Goal: Transaction & Acquisition: Purchase product/service

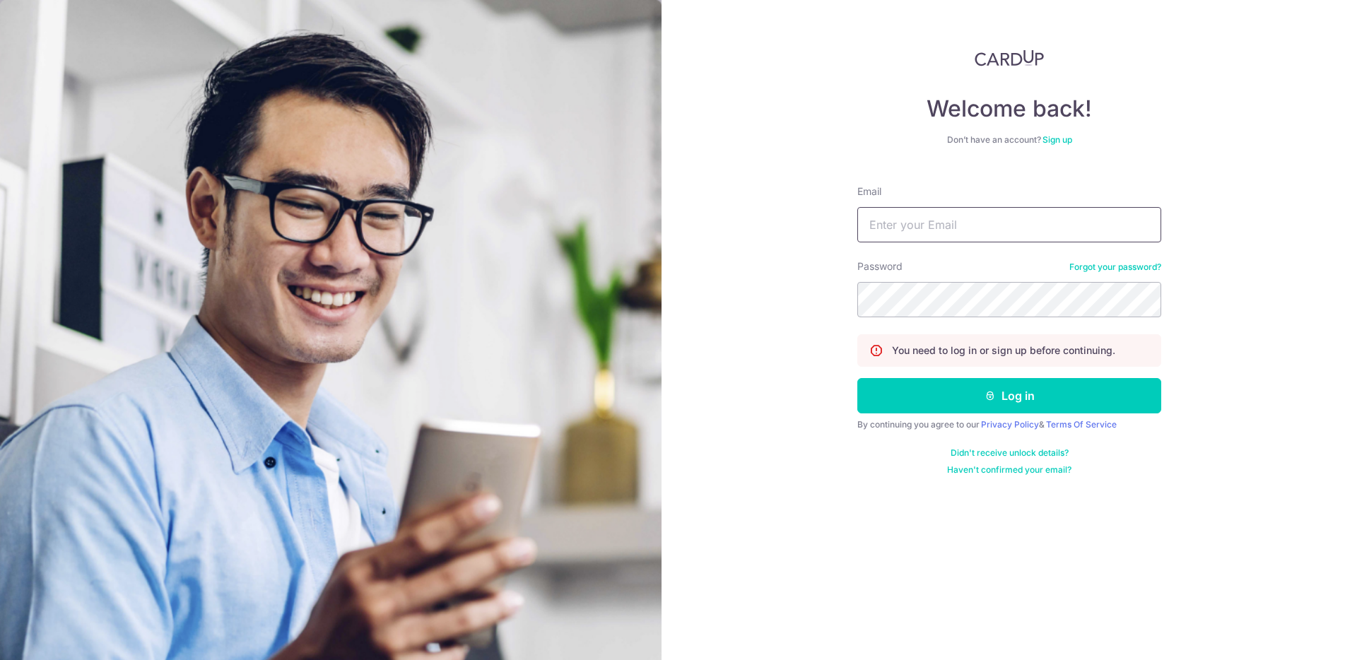
type input "[EMAIL_ADDRESS][DOMAIN_NAME]"
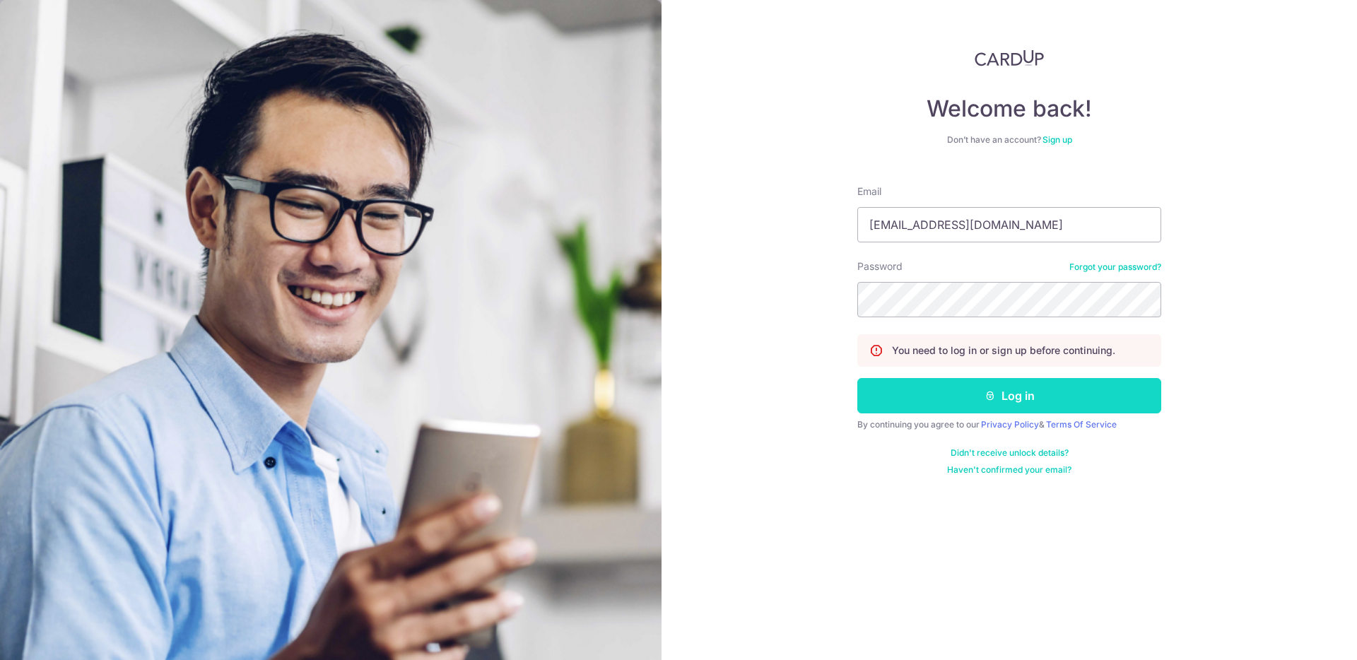
click at [1002, 405] on button "Log in" at bounding box center [1010, 395] width 304 height 35
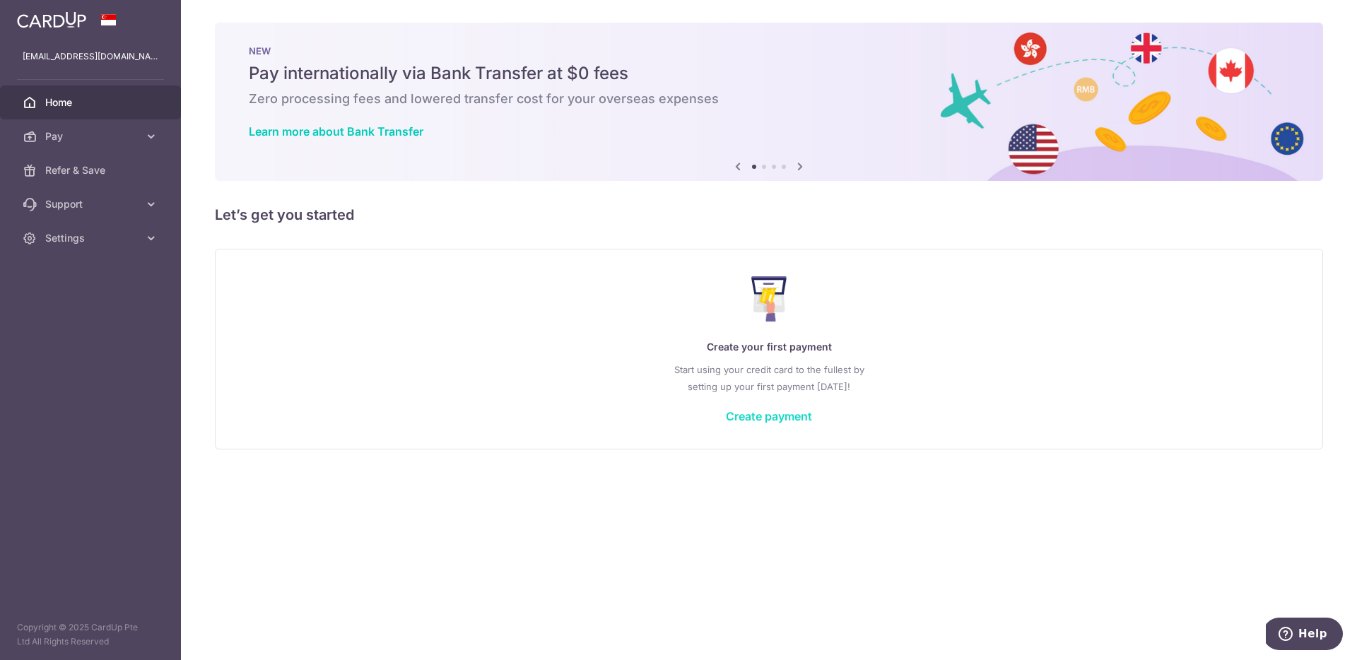
click at [753, 419] on link "Create payment" at bounding box center [769, 416] width 86 height 14
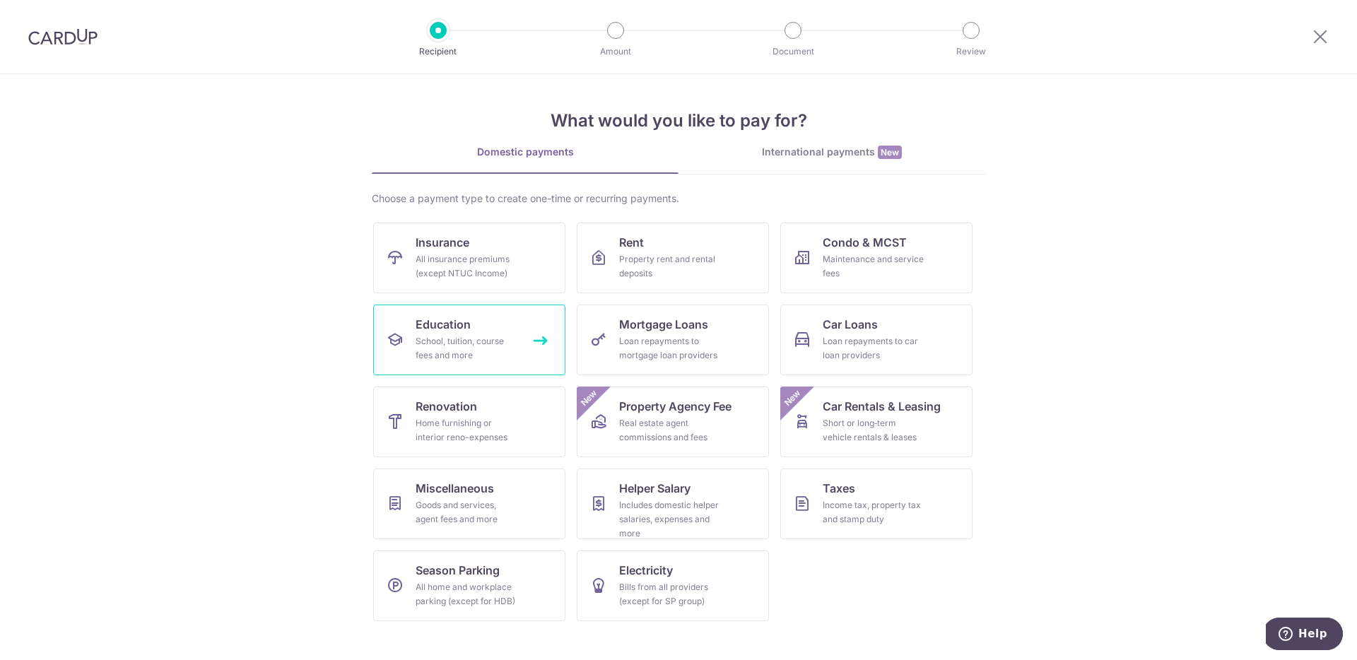
click at [515, 345] on div "School, tuition, course fees and more" at bounding box center [467, 348] width 102 height 28
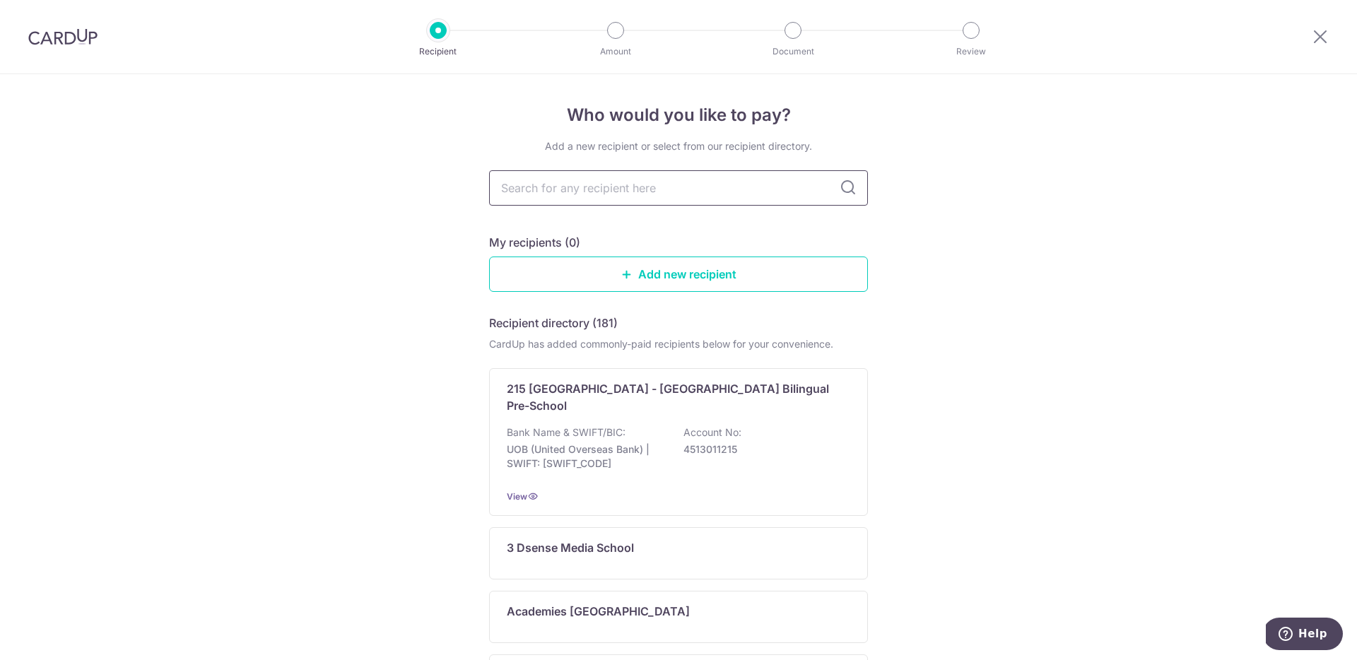
click at [567, 199] on input "text" at bounding box center [678, 187] width 379 height 35
type input "suss"
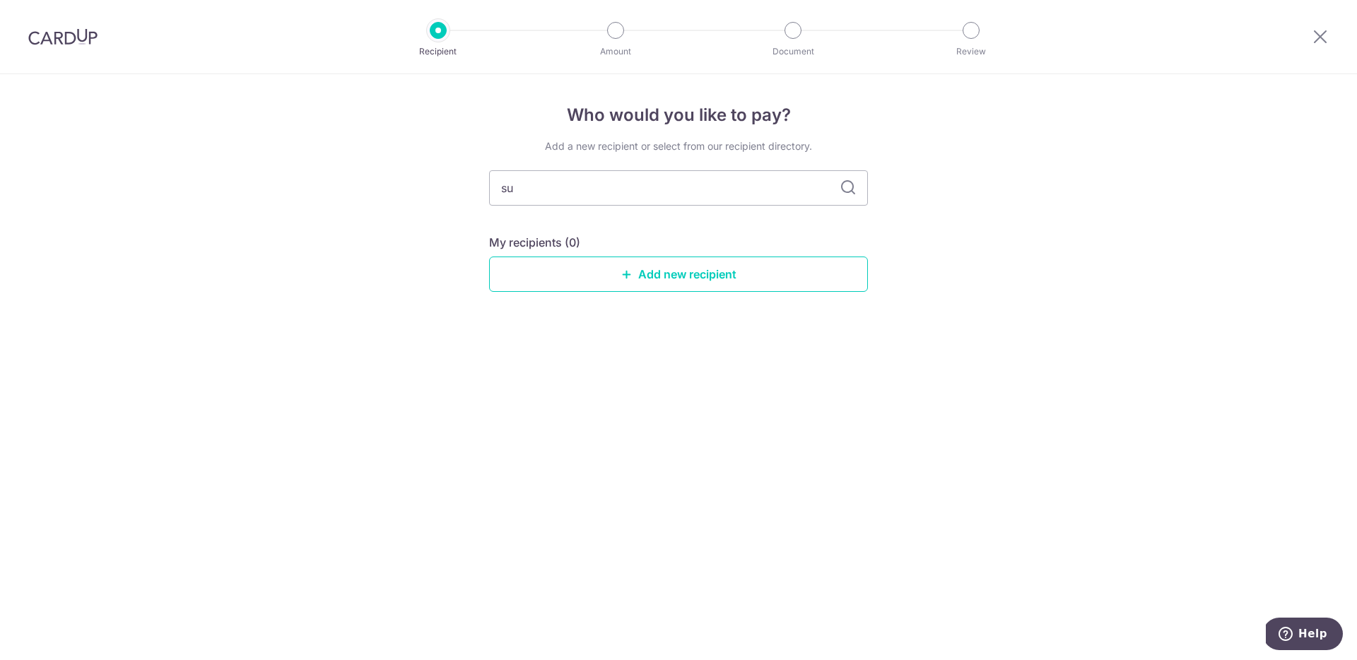
type input "s"
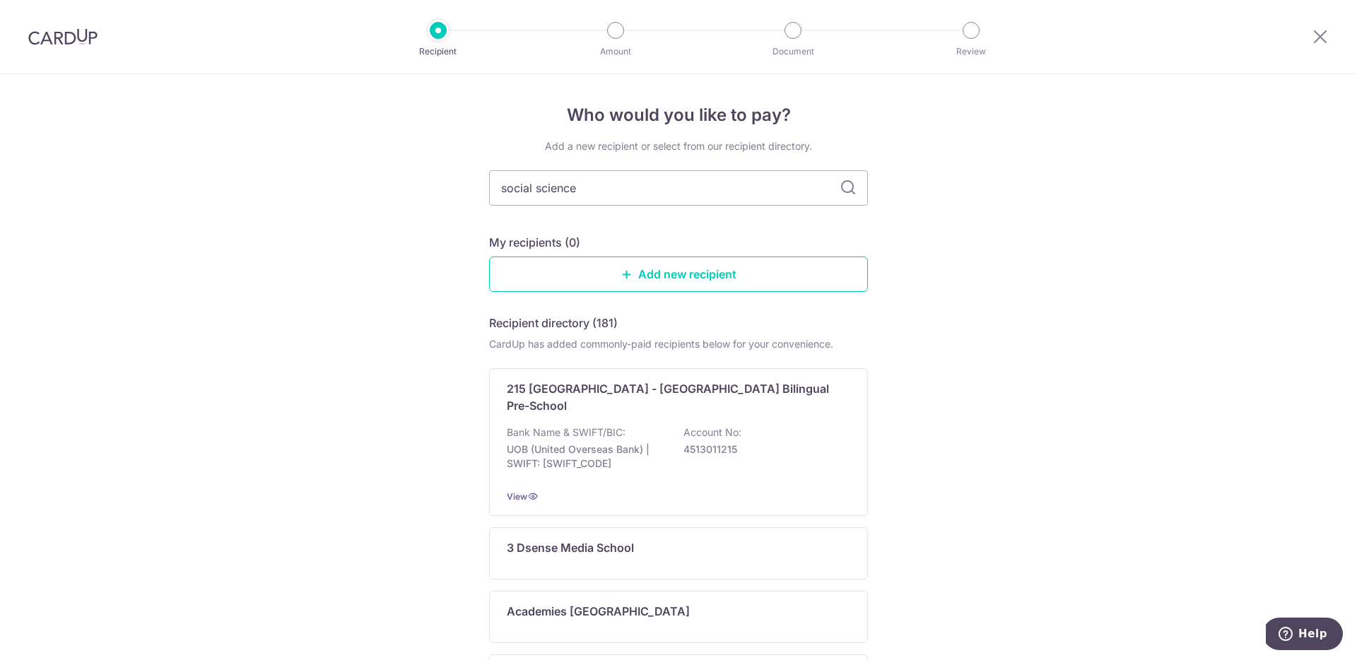
type input "social science"
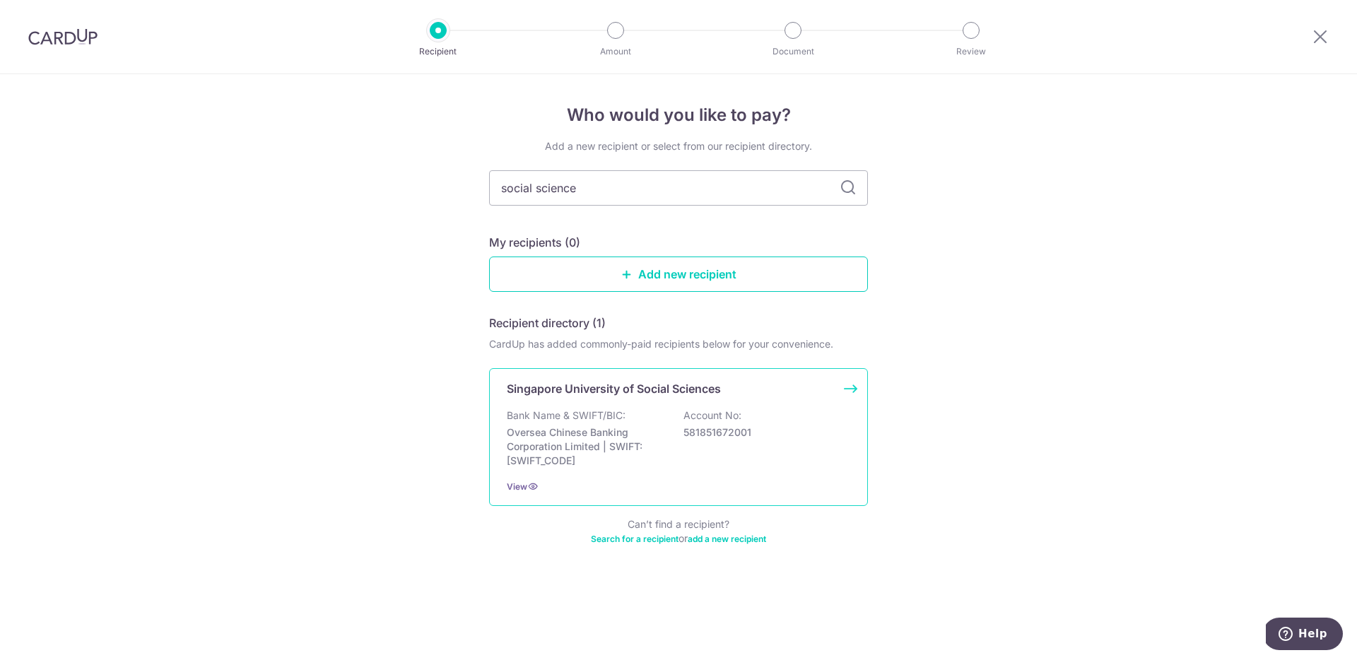
click at [611, 392] on p "Singapore University of Social Sciences" at bounding box center [614, 388] width 214 height 17
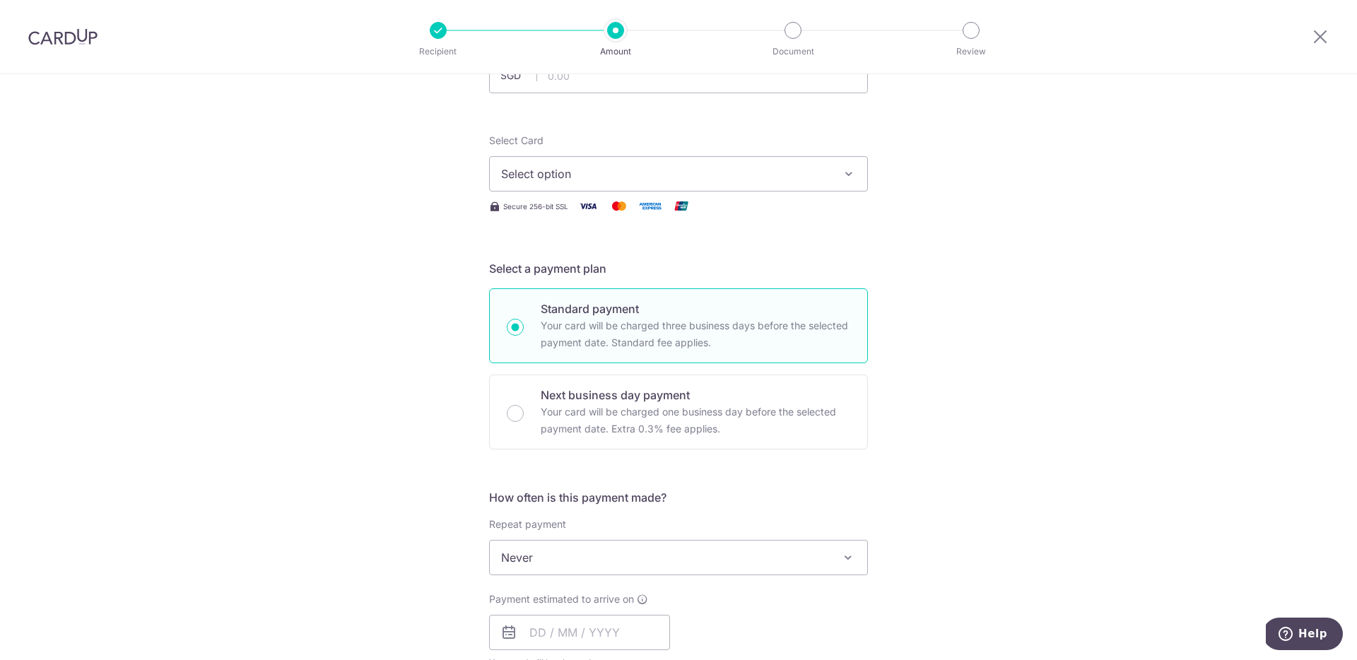
scroll to position [386, 0]
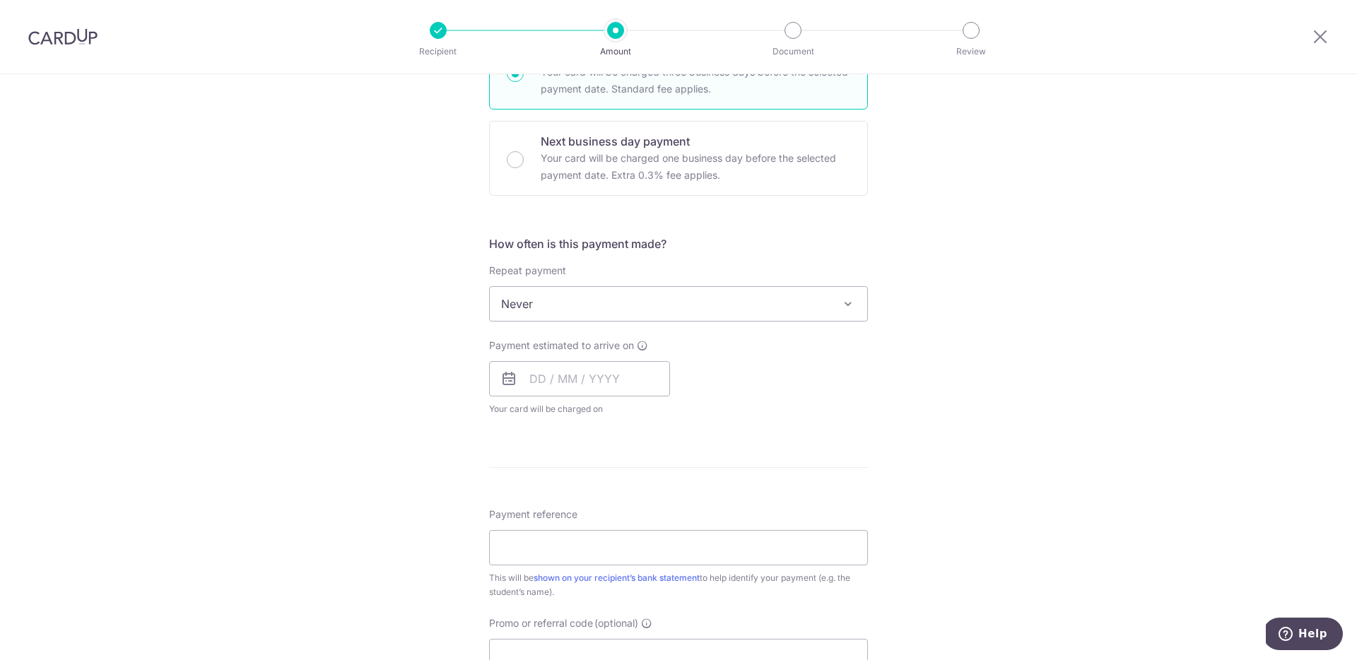
click at [595, 317] on span "Never" at bounding box center [679, 304] width 378 height 34
click at [358, 277] on div "Tell us more about your payment Enter payment amount SGD Select Card Select opt…" at bounding box center [678, 327] width 1357 height 1279
click at [538, 379] on input "text" at bounding box center [579, 378] width 181 height 35
click at [620, 536] on link "18" at bounding box center [631, 536] width 23 height 23
type input "[DATE]"
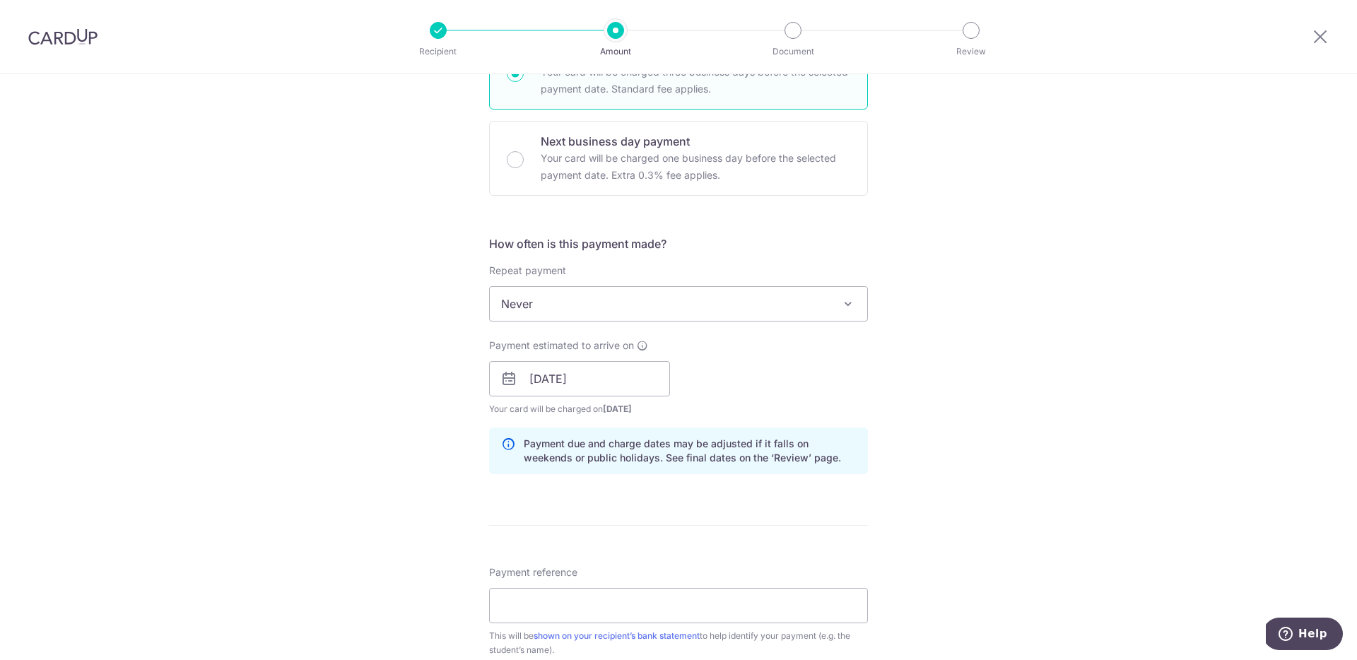
click at [932, 434] on div "Tell us more about your payment Enter payment amount SGD Select Card Select opt…" at bounding box center [678, 356] width 1357 height 1337
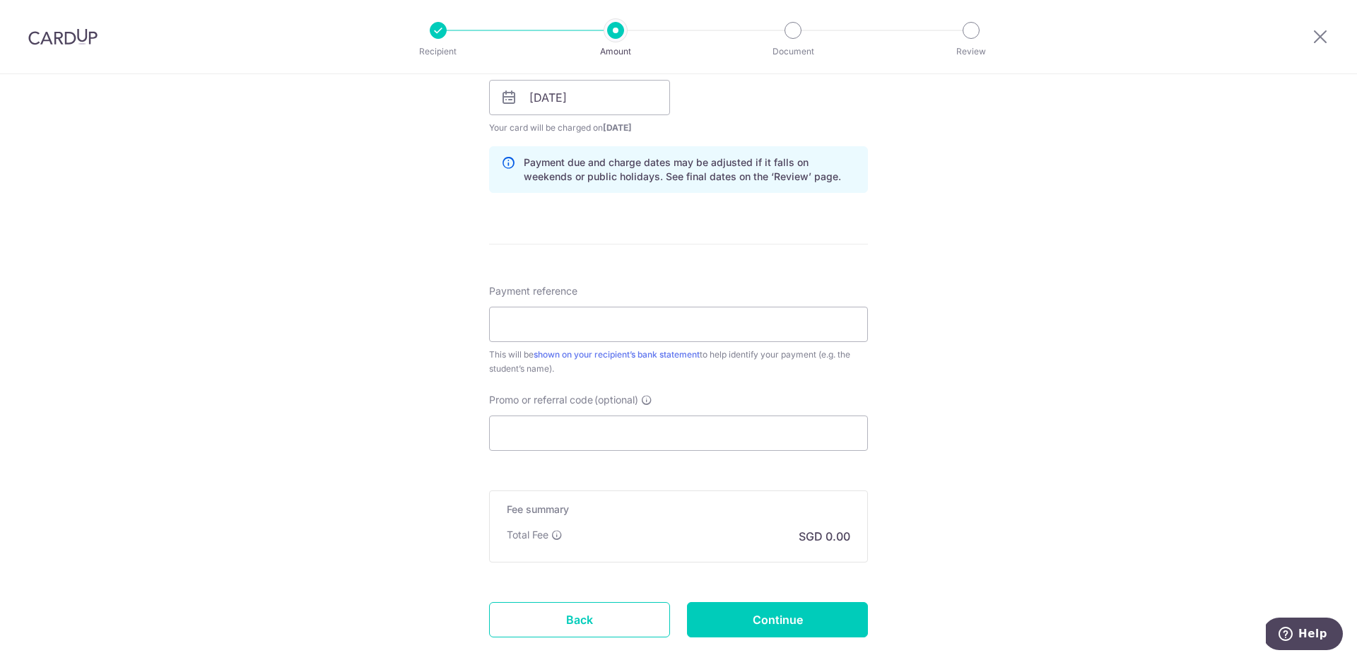
scroll to position [751, 0]
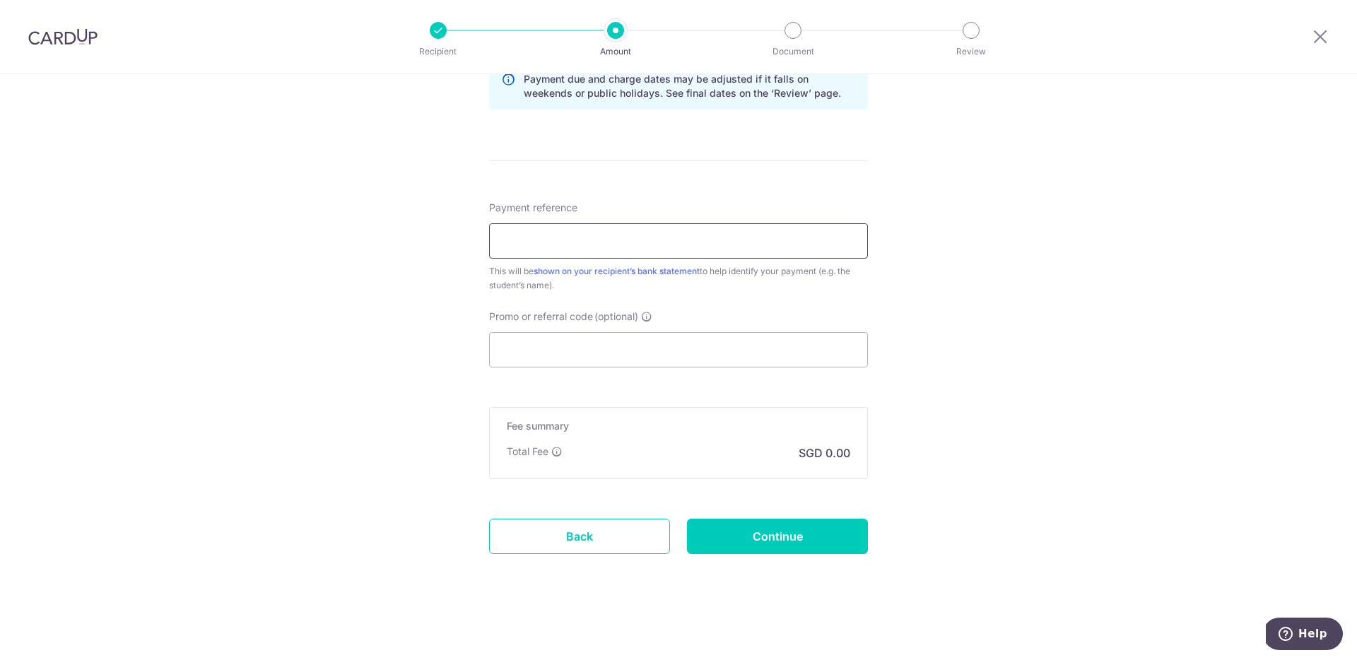
click at [593, 257] on input "Payment reference" at bounding box center [678, 240] width 379 height 35
click at [603, 347] on input "Promo or referral code (optional)" at bounding box center [678, 349] width 379 height 35
paste input "25AMEX18"
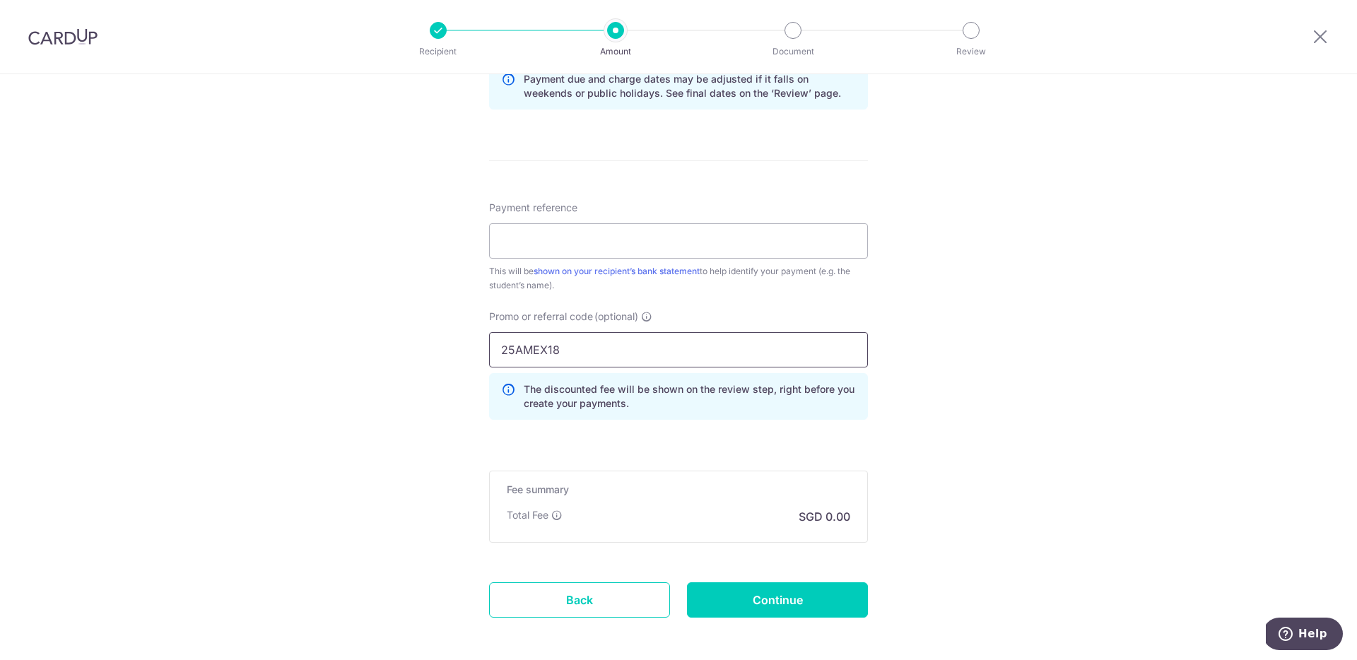
type input "25AMEX18"
click at [976, 342] on div "Tell us more about your payment Enter payment amount SGD Select Card Select opt…" at bounding box center [678, 23] width 1357 height 1400
click at [729, 246] on input "Payment reference" at bounding box center [678, 240] width 379 height 35
type input "Fionn Lim Ming Yun"
click at [990, 192] on div "Tell us more about your payment Enter payment amount SGD Select Card Select opt…" at bounding box center [678, 23] width 1357 height 1400
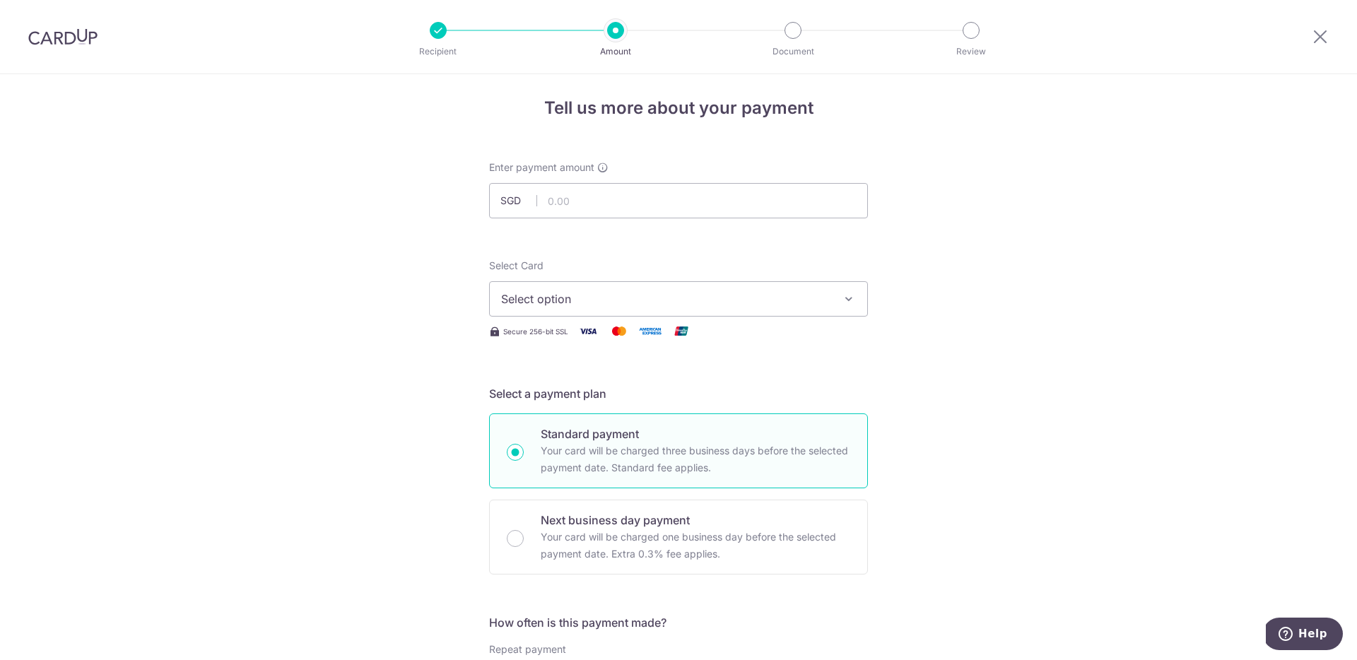
scroll to position [8, 0]
click at [679, 199] on input "text" at bounding box center [678, 199] width 379 height 35
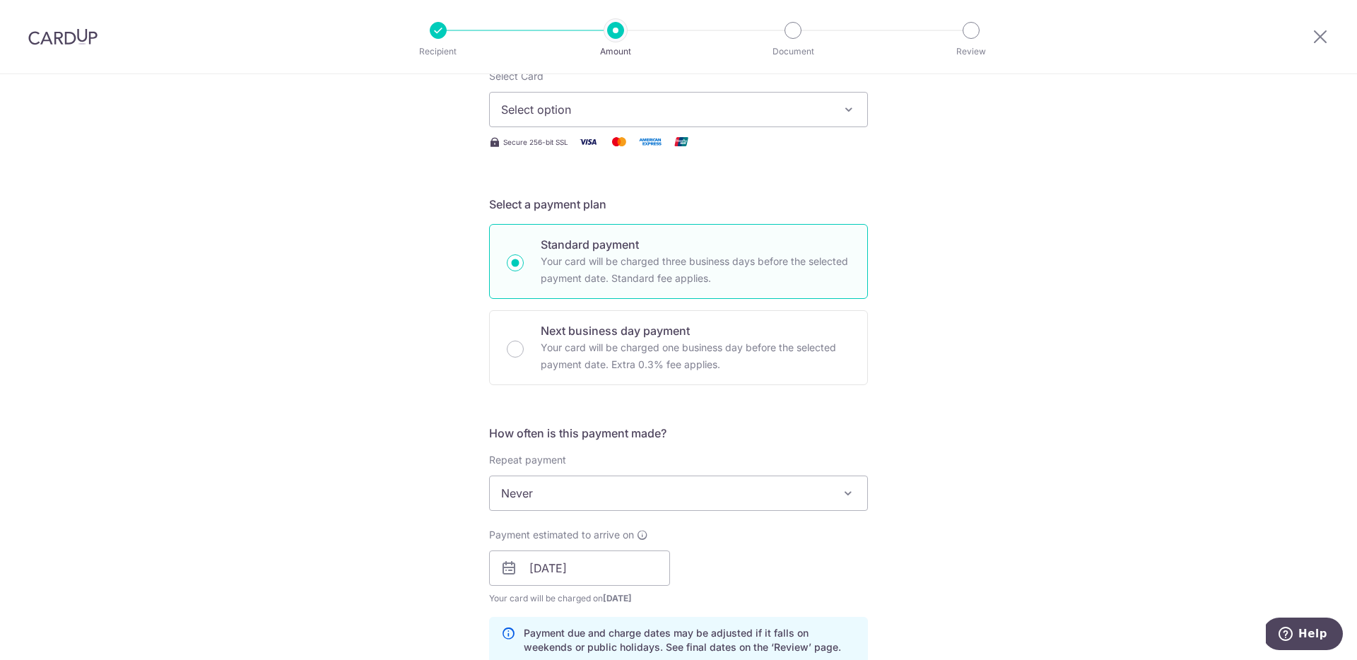
scroll to position [0, 0]
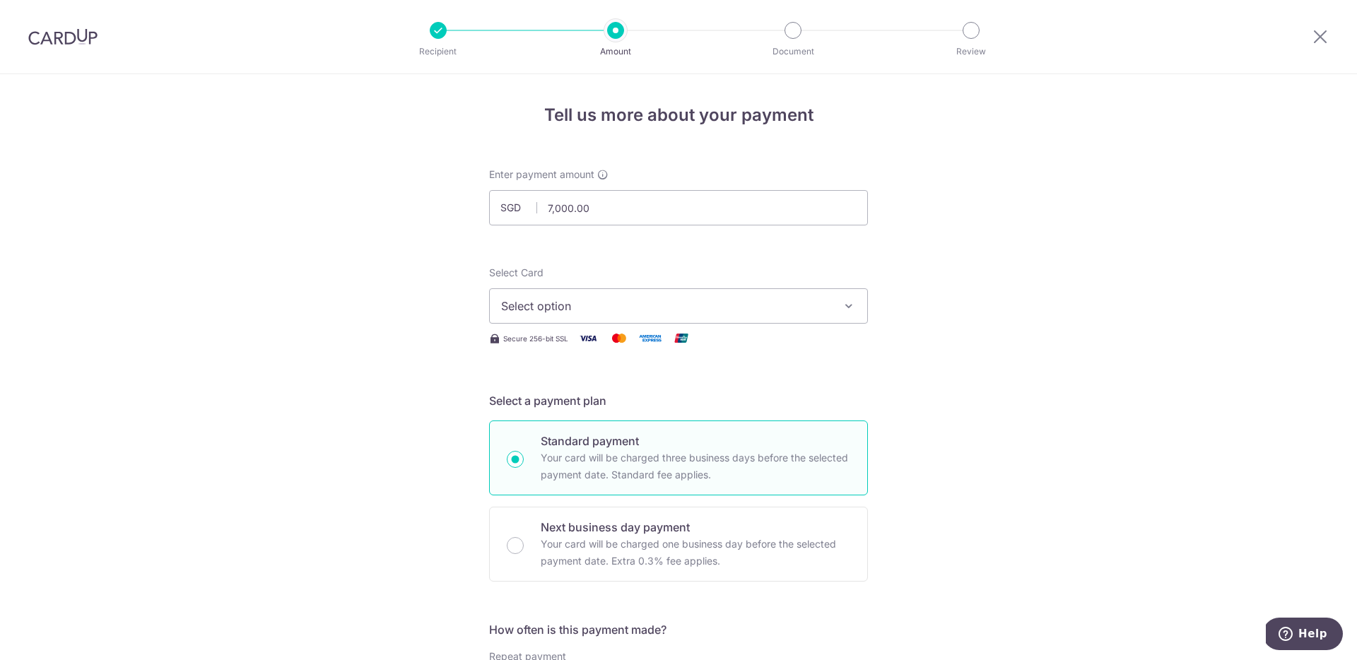
type input "7,000.00"
click at [604, 327] on div "Select Card Select option Add credit card Your Cards **** 2812 **** 9024 Secure…" at bounding box center [678, 306] width 379 height 81
click at [611, 311] on span "Select option" at bounding box center [665, 306] width 329 height 17
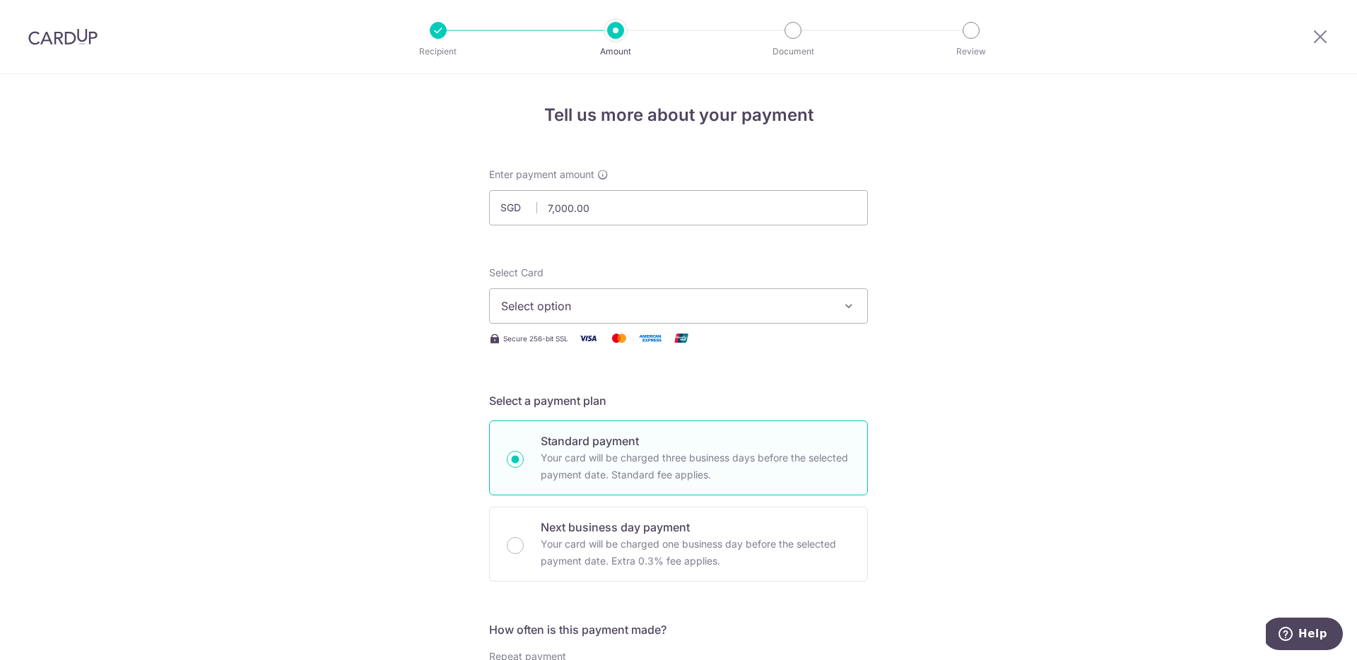
click at [676, 313] on span "Select option" at bounding box center [665, 306] width 329 height 17
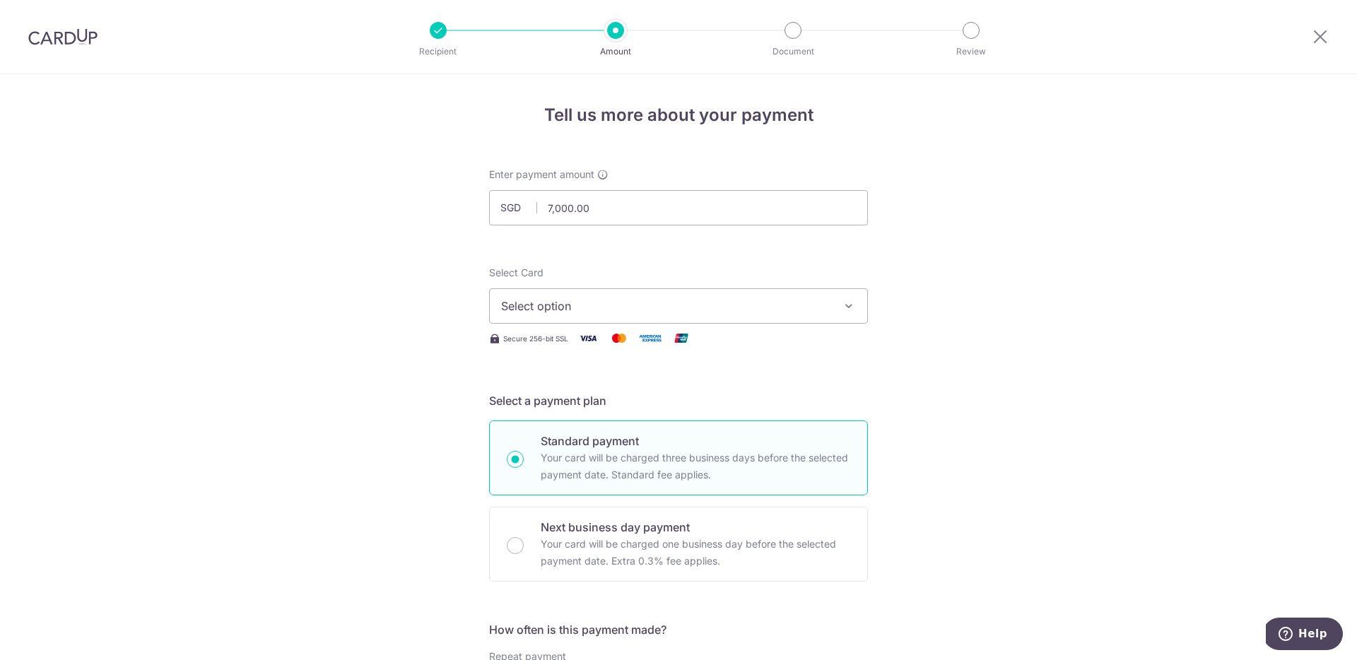
click at [55, 41] on img at bounding box center [62, 36] width 69 height 17
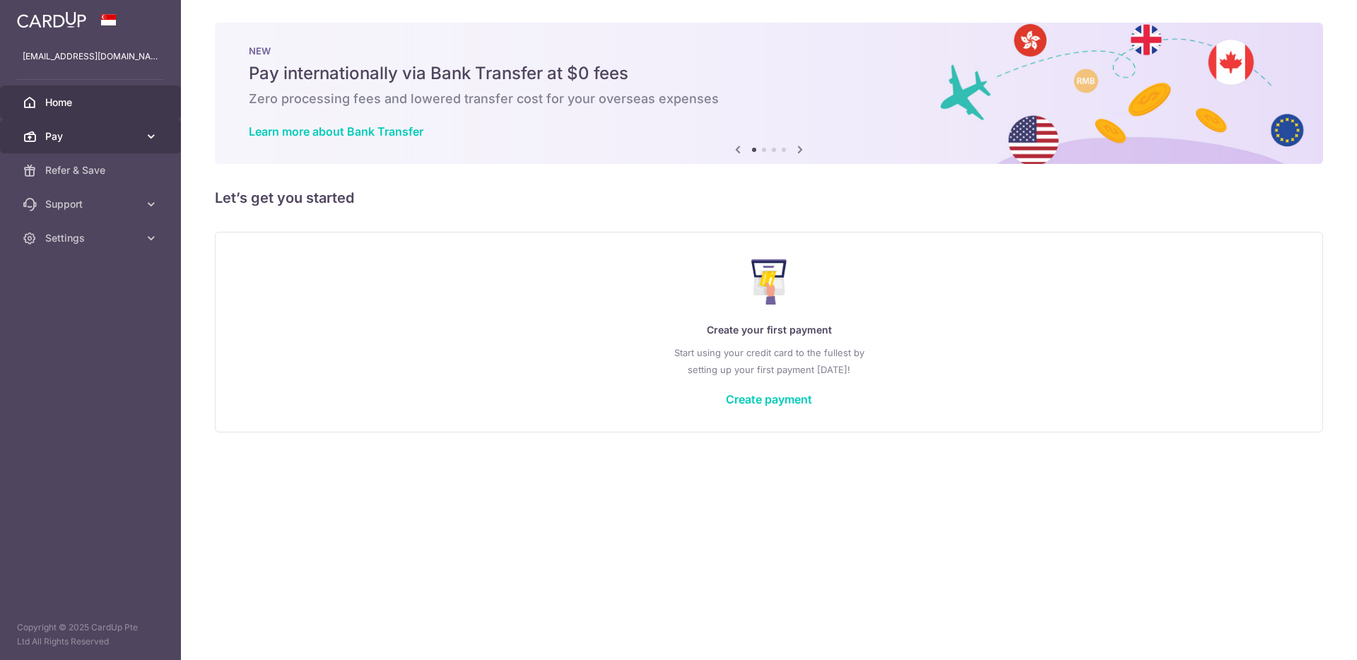
click at [88, 130] on span "Pay" at bounding box center [91, 136] width 93 height 14
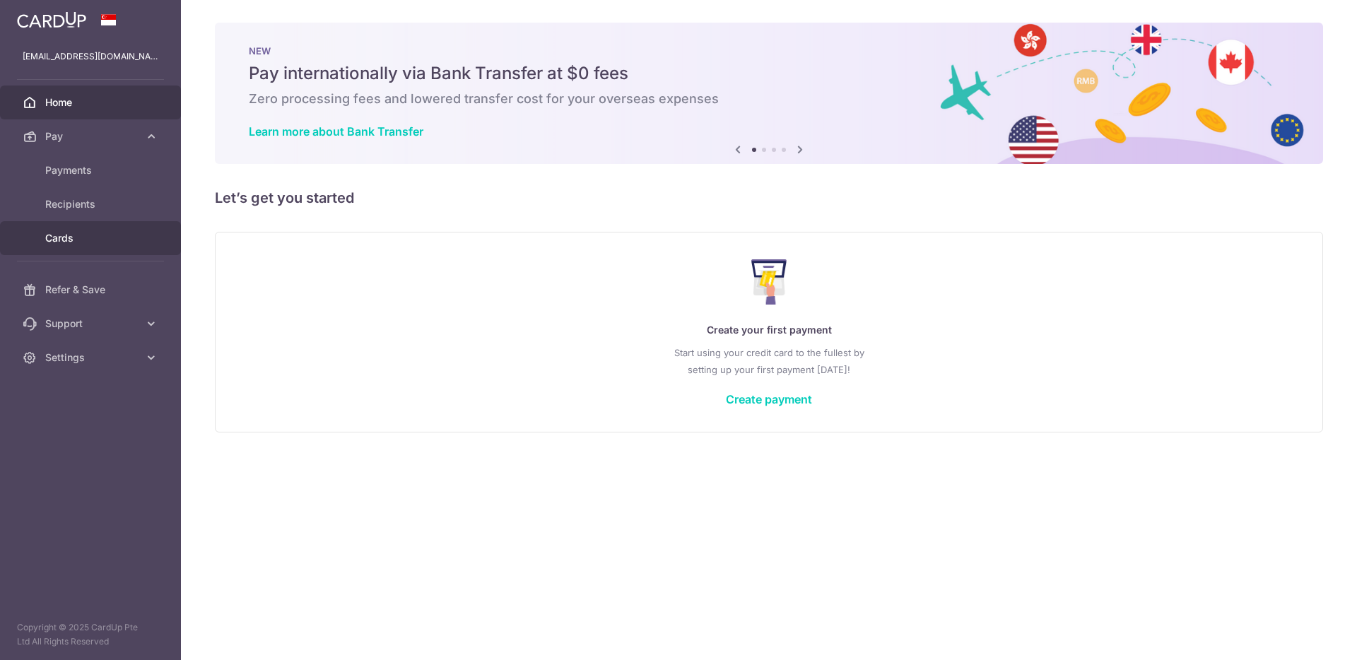
click at [67, 237] on span "Cards" at bounding box center [91, 238] width 93 height 14
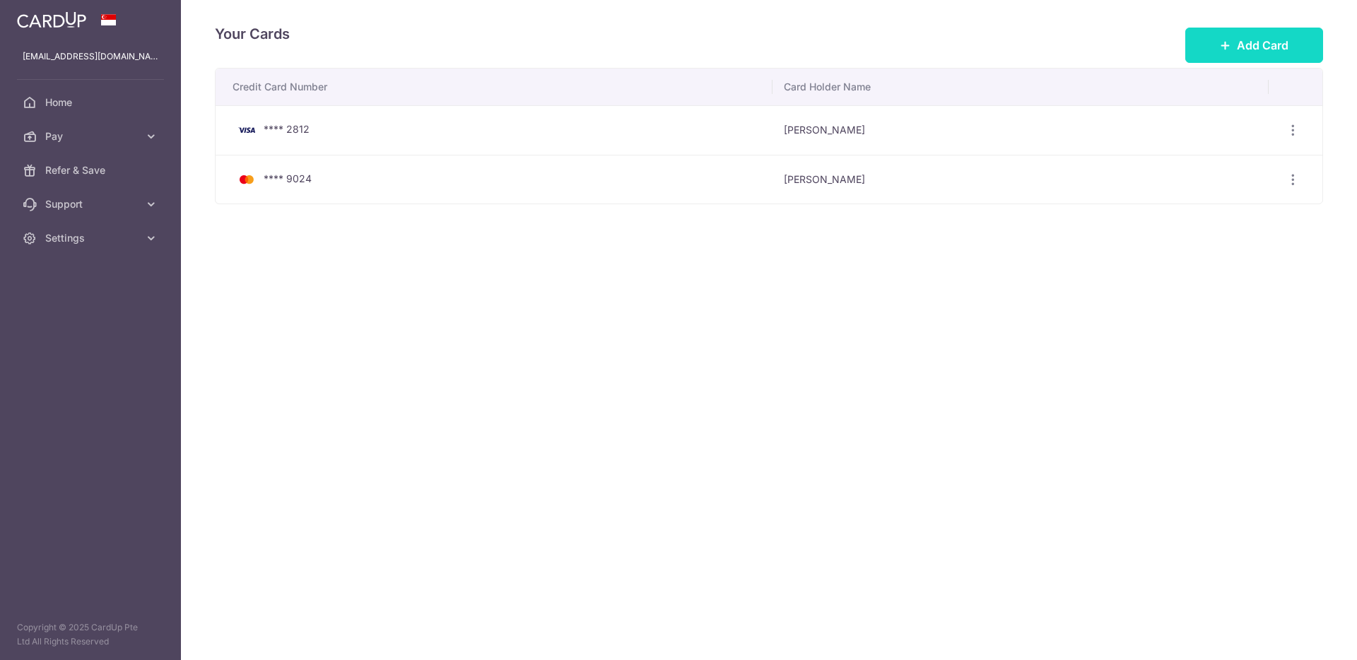
click at [1205, 47] on button "Add Card" at bounding box center [1255, 45] width 138 height 35
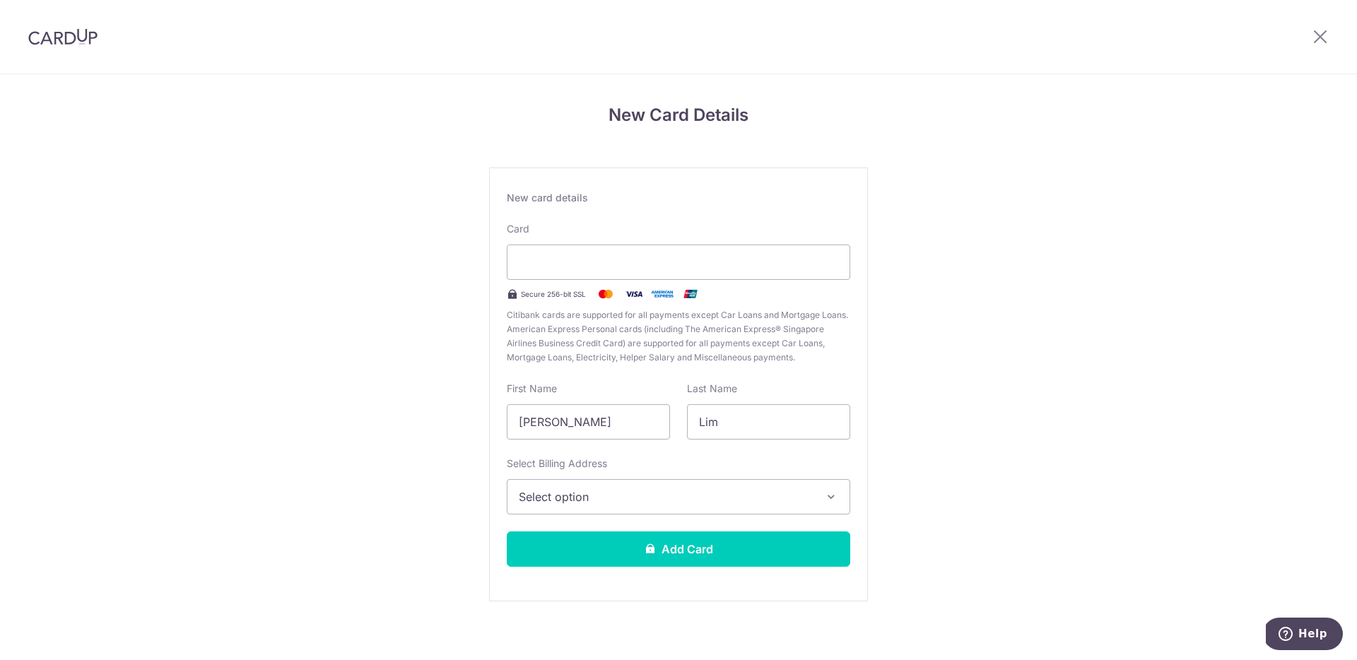
click at [1050, 413] on div "New Card Details New card details Card Secure 256-bit SSL Citibank cards are su…" at bounding box center [678, 371] width 1357 height 594
click at [737, 513] on button "Select option" at bounding box center [679, 496] width 344 height 35
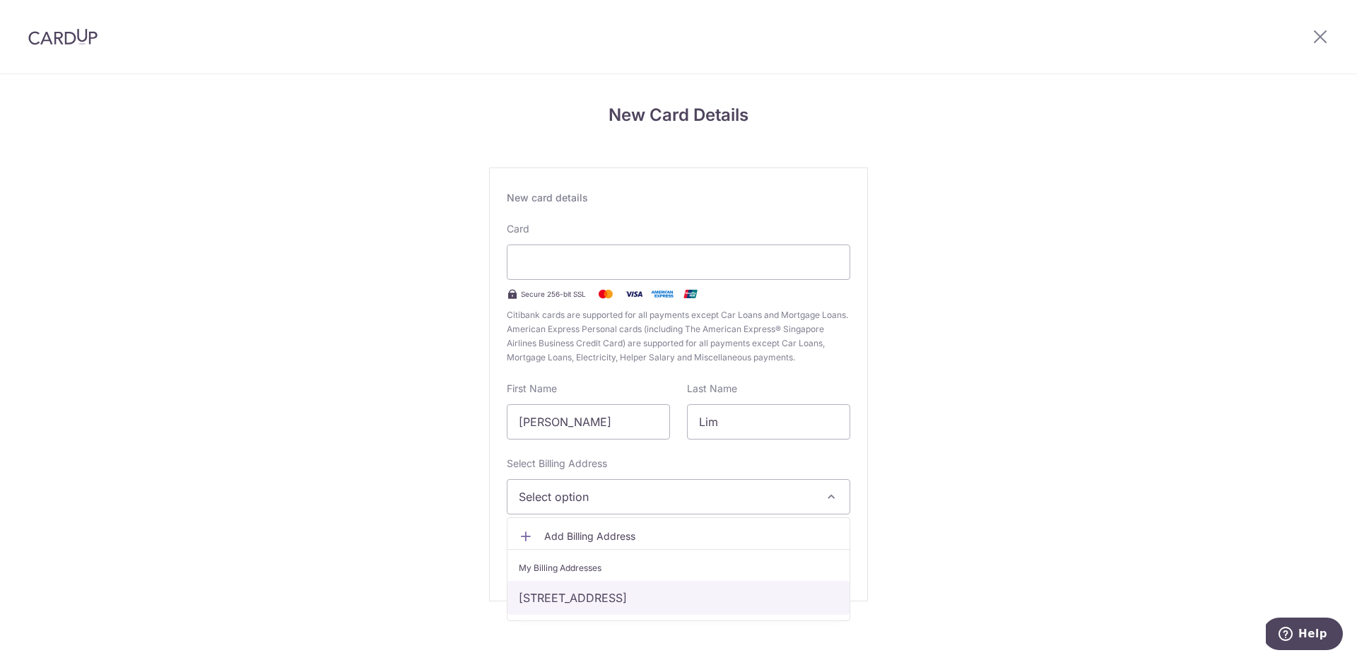
click at [657, 603] on link "[STREET_ADDRESS]" at bounding box center [679, 598] width 342 height 34
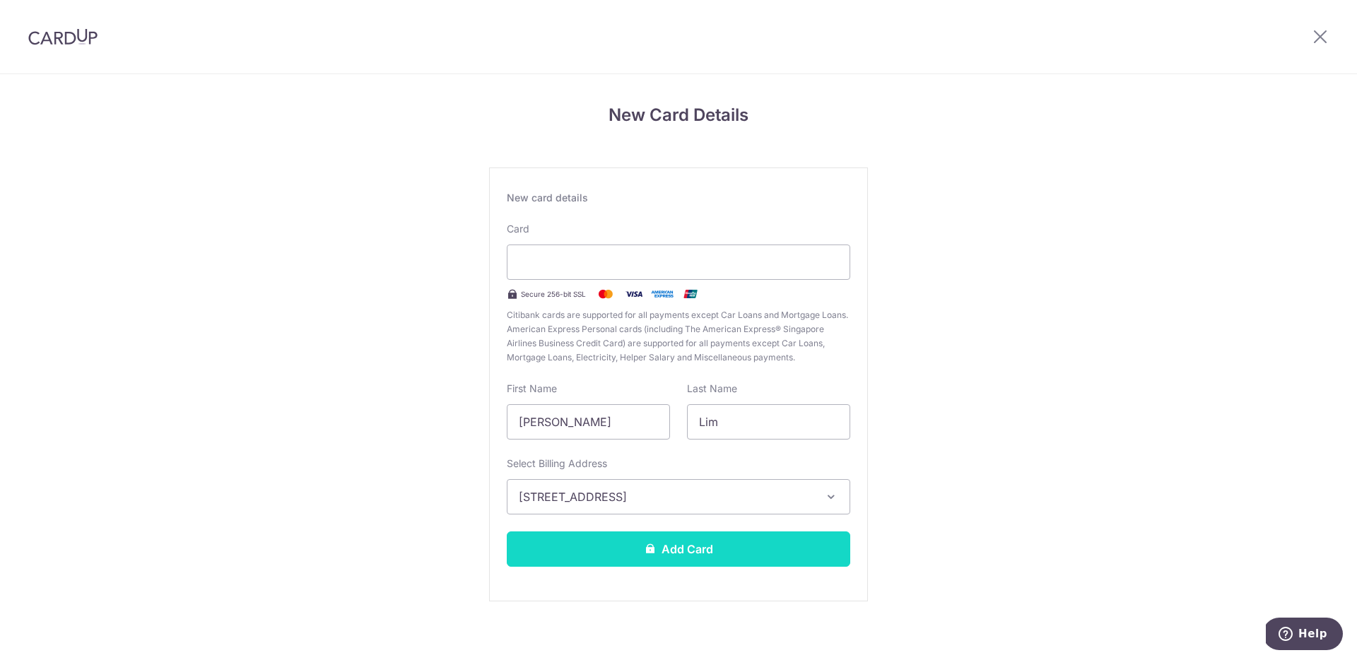
click at [768, 544] on button "Add Card" at bounding box center [679, 549] width 344 height 35
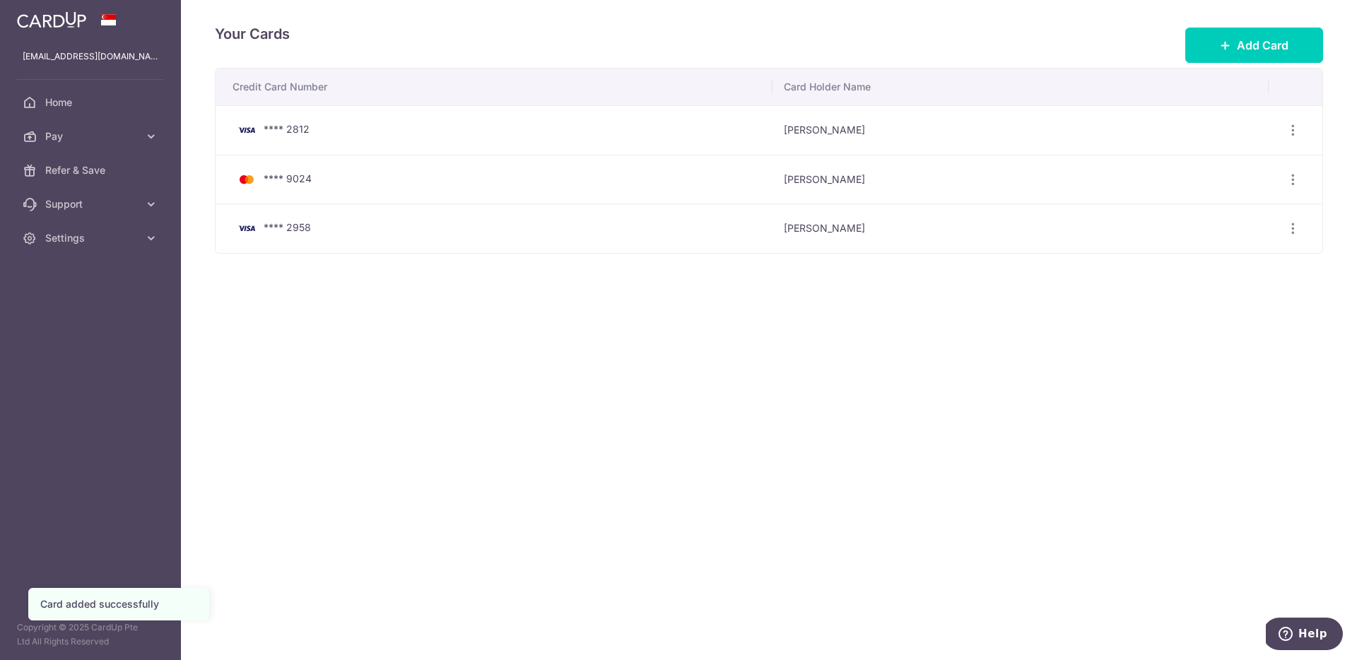
click at [765, 405] on div "Your Cards Add Card Credit Card Number Card Holder Name **** 2812 [PERSON_NAME]…" at bounding box center [769, 330] width 1176 height 660
click at [466, 352] on div "Your Cards Add Card Credit Card Number Card Holder Name **** 2812 Ming Ming Lim…" at bounding box center [769, 330] width 1176 height 660
click at [1294, 229] on icon "button" at bounding box center [1293, 228] width 15 height 15
click at [467, 384] on div "Your Cards Add Card Credit Card Number Card Holder Name **** 2812 Ming Ming Lim…" at bounding box center [769, 330] width 1176 height 660
click at [65, 130] on span "Pay" at bounding box center [91, 136] width 93 height 14
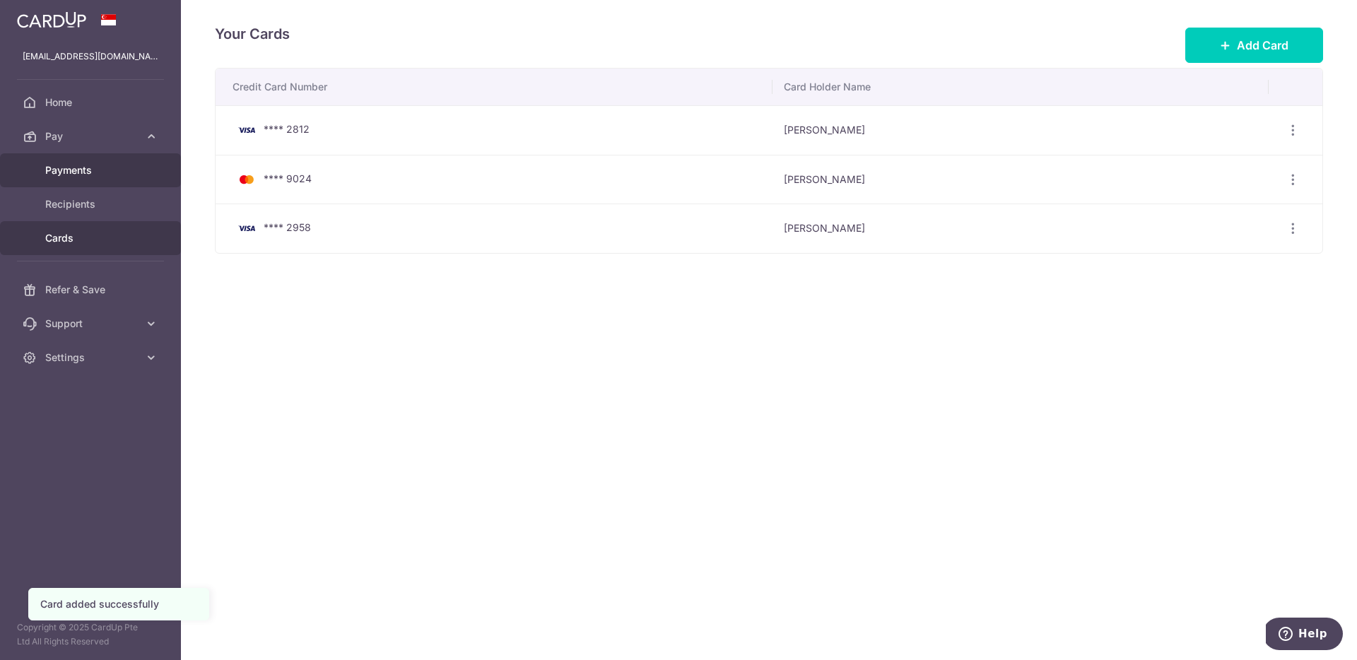
click at [47, 182] on link "Payments" at bounding box center [90, 170] width 181 height 34
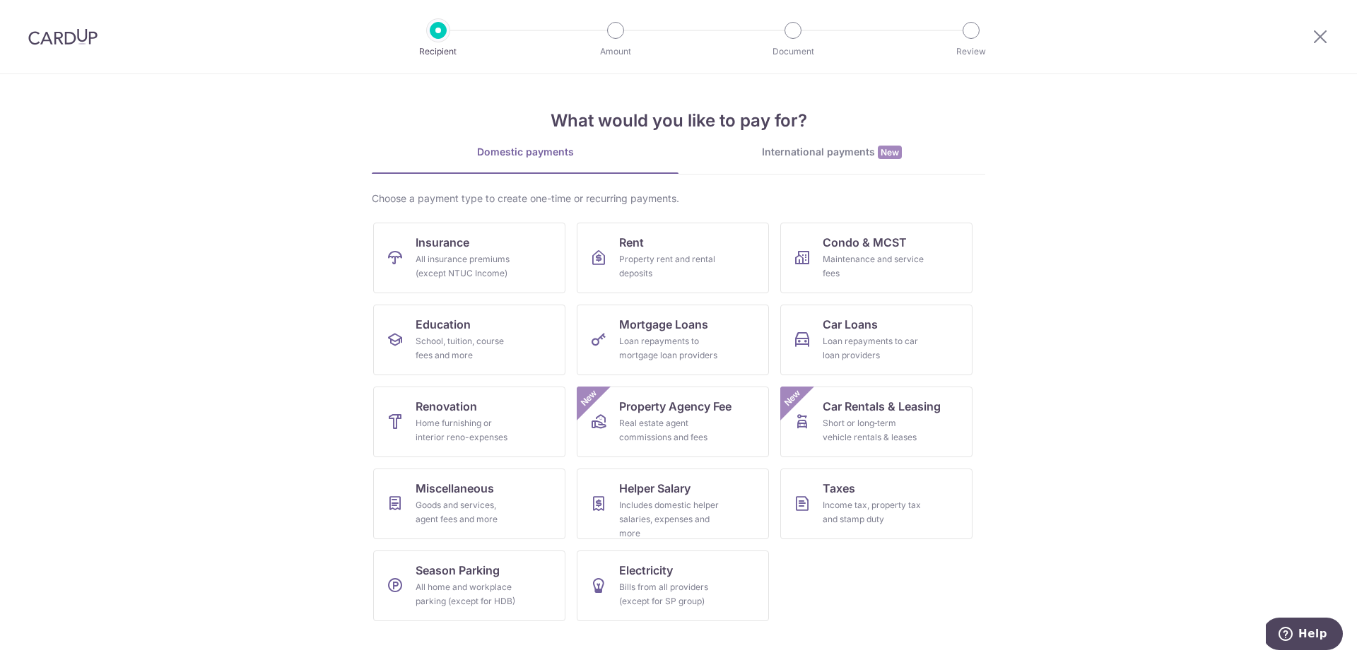
click at [28, 51] on div at bounding box center [63, 37] width 126 height 74
click at [440, 329] on span "Education" at bounding box center [443, 324] width 55 height 17
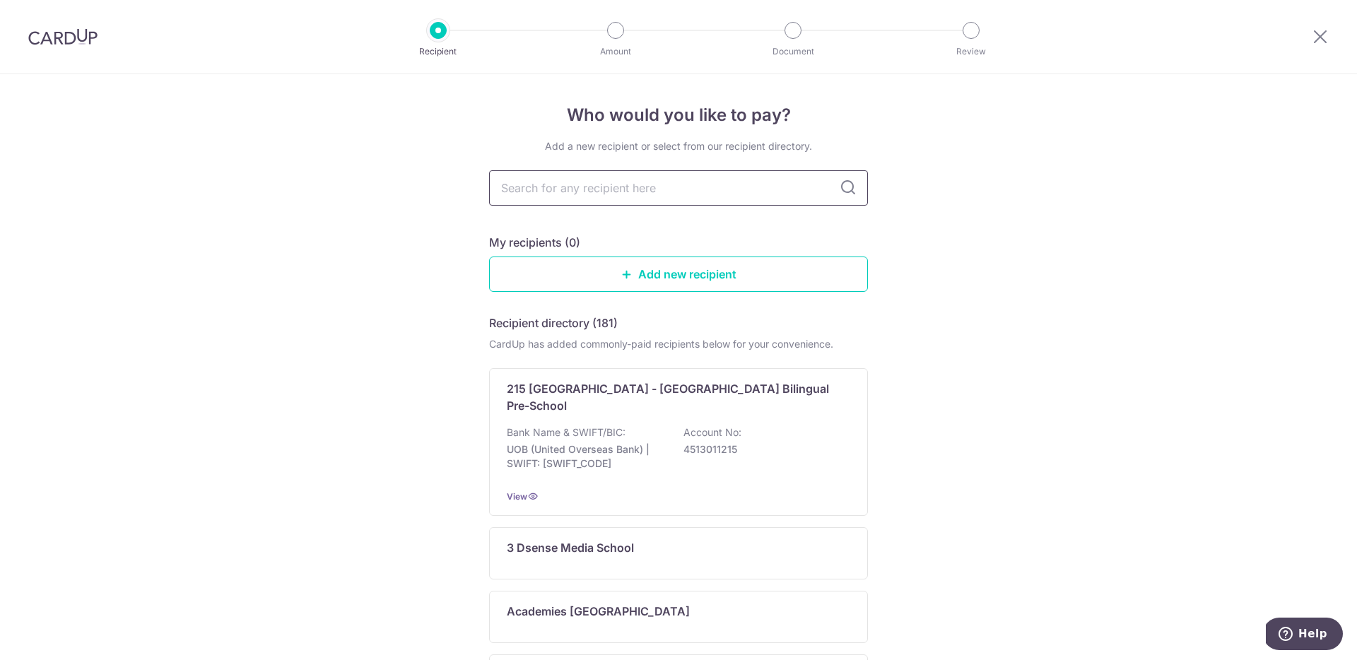
click at [602, 192] on input "text" at bounding box center [678, 187] width 379 height 35
type input "social science"
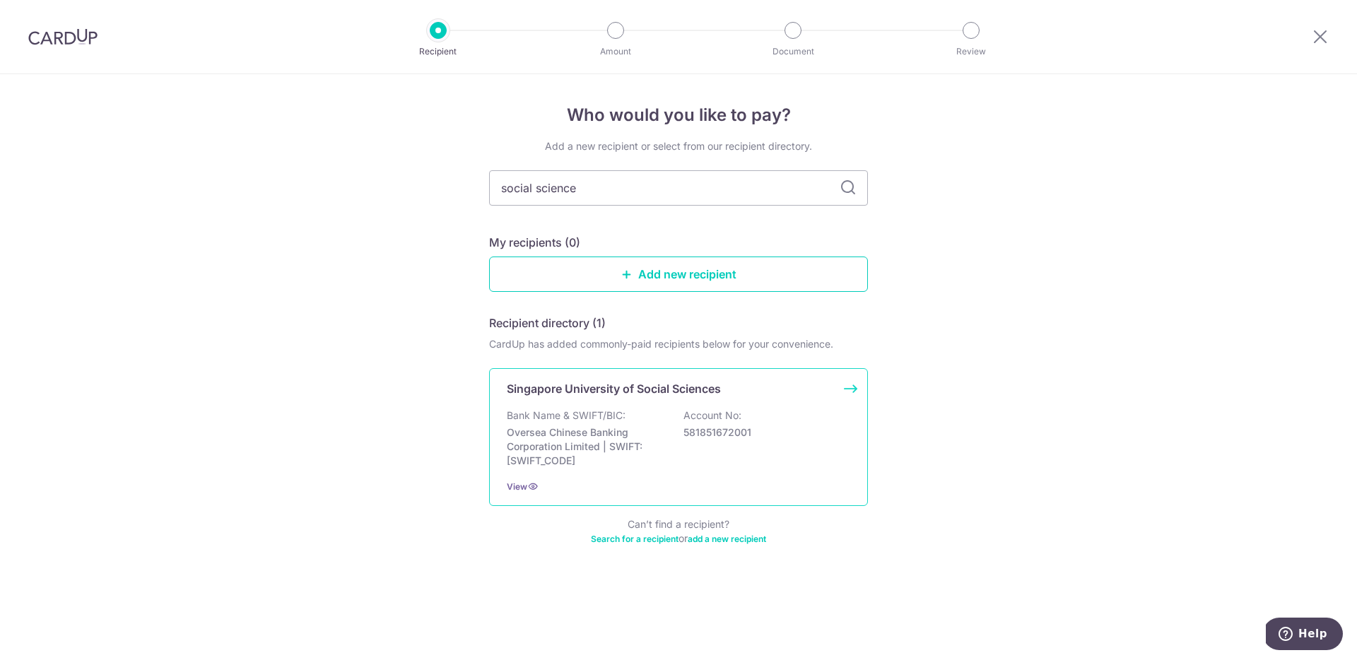
click at [562, 449] on p "Oversea Chinese Banking Corporation Limited | SWIFT: OCBCSGSGXXX" at bounding box center [586, 447] width 158 height 42
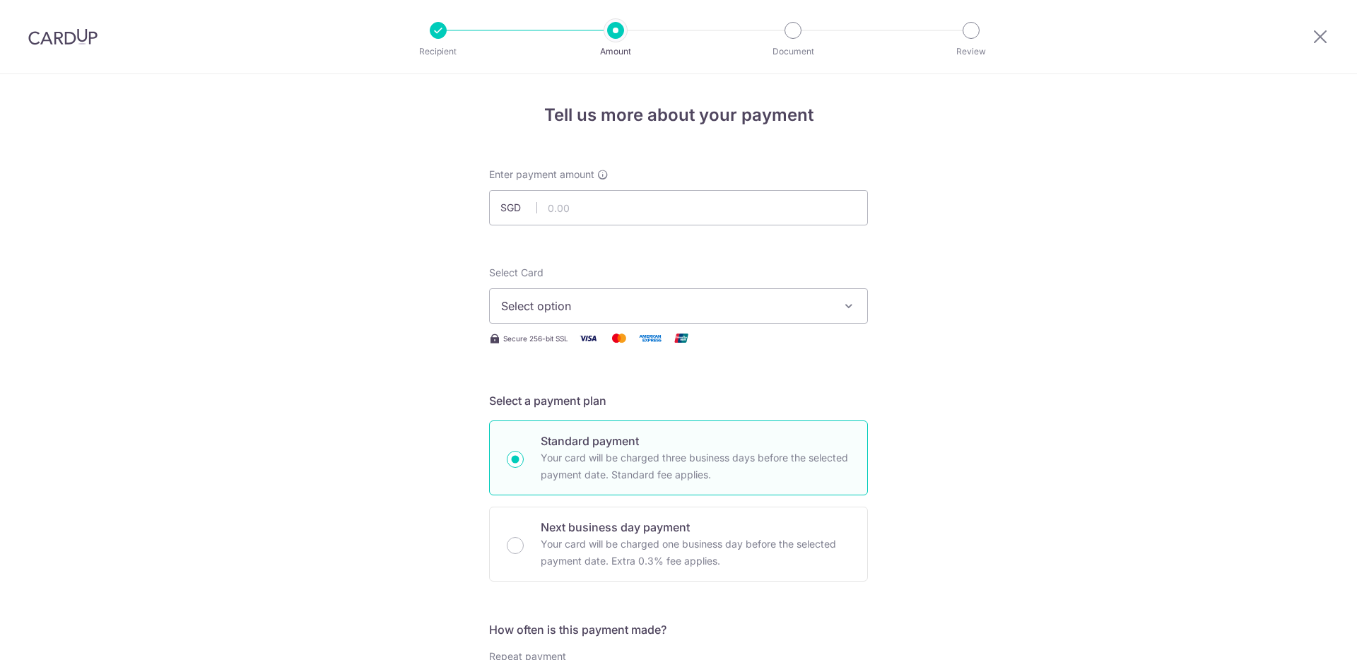
click at [644, 314] on span "Select option" at bounding box center [665, 306] width 329 height 17
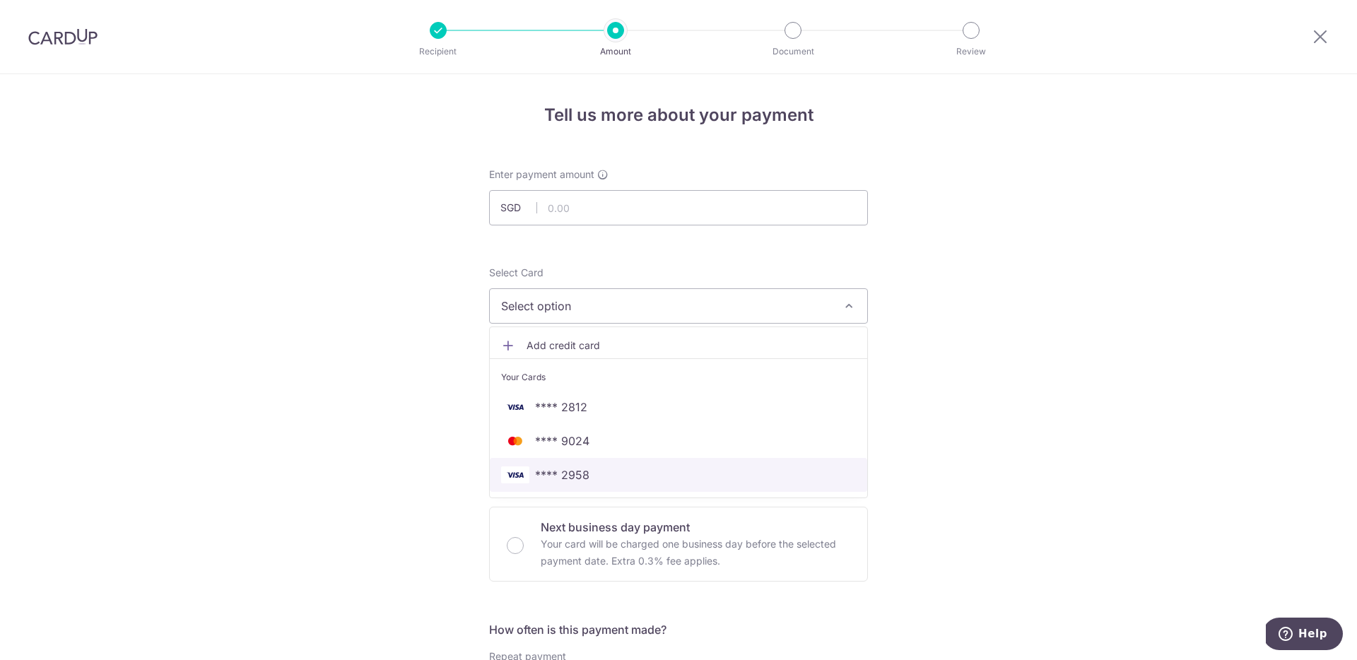
drag, startPoint x: 607, startPoint y: 467, endPoint x: 600, endPoint y: 392, distance: 75.3
click at [607, 467] on span "**** 2958" at bounding box center [678, 475] width 355 height 17
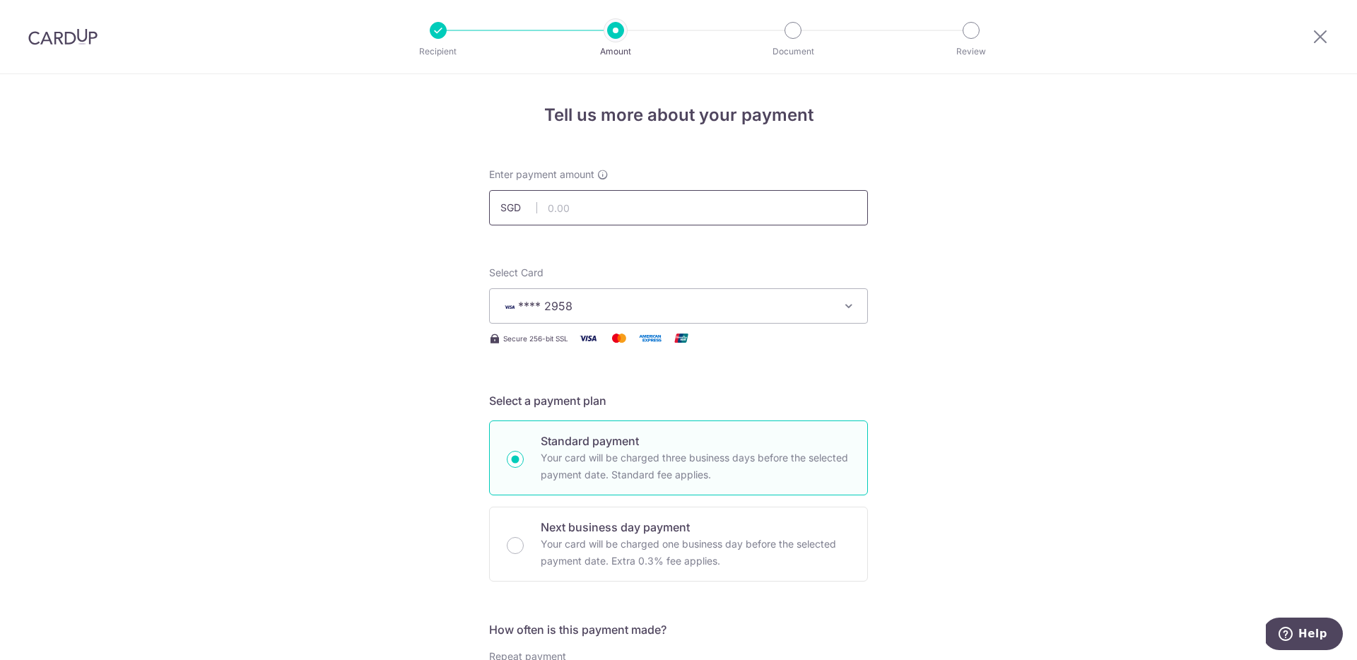
click at [567, 206] on input "text" at bounding box center [678, 207] width 379 height 35
type input "7,041.00"
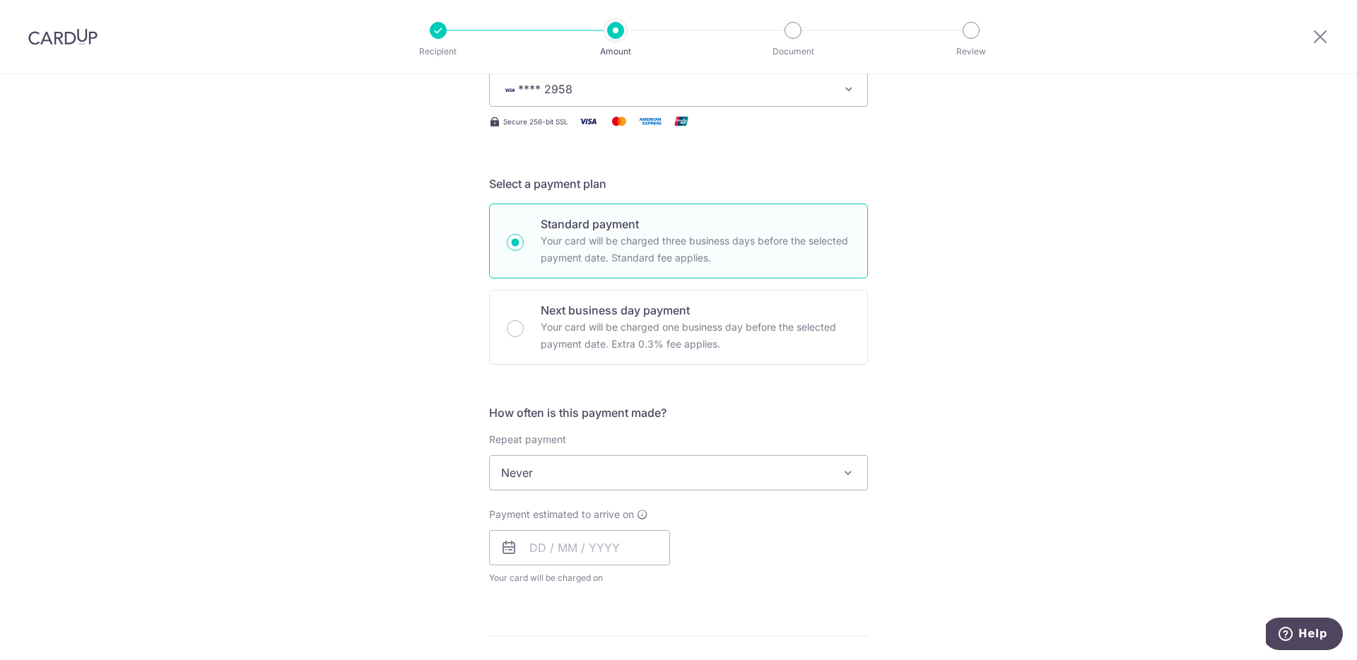
scroll to position [362, 0]
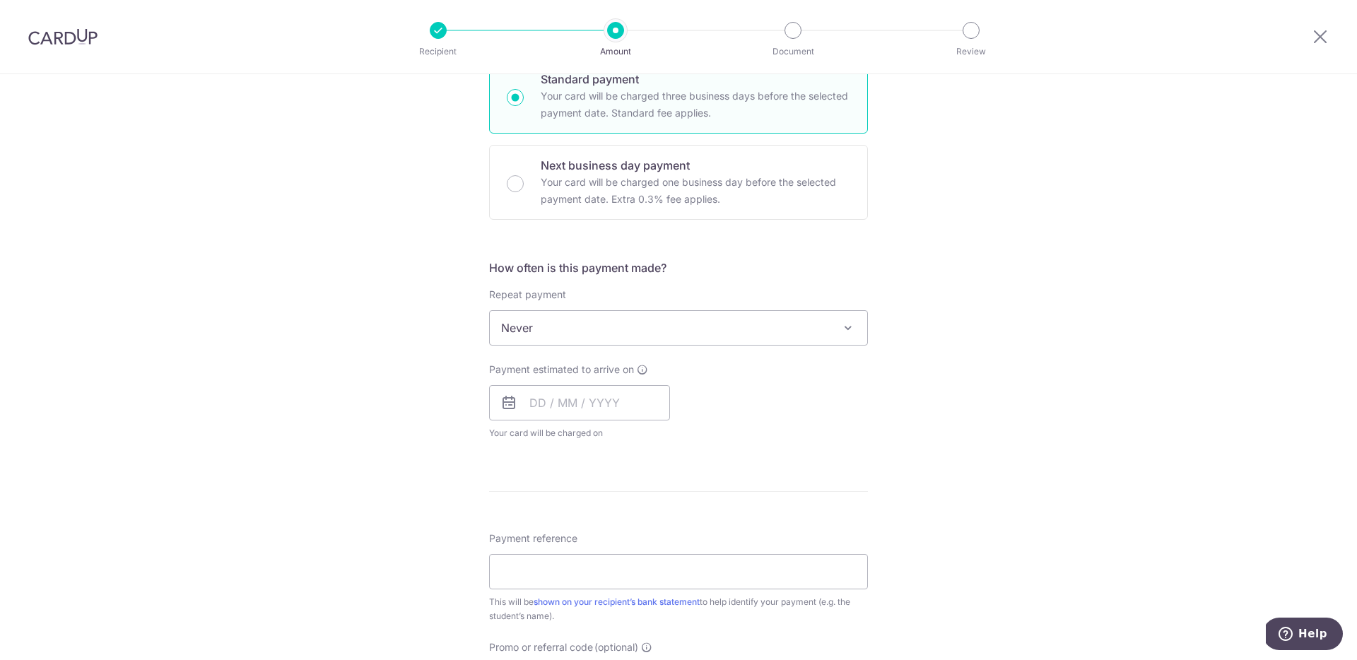
click at [573, 339] on span "Never" at bounding box center [679, 328] width 378 height 34
click at [549, 400] on input "text" at bounding box center [579, 402] width 181 height 35
click at [624, 556] on link "18" at bounding box center [631, 560] width 23 height 23
type input "[DATE]"
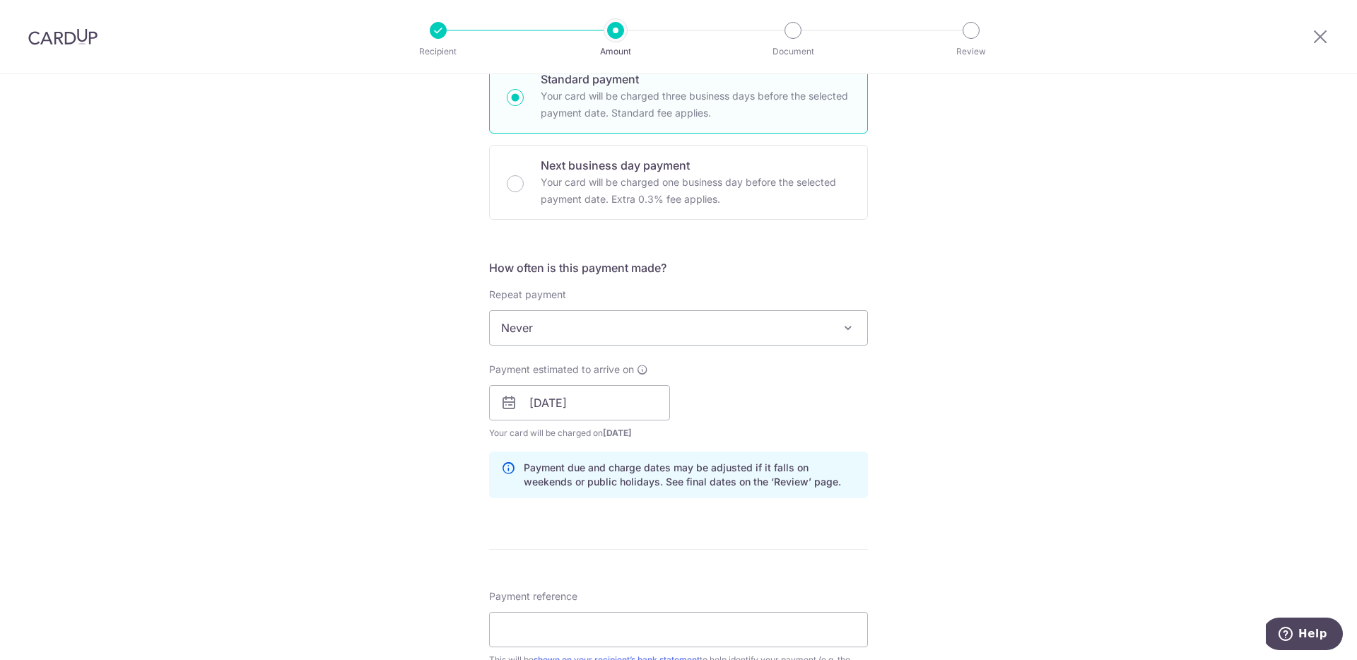
click at [445, 479] on div "Tell us more about your payment Enter payment amount SGD 7,041.00 7041.00 Selec…" at bounding box center [678, 380] width 1357 height 1337
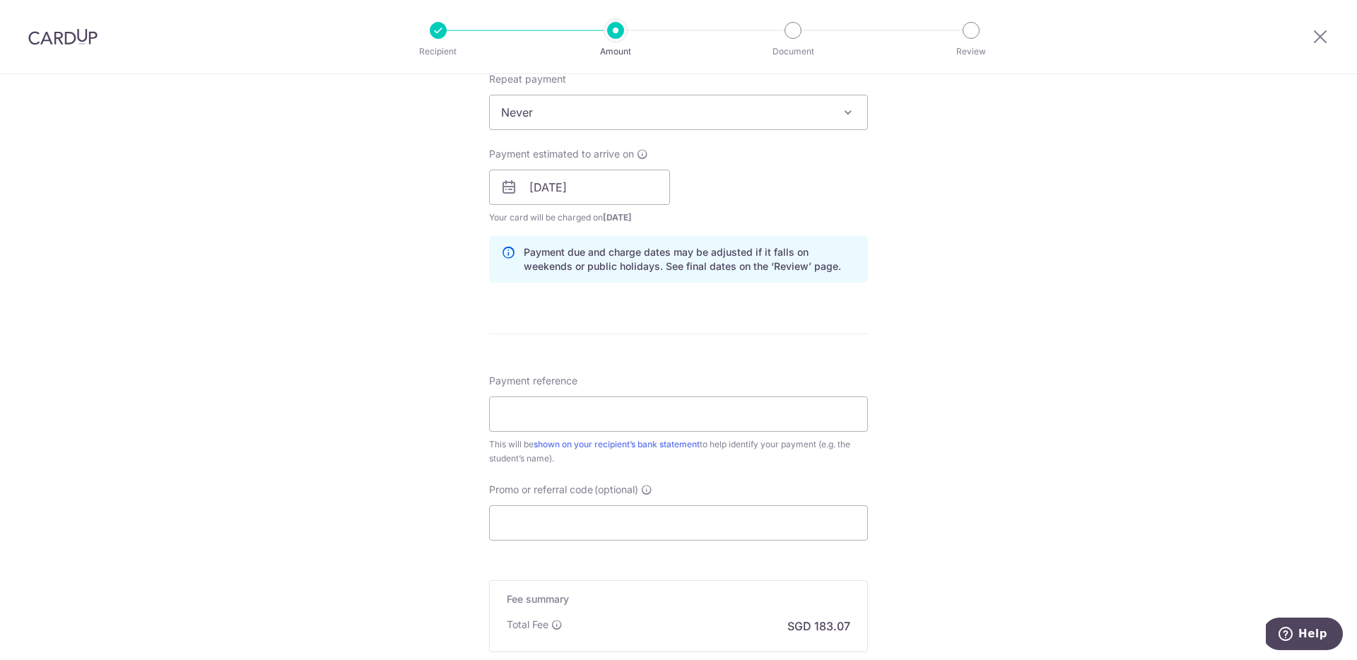
scroll to position [553, 0]
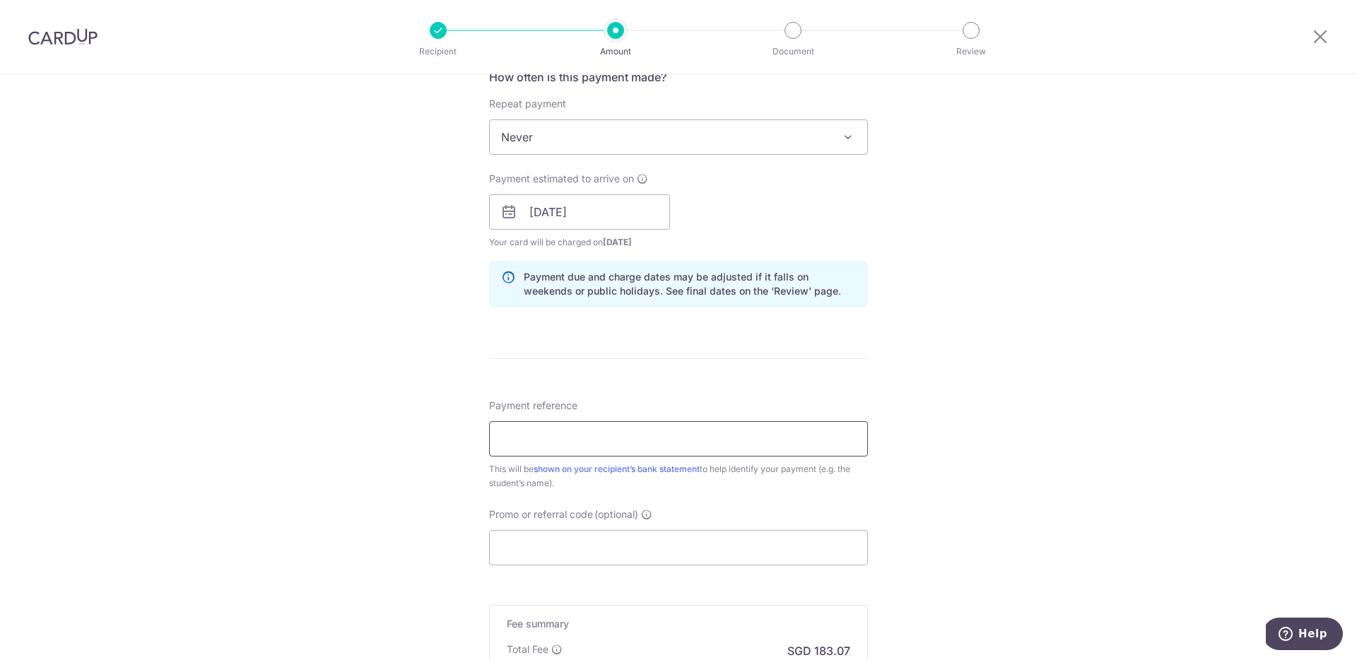
click at [559, 447] on input "Payment reference" at bounding box center [678, 438] width 379 height 35
type input "W2580567 [PERSON_NAME]"
click at [957, 351] on div "Tell us more about your payment Enter payment amount SGD 7,041.00 7041.00 Selec…" at bounding box center [678, 189] width 1357 height 1337
click at [621, 563] on input "Promo or referral code (optional)" at bounding box center [678, 547] width 379 height 35
paste input "RENO25ONE"
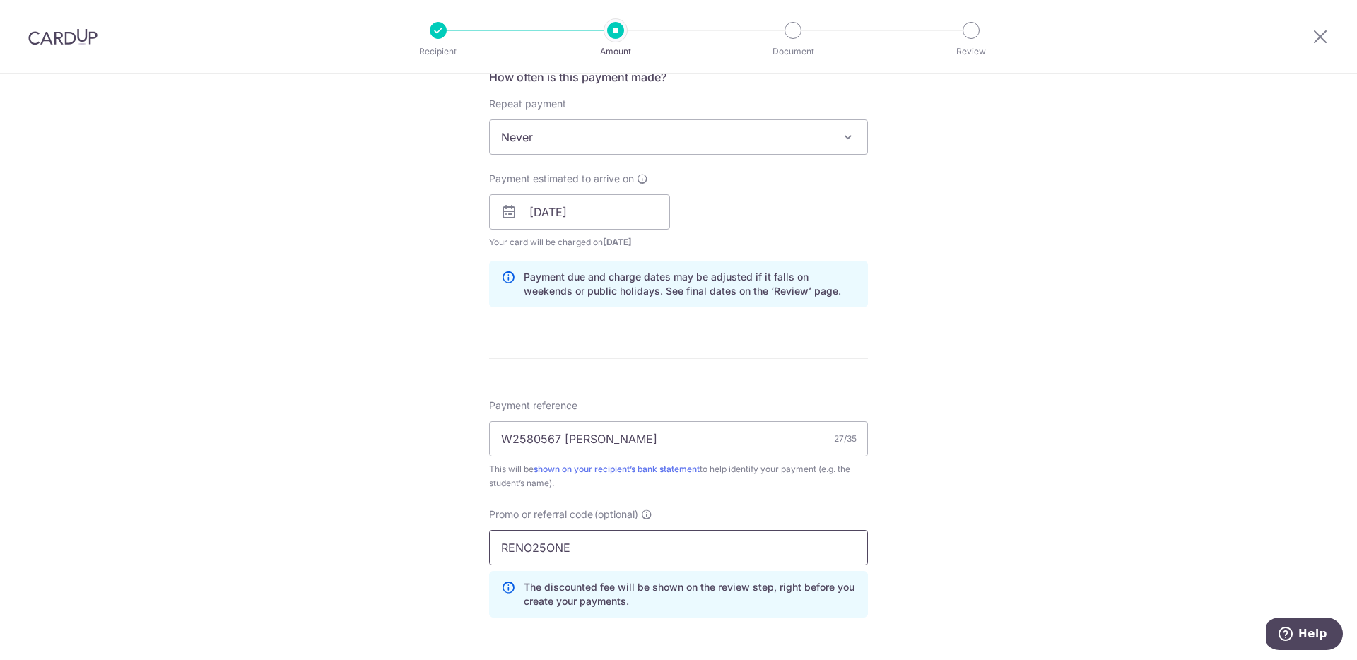
type input "RENO25ONE"
click at [936, 448] on div "Tell us more about your payment Enter payment amount SGD 7,041.00 7041.00 Selec…" at bounding box center [678, 221] width 1357 height 1400
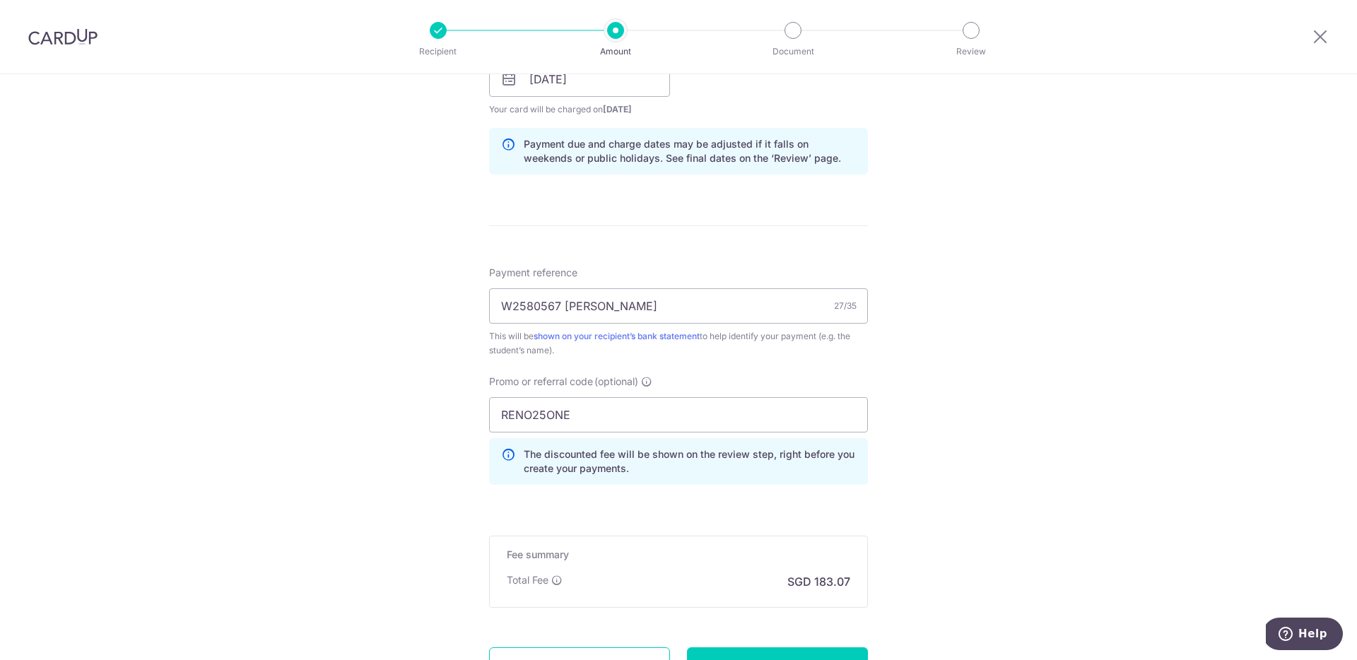
scroll to position [814, 0]
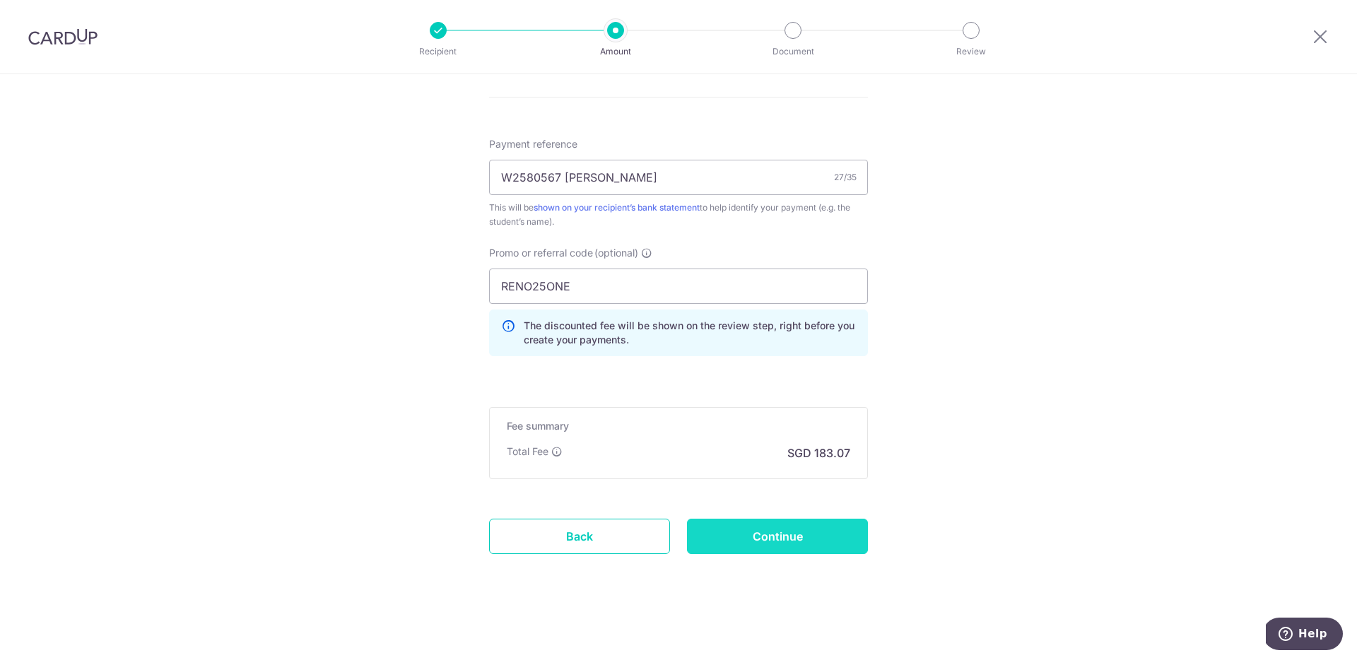
click at [780, 546] on input "Continue" at bounding box center [777, 536] width 181 height 35
type input "Create Schedule"
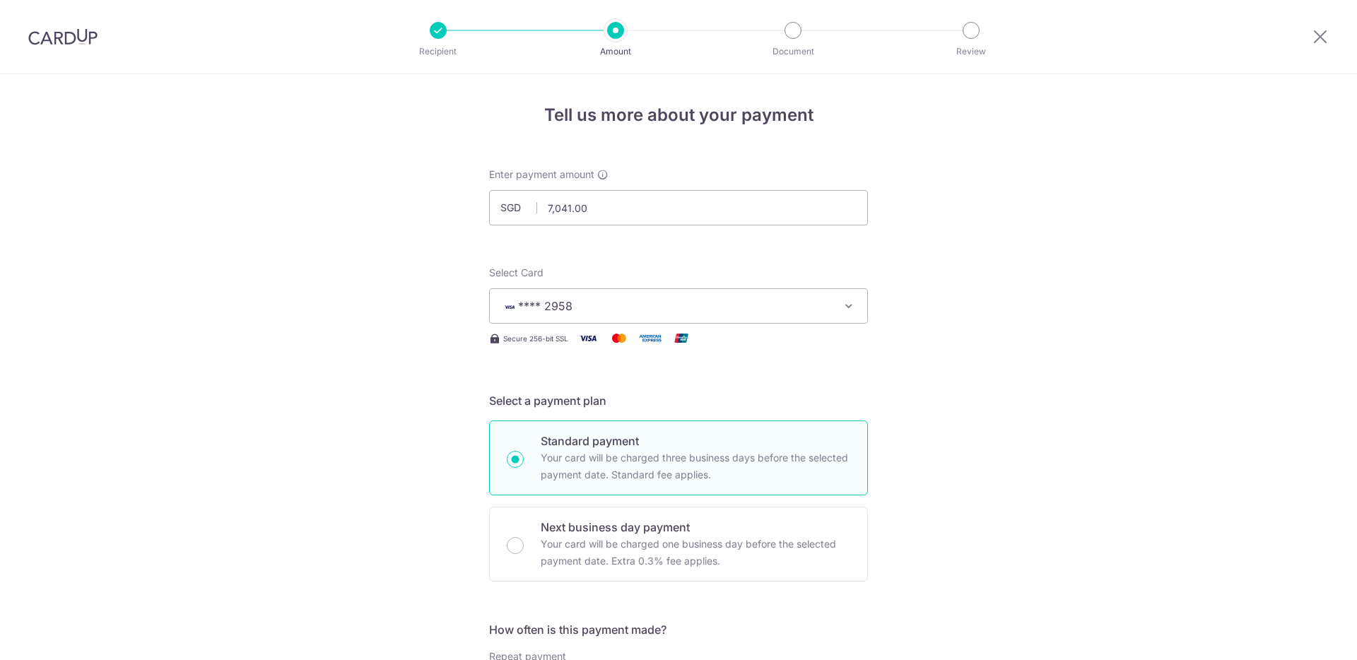
scroll to position [834, 0]
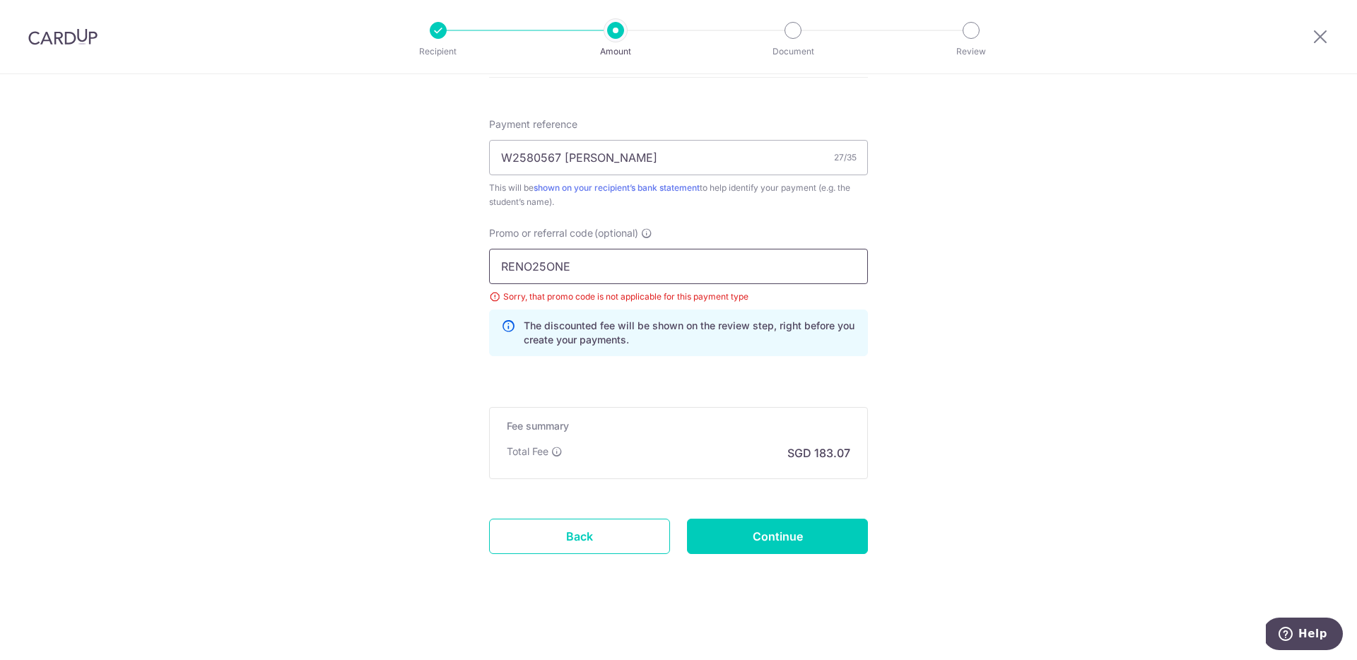
click at [631, 271] on input "RENO25ONE" at bounding box center [678, 266] width 379 height 35
paste input "OFF225"
click at [735, 261] on input "OFF225" at bounding box center [678, 266] width 379 height 35
type input "OFF225"
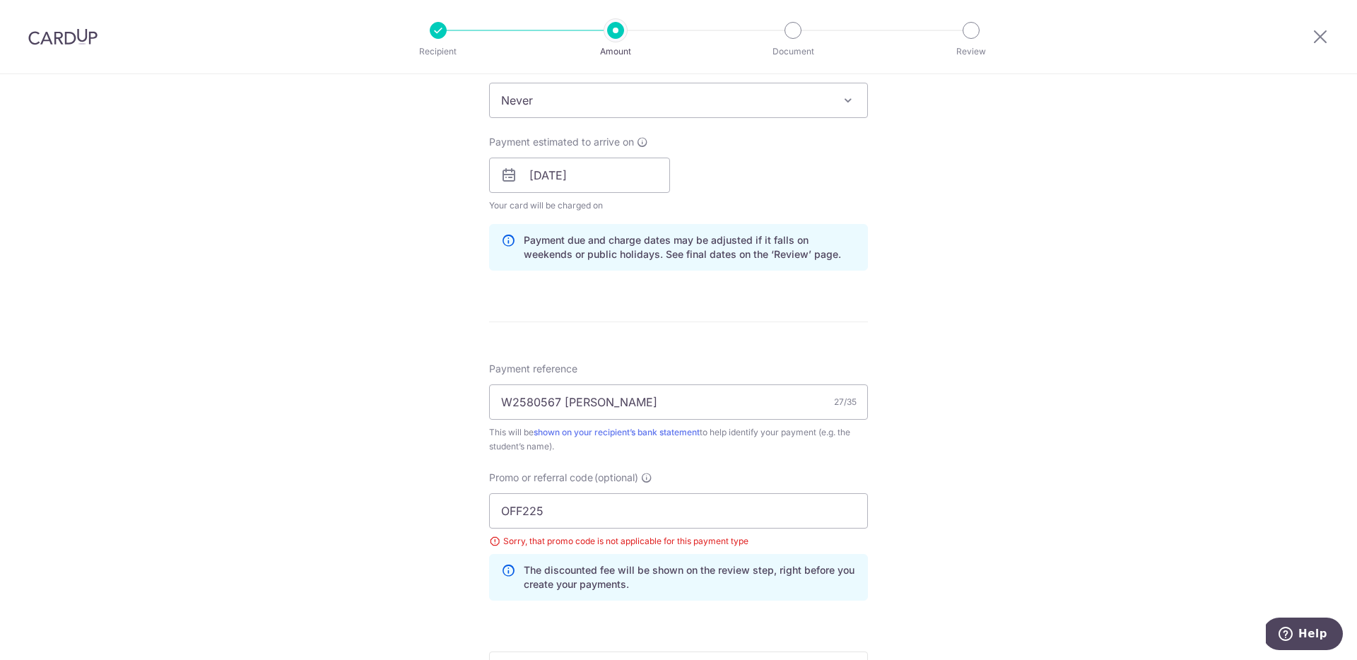
scroll to position [750, 0]
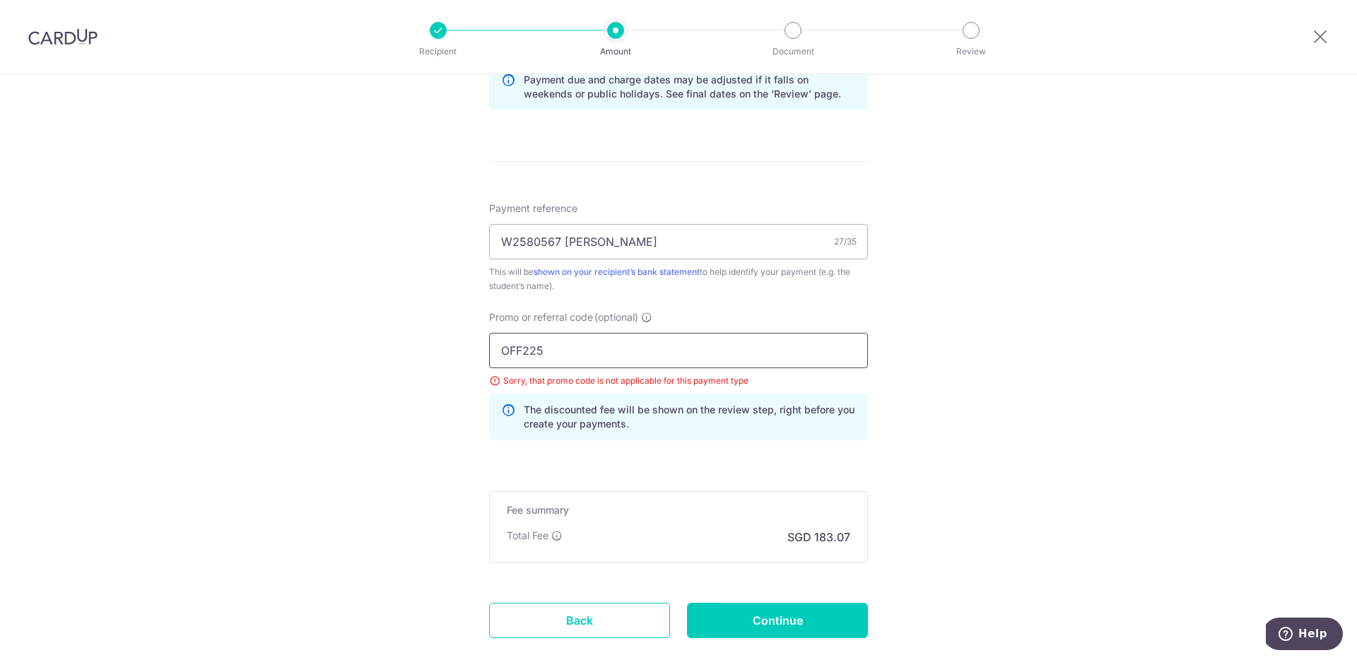
click at [583, 355] on input "OFF225" at bounding box center [678, 350] width 379 height 35
click at [1232, 377] on div "Tell us more about your payment Enter payment amount SGD 7,041.00 7041.00 Selec…" at bounding box center [678, 34] width 1357 height 1420
click at [782, 645] on form "Enter payment amount SGD 7,041.00 7041.00 Select Card **** 2958 Add credit card…" at bounding box center [678, 47] width 379 height 1261
click at [791, 623] on input "Continue" at bounding box center [777, 620] width 181 height 35
type input "Update Schedule"
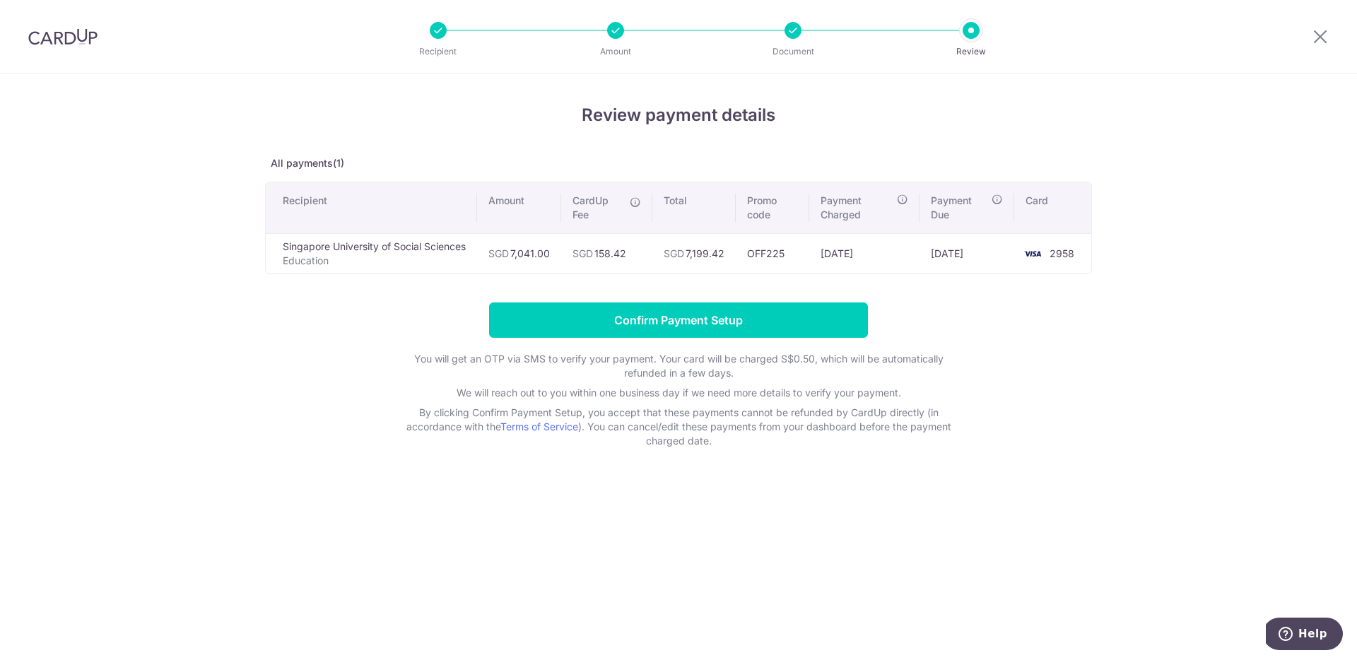
click at [1204, 217] on div "Review payment details All payments(1) Recipient Amount CardUp Fee Total Promo …" at bounding box center [678, 367] width 1357 height 586
click at [1034, 433] on form "Confirm Payment Setup You will get an OTP via SMS to verify your payment. Your …" at bounding box center [678, 376] width 827 height 146
click at [780, 324] on input "Confirm Payment Setup" at bounding box center [678, 320] width 379 height 35
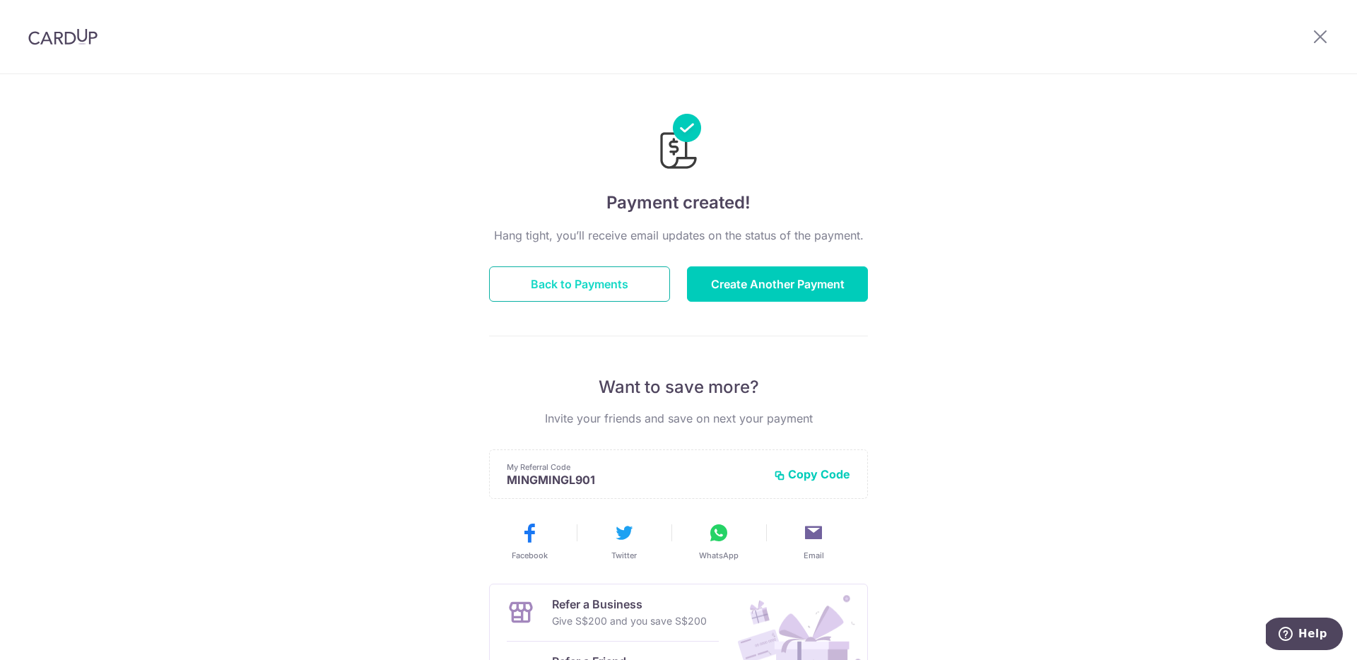
click at [578, 267] on button "Back to Payments" at bounding box center [579, 284] width 181 height 35
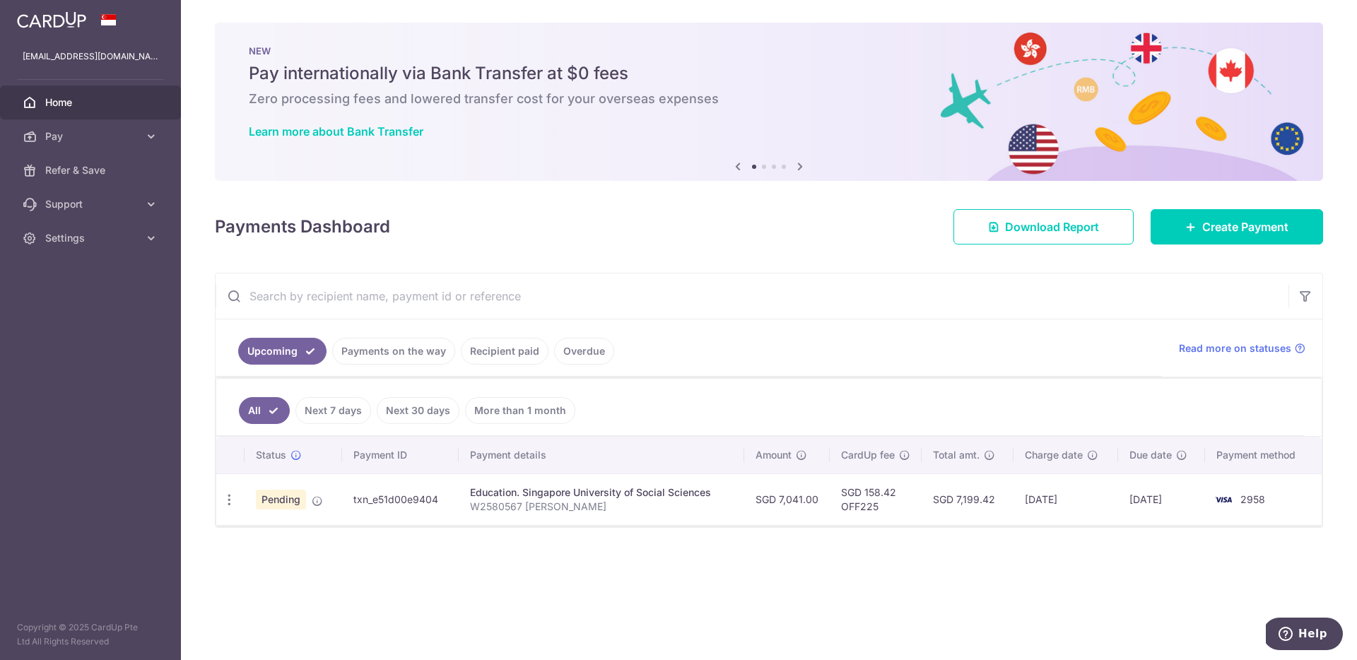
click at [652, 566] on div "× Pause Schedule Pause all future payments in this series Pause just this one p…" at bounding box center [769, 330] width 1176 height 660
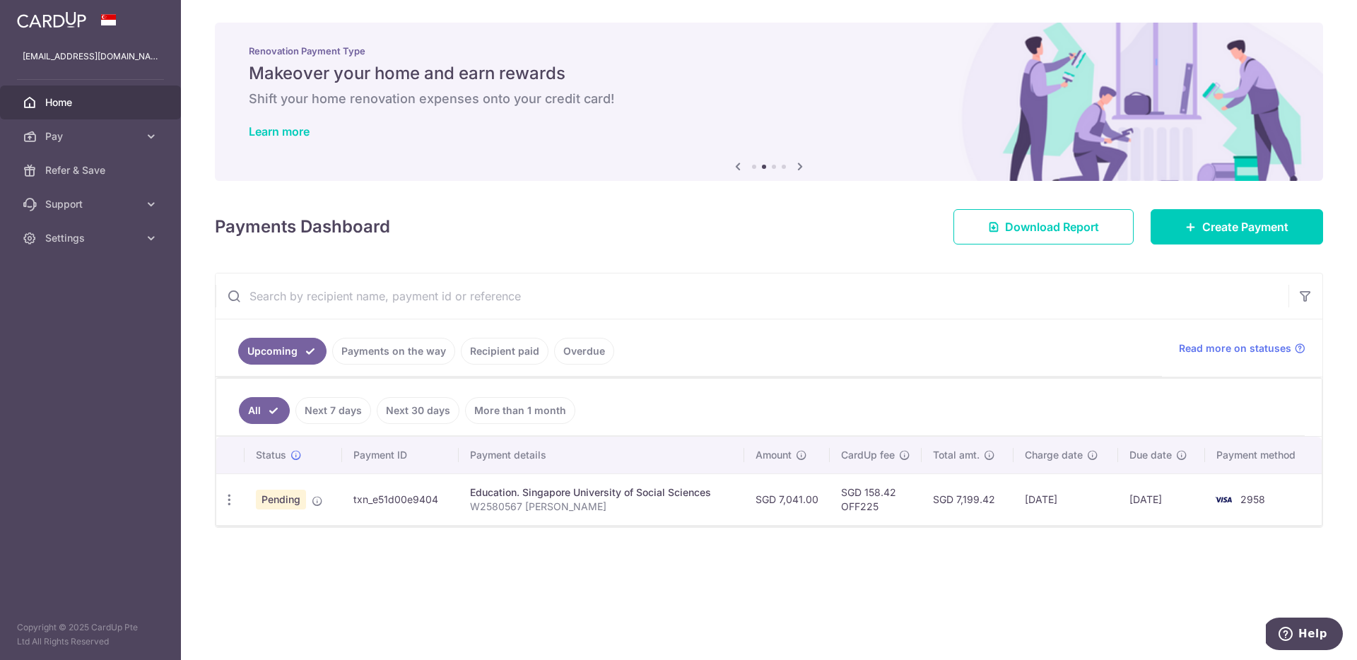
drag, startPoint x: 1137, startPoint y: 501, endPoint x: 1182, endPoint y: 495, distance: 45.6
click at [1182, 495] on td "[DATE]" at bounding box center [1162, 500] width 88 height 52
click at [1193, 443] on th "Due date" at bounding box center [1162, 455] width 88 height 37
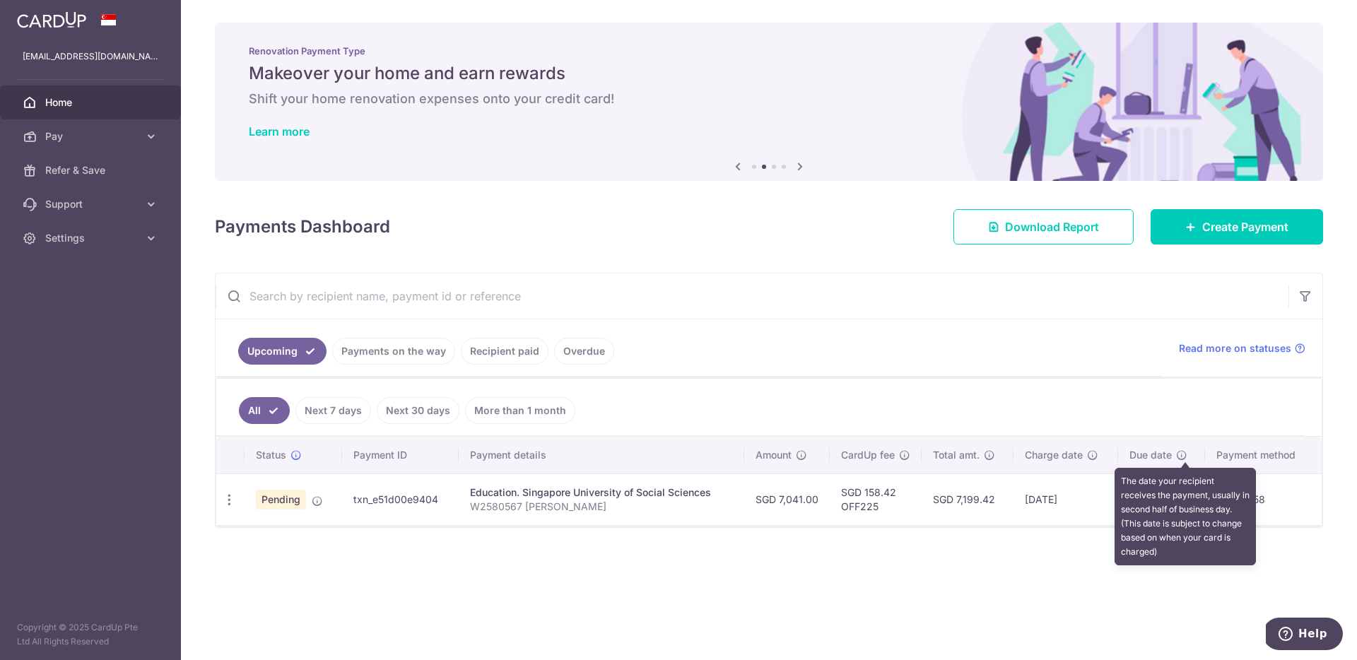
click at [1183, 456] on icon at bounding box center [1181, 455] width 11 height 11
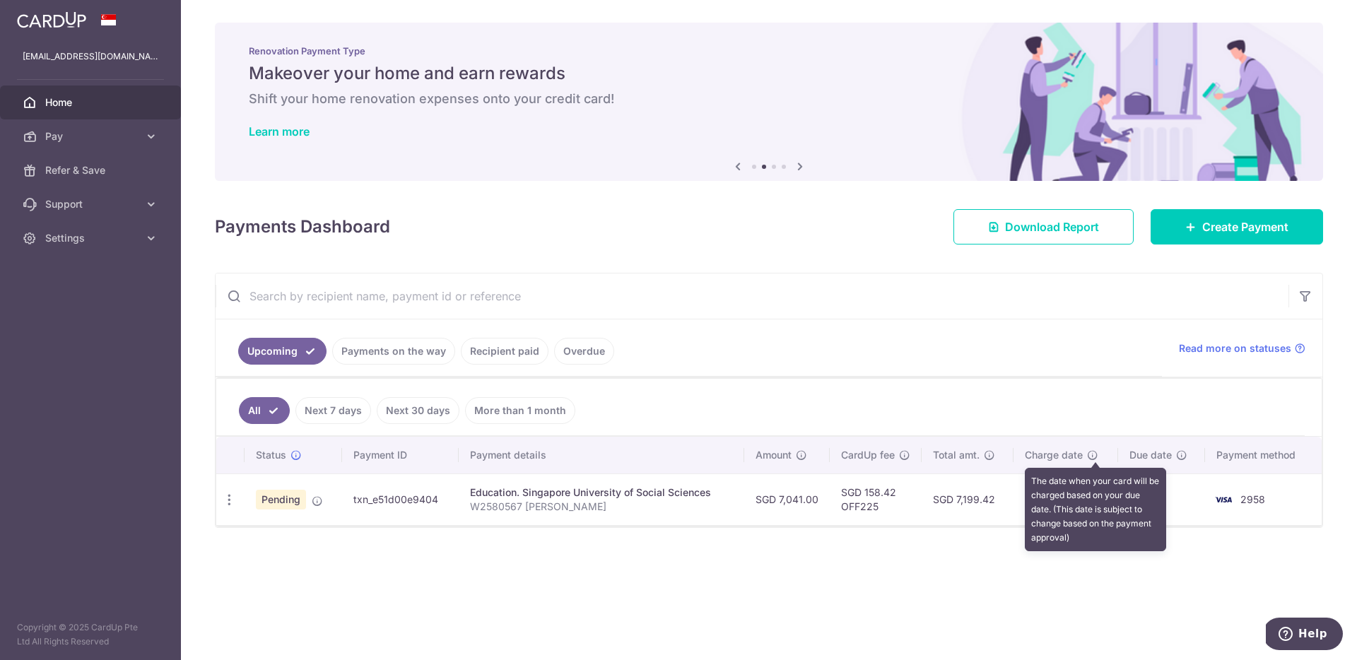
click at [1099, 457] on icon at bounding box center [1092, 455] width 11 height 11
click at [1127, 384] on ul "All Next 7 days Next 30 days More than 1 month" at bounding box center [760, 407] width 1089 height 57
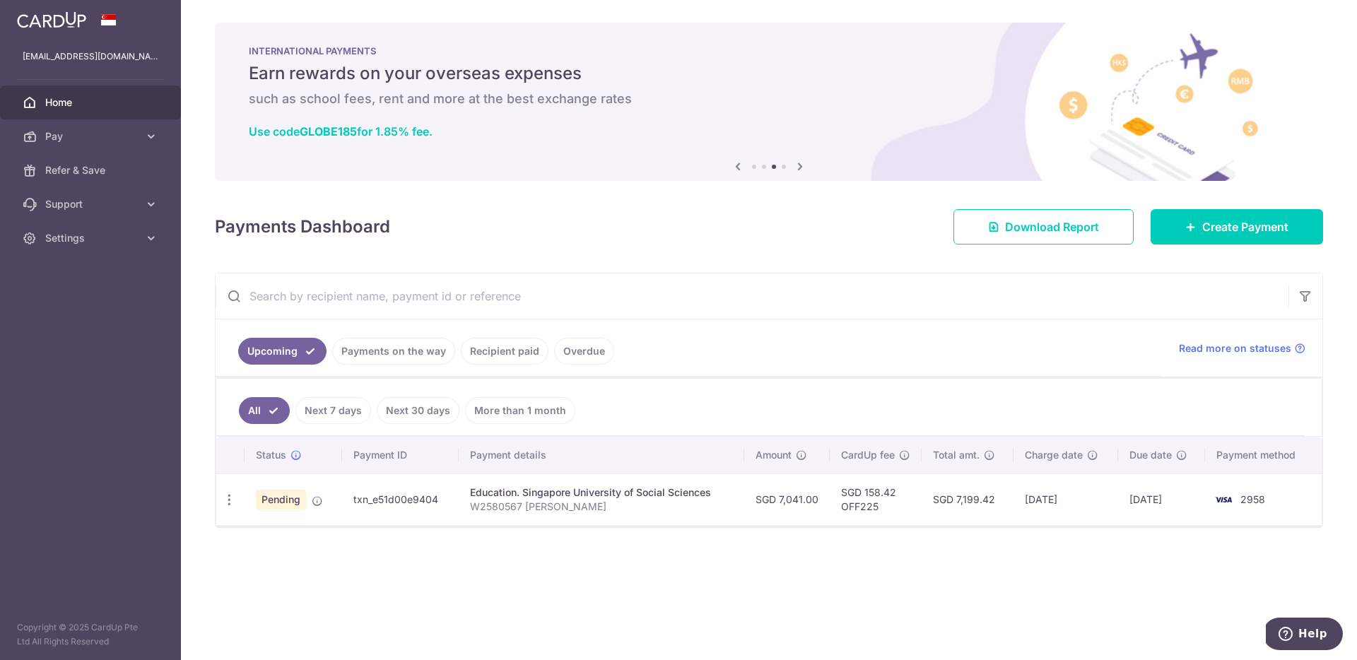
click at [1066, 396] on ul "All Next 7 days Next 30 days More than 1 month" at bounding box center [760, 407] width 1089 height 57
click at [223, 502] on icon "button" at bounding box center [229, 500] width 15 height 15
click at [244, 542] on icon at bounding box center [236, 538] width 17 height 17
radio input "true"
type input "7,041.00"
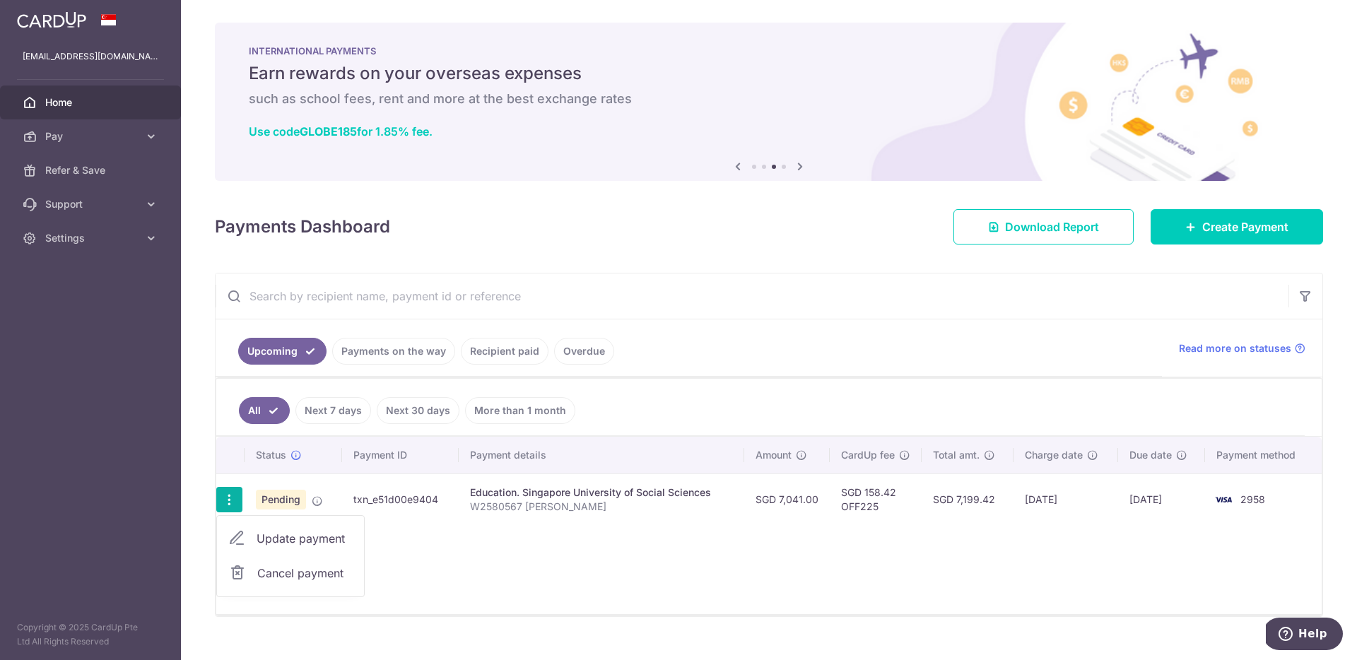
type input "[DATE]"
type input "W2580567 [PERSON_NAME]"
type input "OFF225"
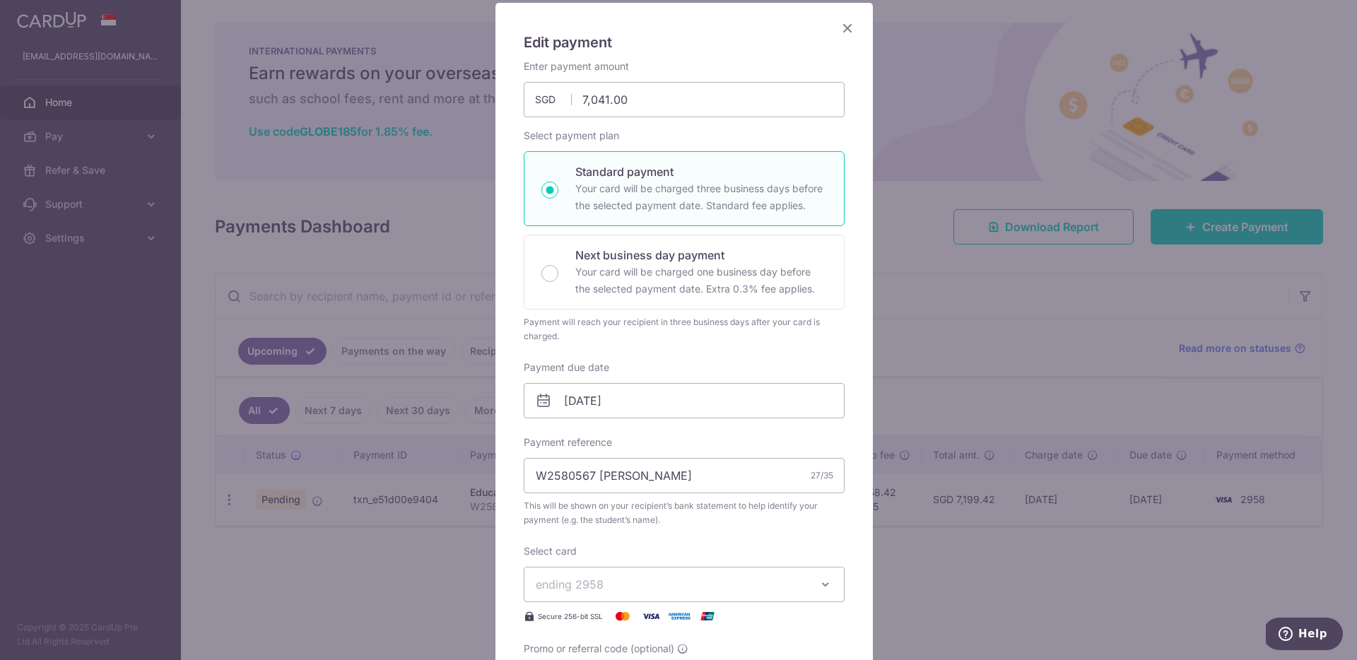
scroll to position [138, 0]
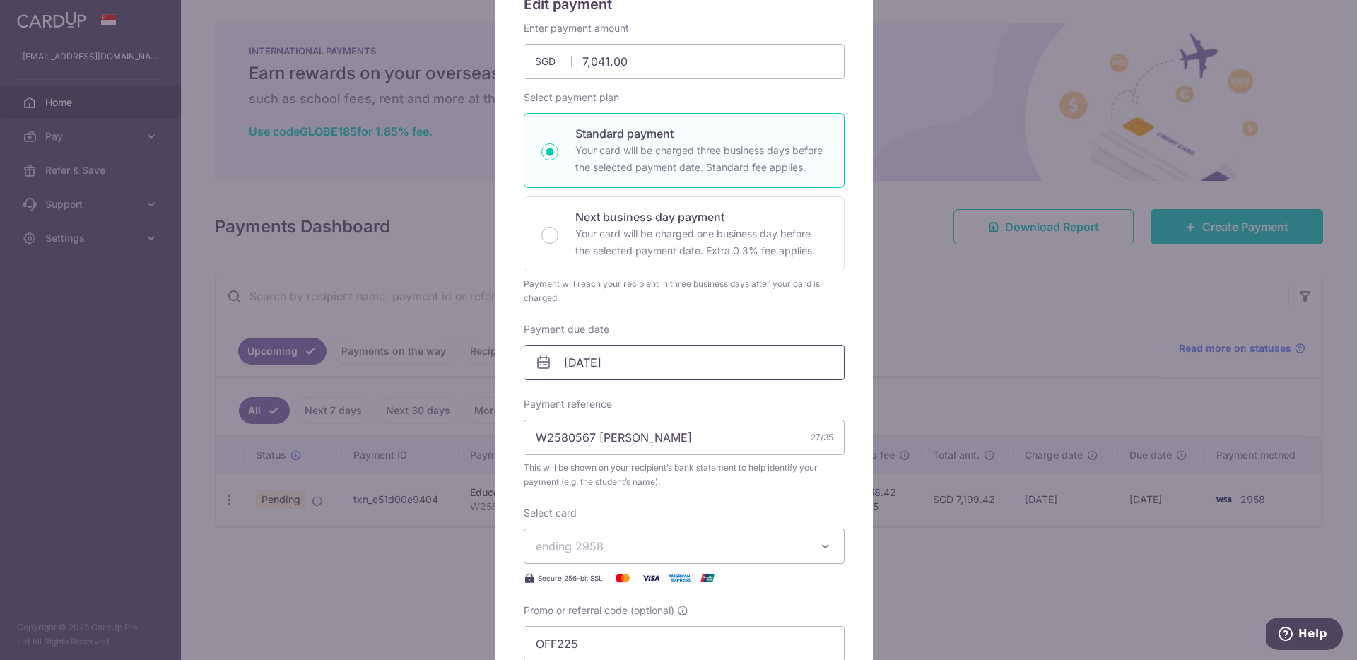
click at [578, 375] on input "[DATE]" at bounding box center [684, 362] width 321 height 35
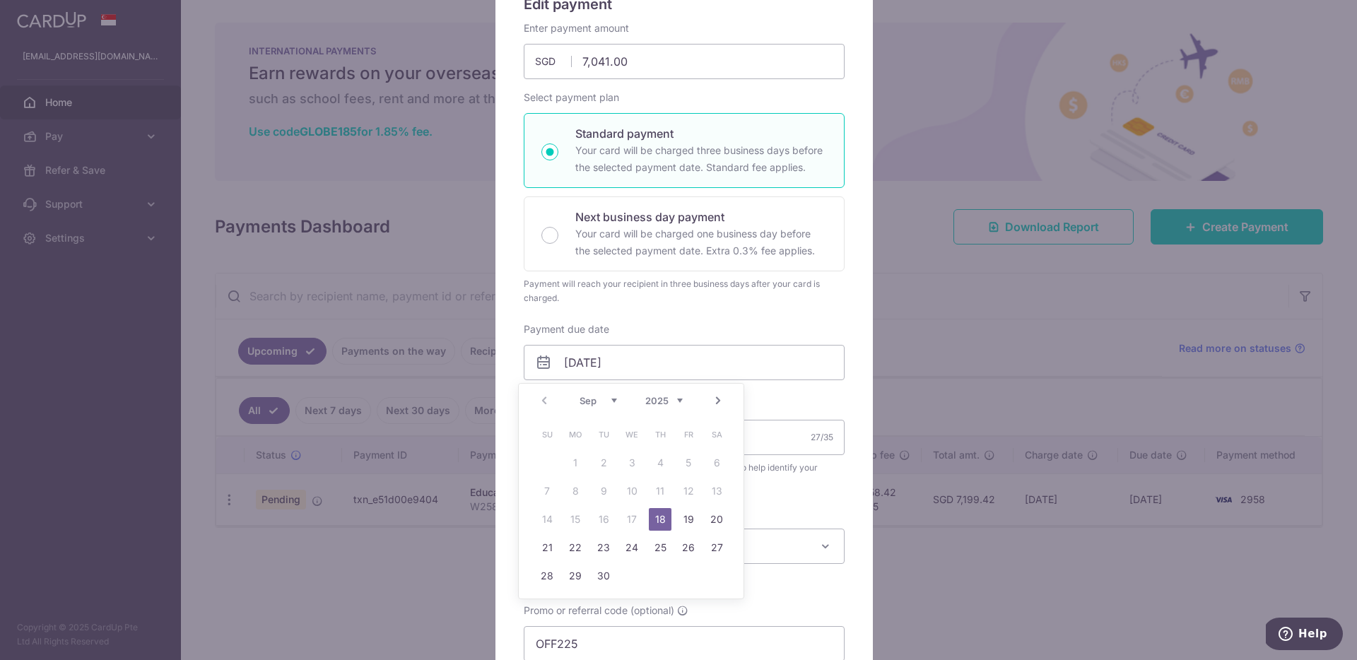
click at [577, 516] on table "Su Mo Tu We Th Fr Sa 1 2 3 4 5 6 7 8 9 10 11 12 13 14 15 16 17 18 19 20 21 22 2…" at bounding box center [632, 506] width 198 height 170
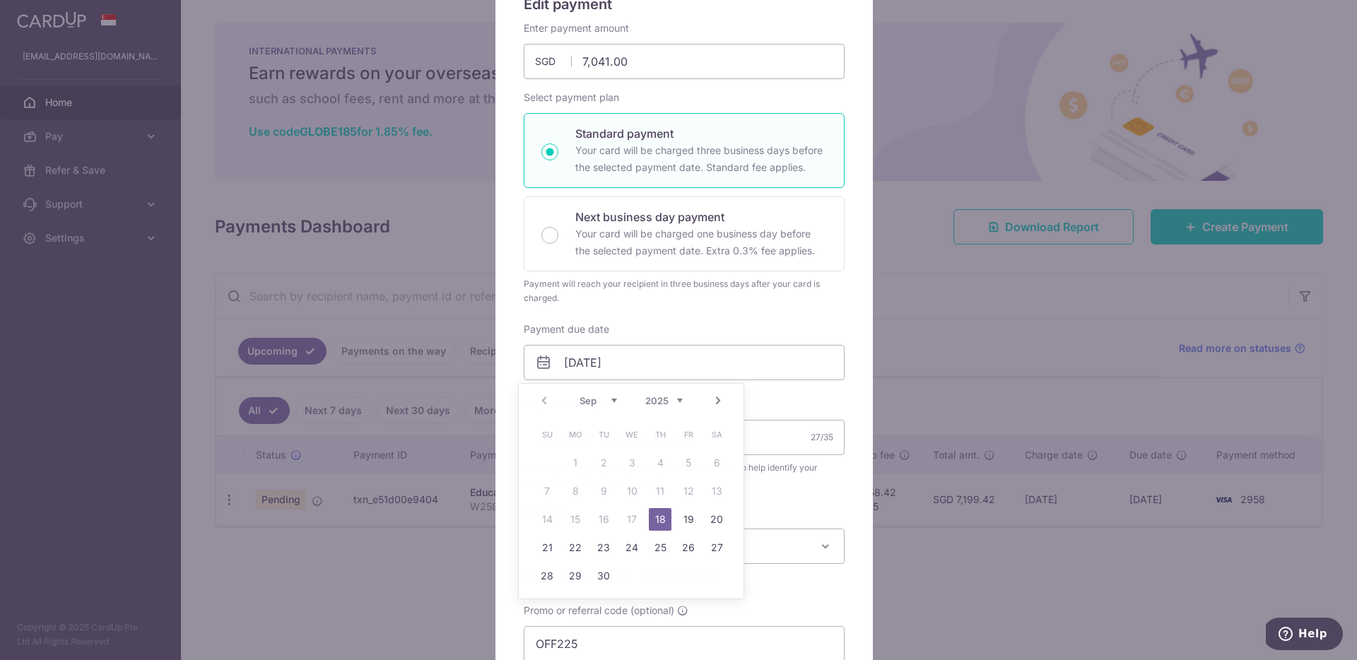
click at [758, 411] on div "Payment reference W2580567 FIONN LIM MING YUN 27/35 This will be shown on your …" at bounding box center [684, 443] width 321 height 92
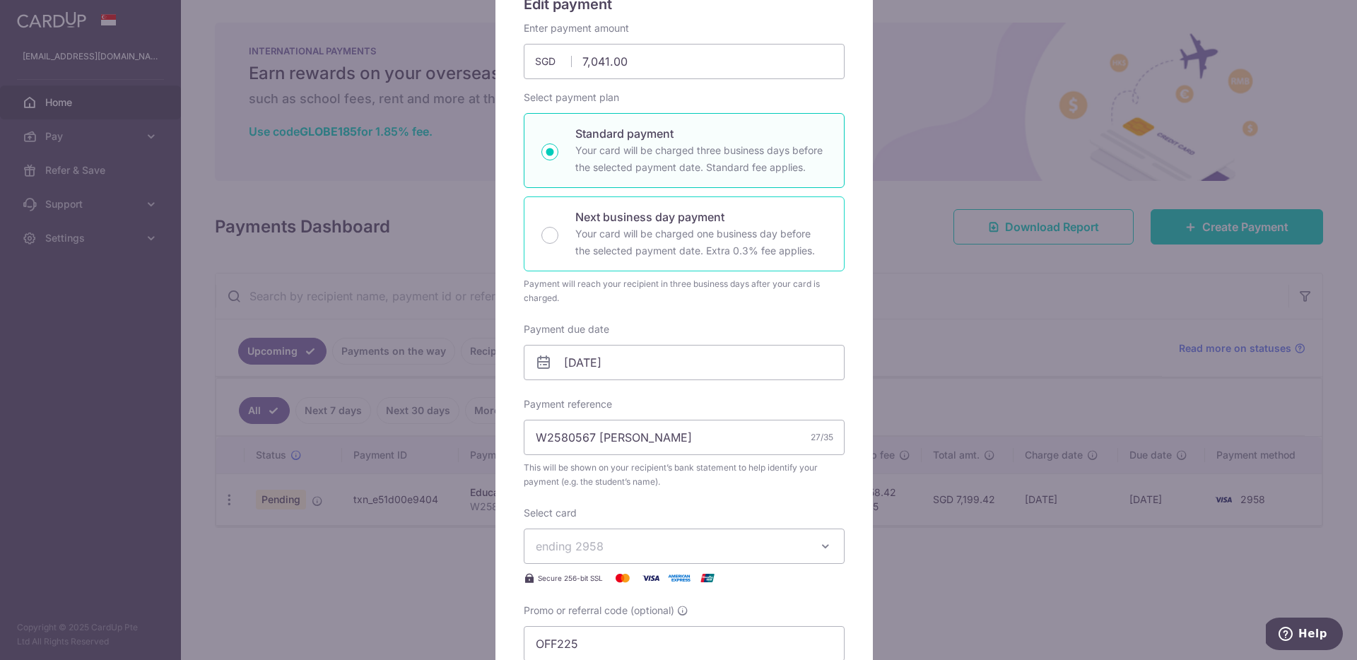
click at [718, 242] on p "Your card will be charged one business day before the selected payment date. Ex…" at bounding box center [701, 243] width 252 height 34
click at [559, 242] on input "Next business day payment Your card will be charged one business day before the…" at bounding box center [550, 235] width 17 height 17
radio input "false"
radio input "true"
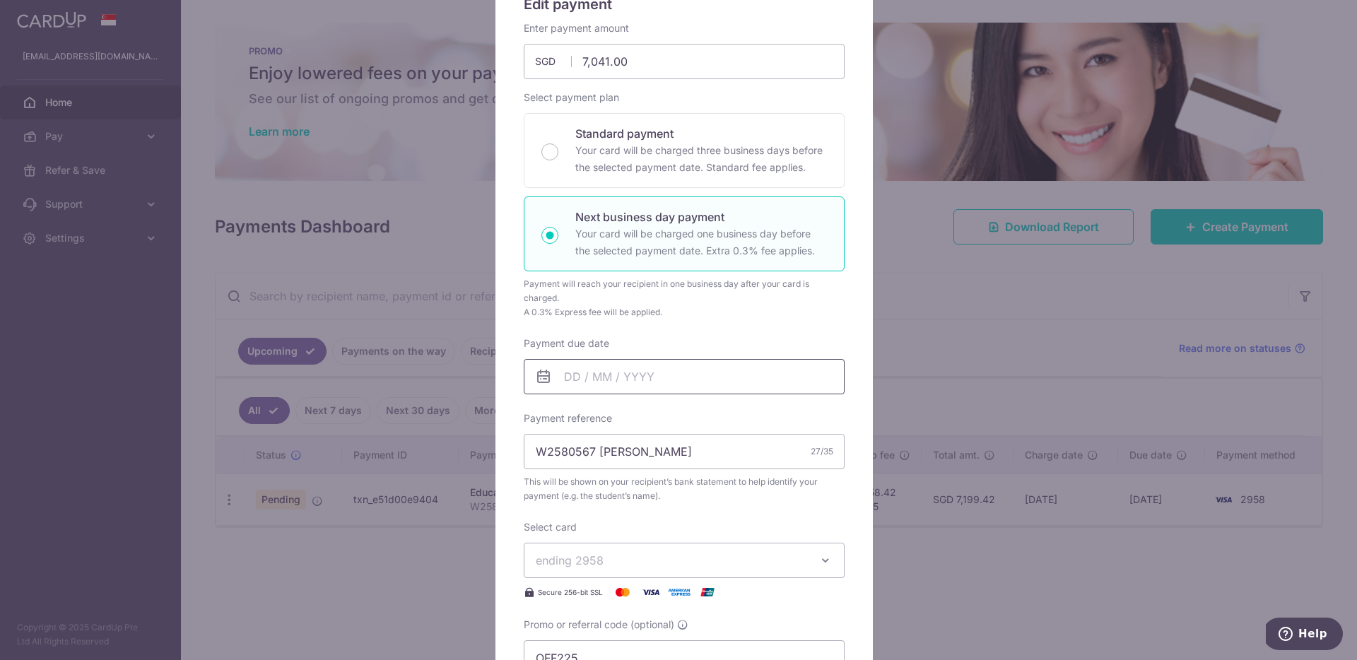
click at [607, 375] on input "Payment due date" at bounding box center [684, 376] width 321 height 35
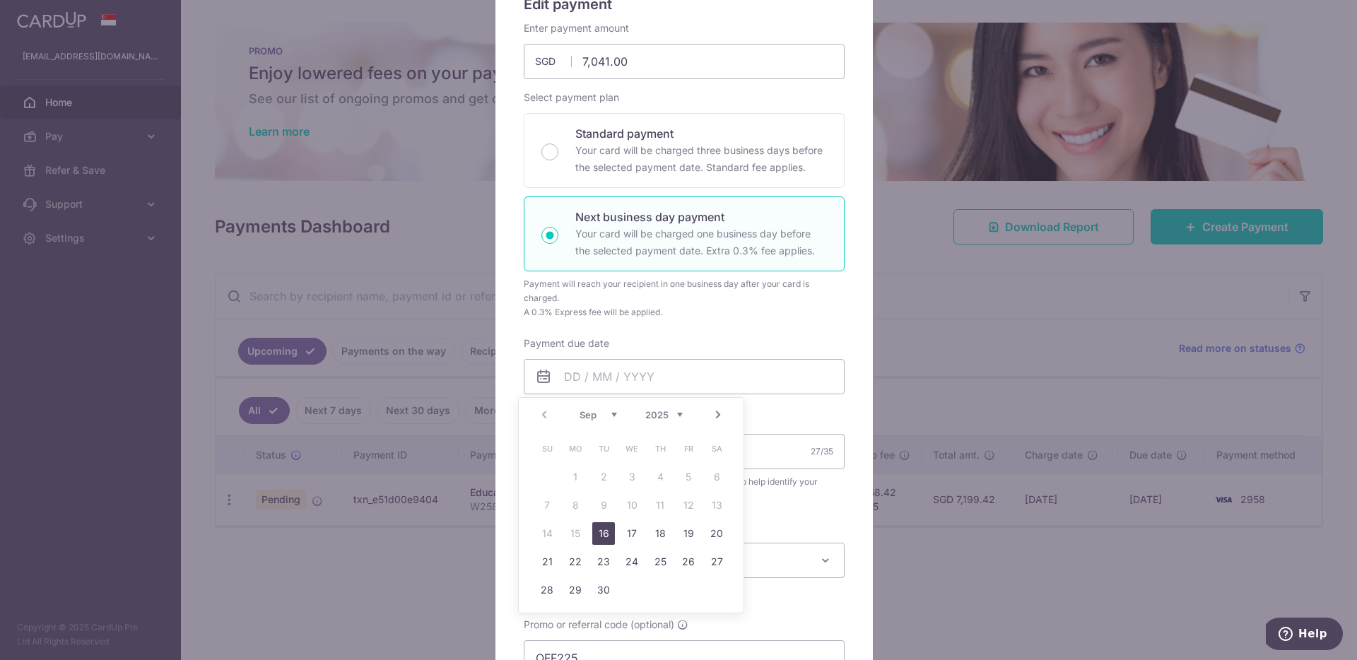
click at [575, 527] on table "Su Mo Tu We Th Fr Sa 1 2 3 4 5 6 7 8 9 10 11 12 13 14 15 16 17 18 19 20 21 22 2…" at bounding box center [632, 520] width 198 height 170
click at [654, 326] on div "Enter payment amount 7,041.00 7041.00 SGD To change the payment amount, please …" at bounding box center [684, 348] width 321 height 655
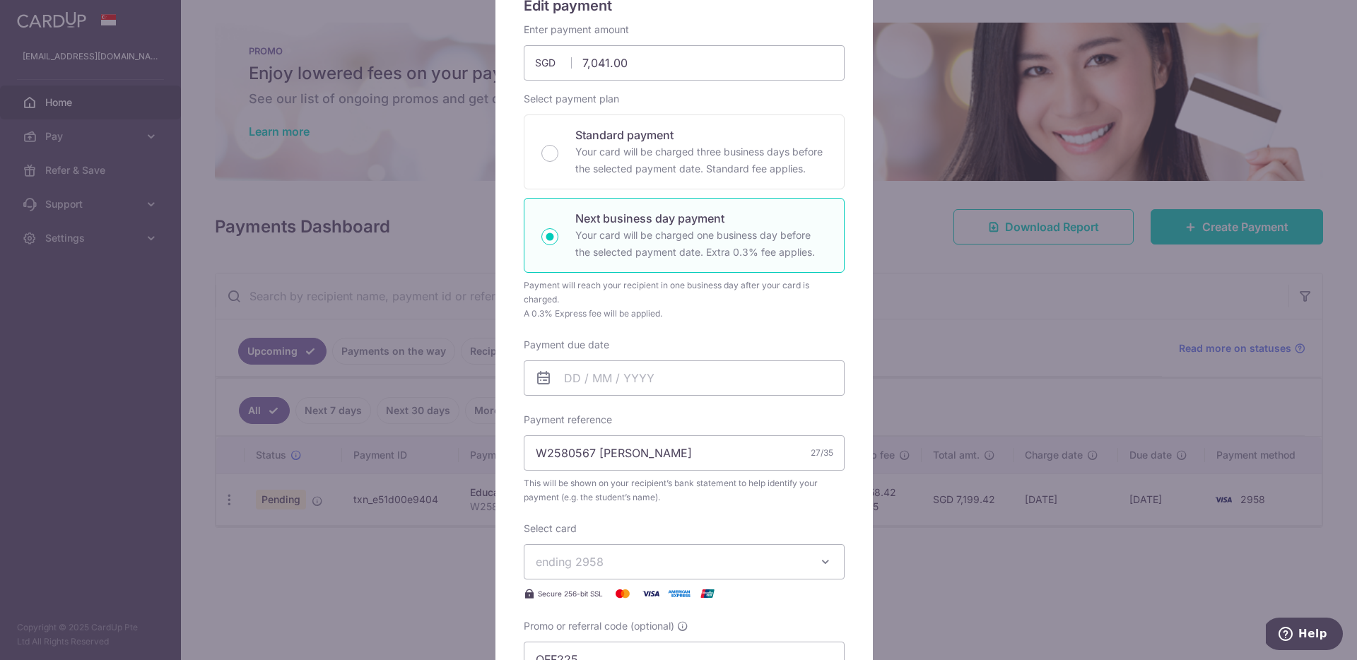
scroll to position [0, 0]
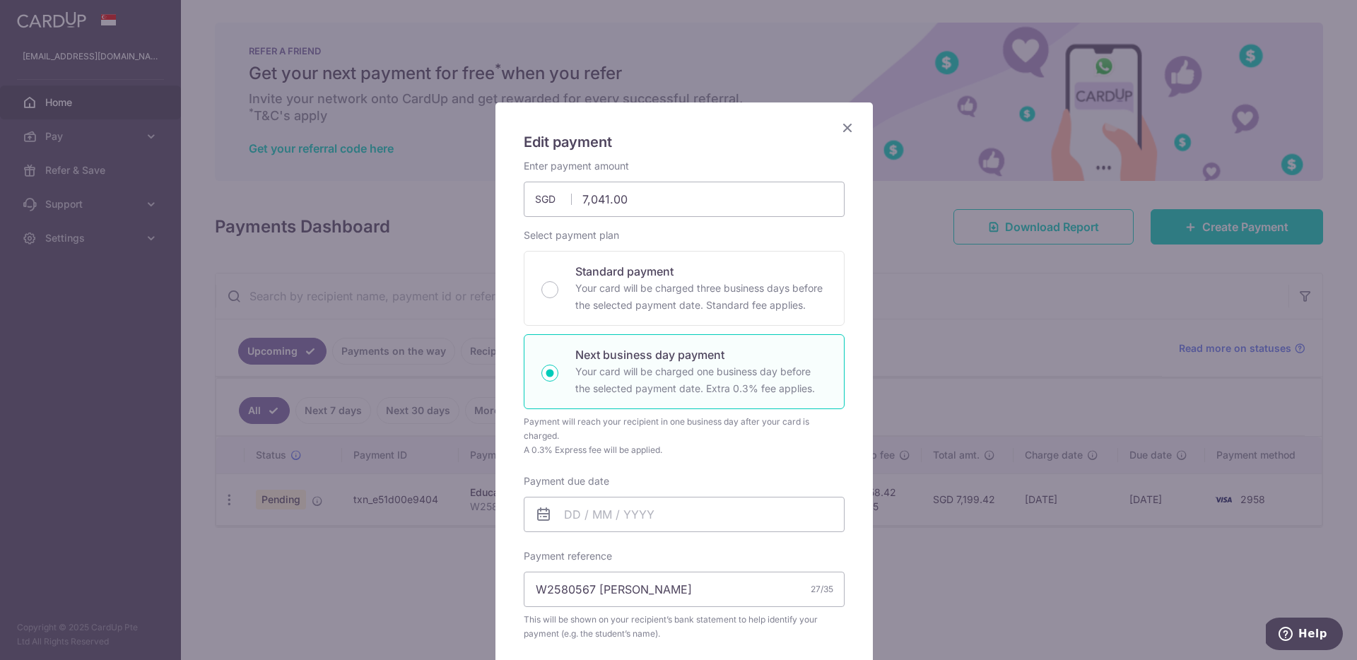
click at [843, 127] on icon "Close" at bounding box center [847, 128] width 17 height 18
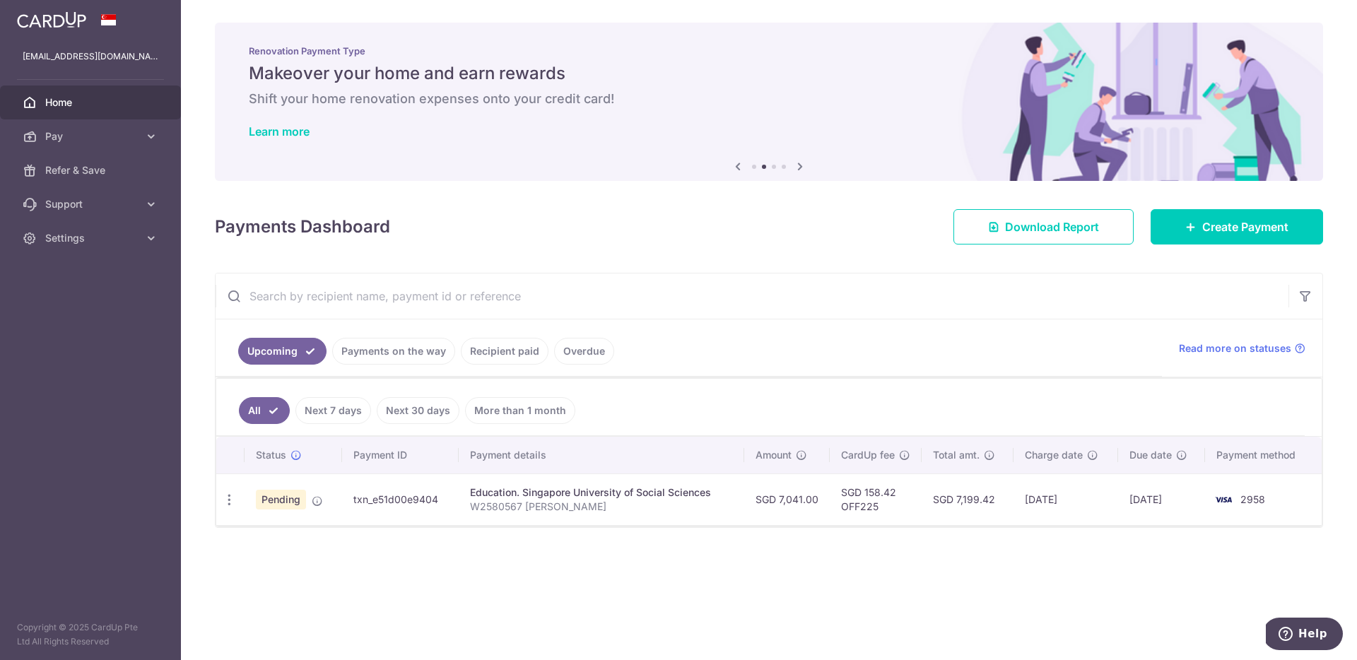
click at [703, 385] on ul "All Next 7 days Next 30 days More than 1 month" at bounding box center [760, 407] width 1089 height 57
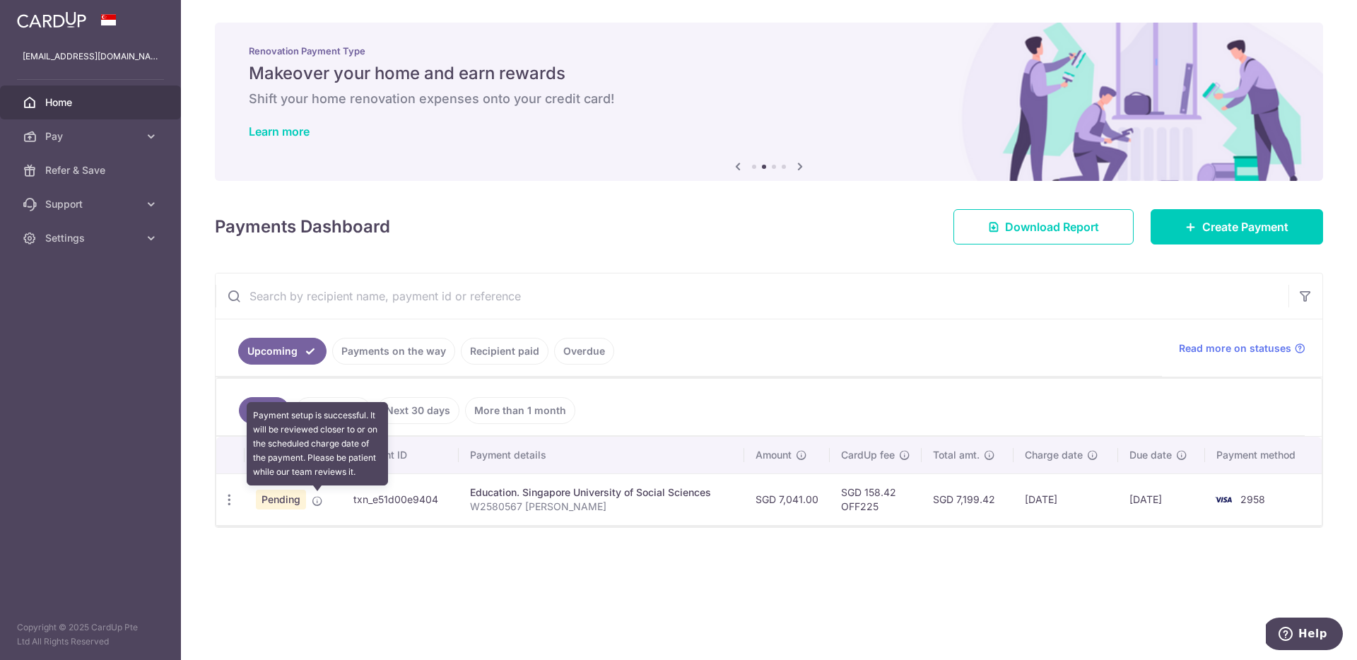
click at [315, 498] on icon at bounding box center [317, 501] width 11 height 11
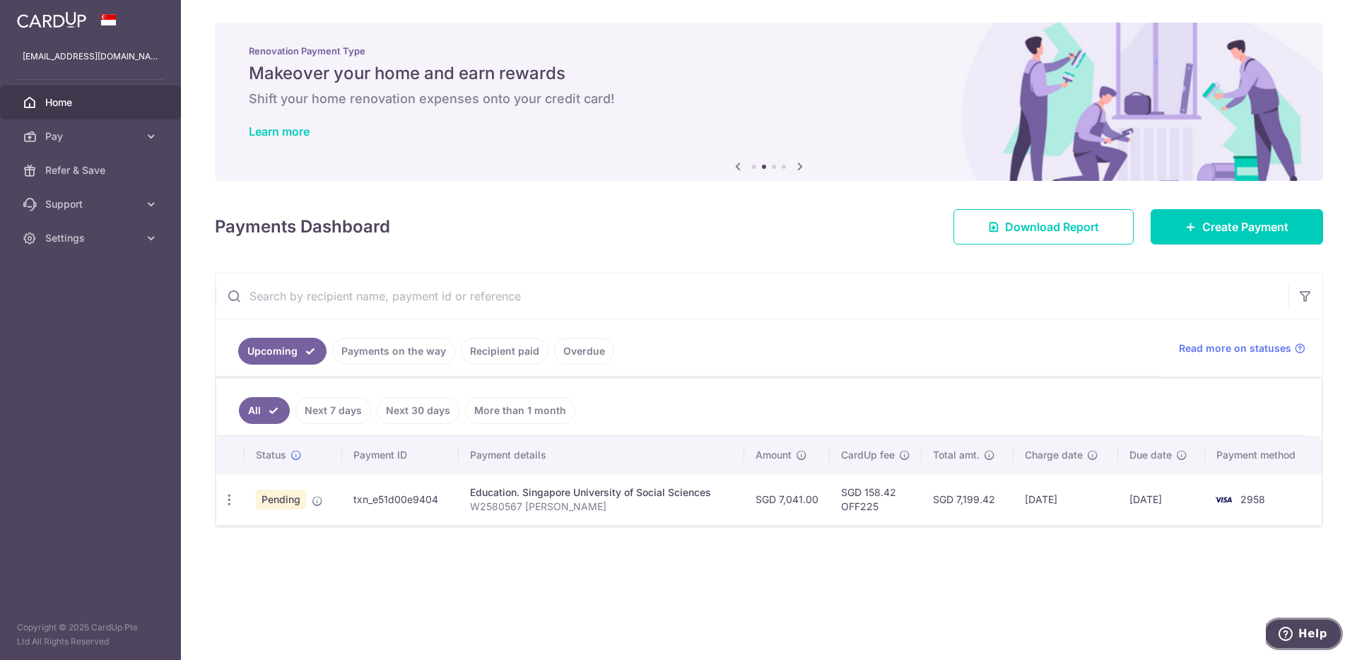
click at [1295, 624] on button "Help" at bounding box center [1303, 634] width 80 height 33
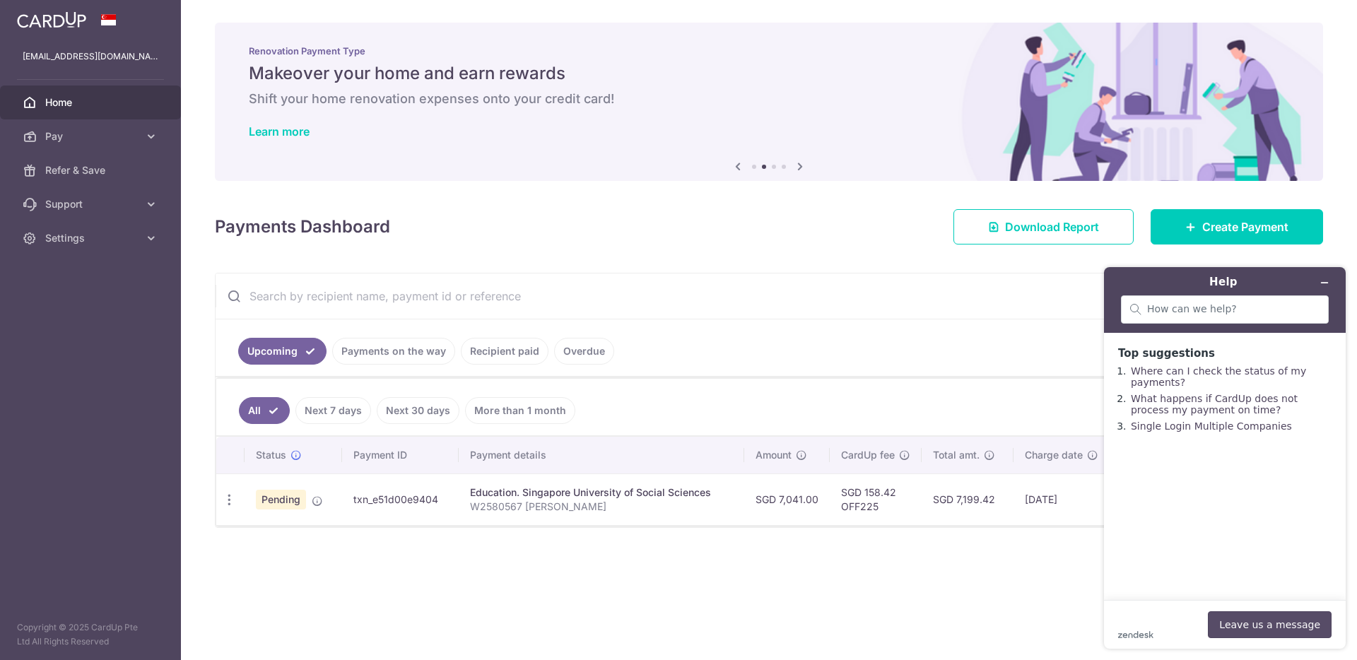
click at [1275, 614] on button "Leave us a message" at bounding box center [1270, 625] width 124 height 27
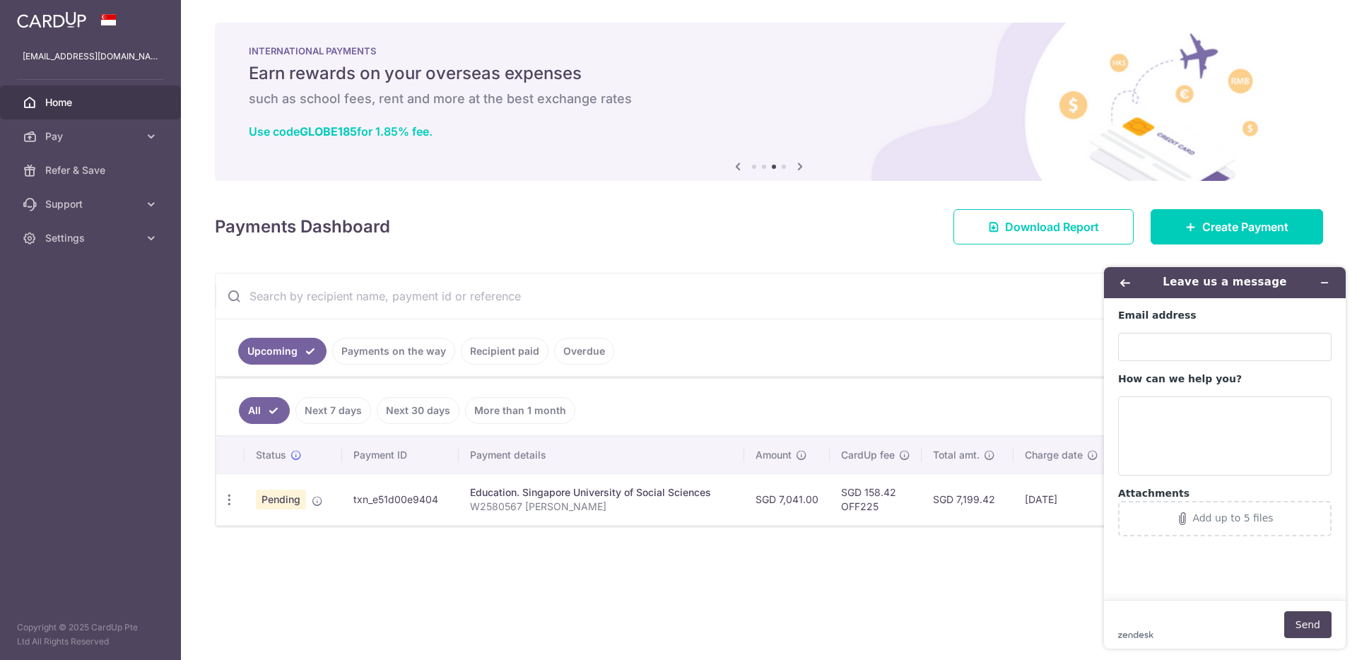
click at [924, 600] on div "× Pause Schedule Pause all future payments in this series Pause just this one p…" at bounding box center [769, 330] width 1176 height 660
click at [1331, 279] on button "Minimize widget" at bounding box center [1325, 283] width 23 height 20
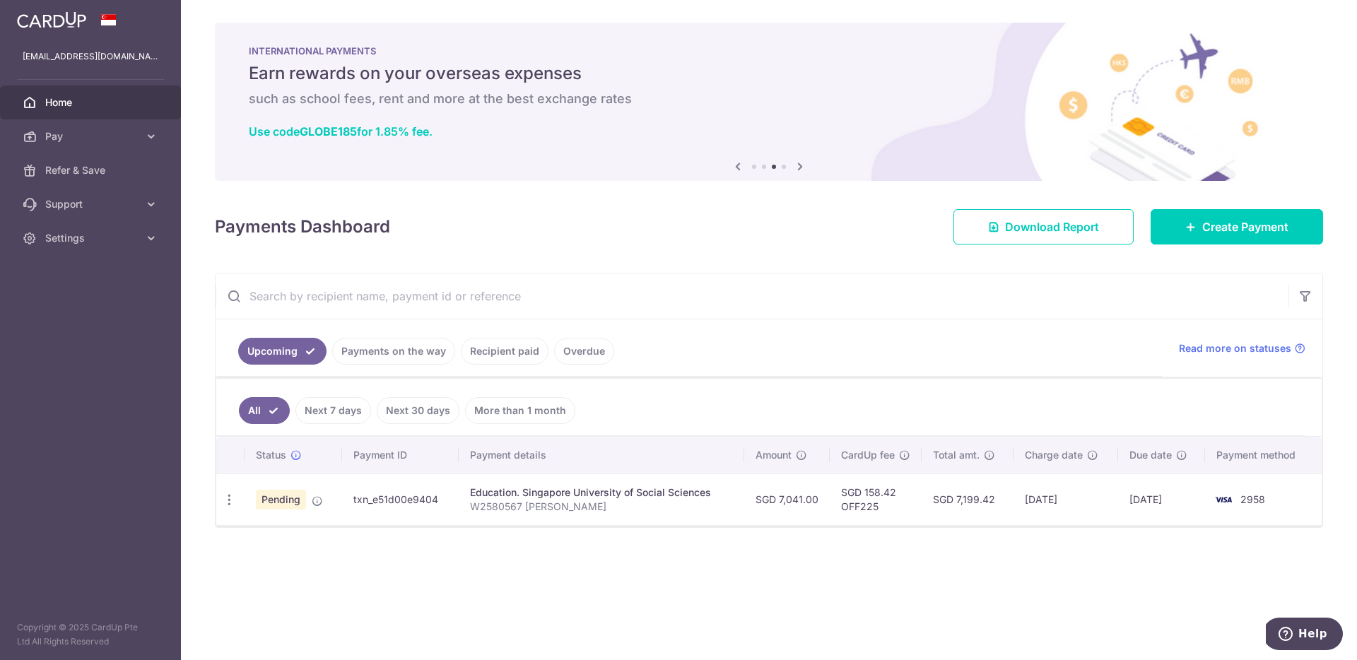
click at [624, 248] on div "× Pause Schedule Pause all future payments in this series Pause just this one p…" at bounding box center [769, 330] width 1176 height 660
click at [529, 206] on div "Payments Dashboard Download Report Create Payment" at bounding box center [769, 224] width 1109 height 41
click at [800, 168] on icon at bounding box center [800, 167] width 17 height 18
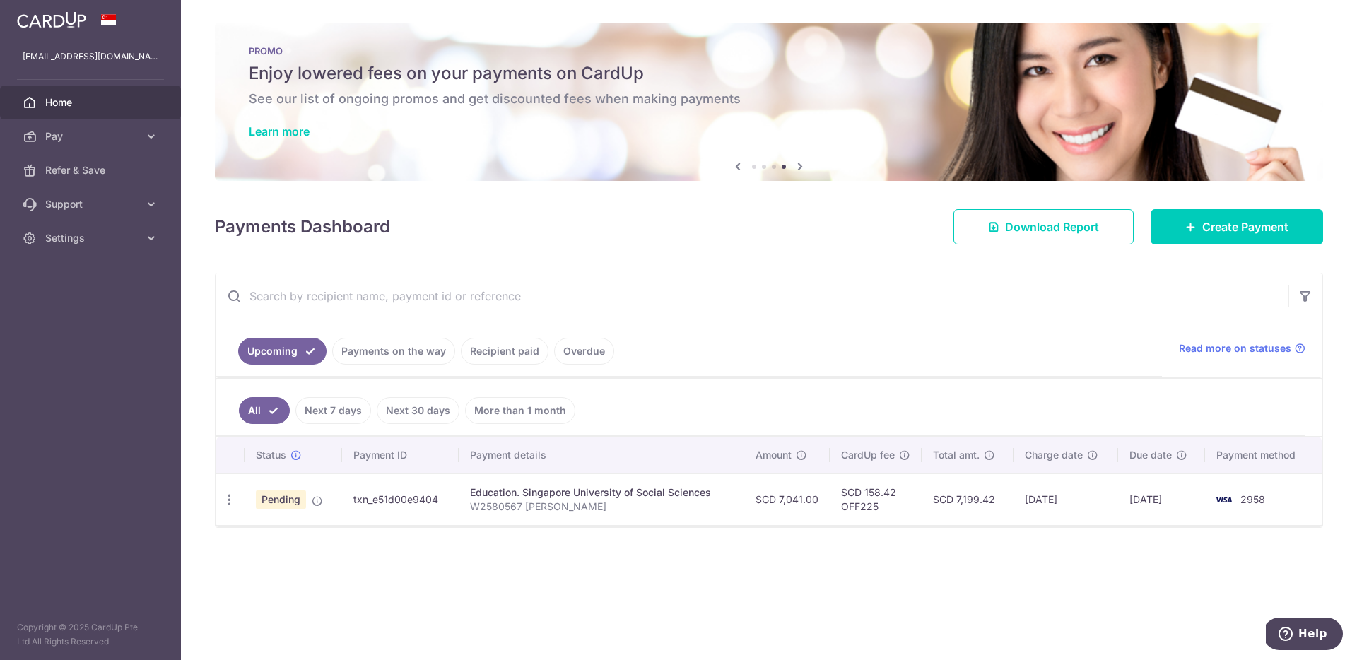
click at [800, 168] on icon at bounding box center [800, 167] width 17 height 18
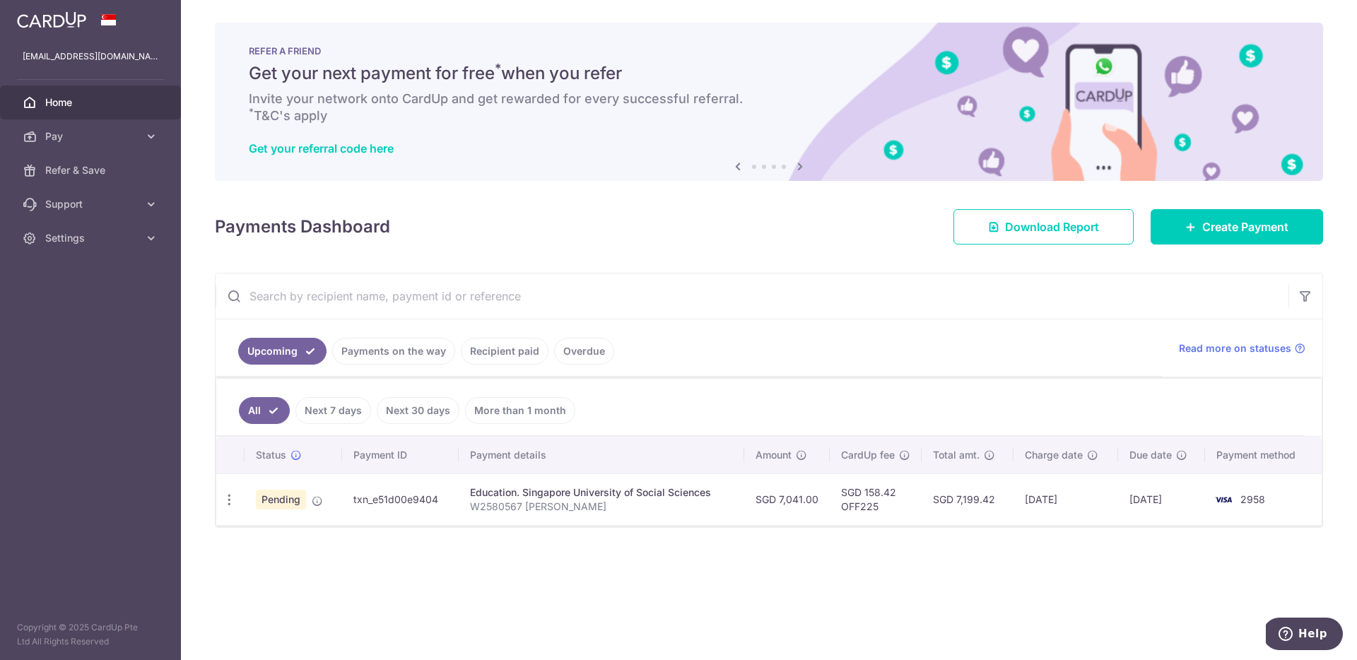
click at [800, 167] on icon at bounding box center [800, 167] width 17 height 18
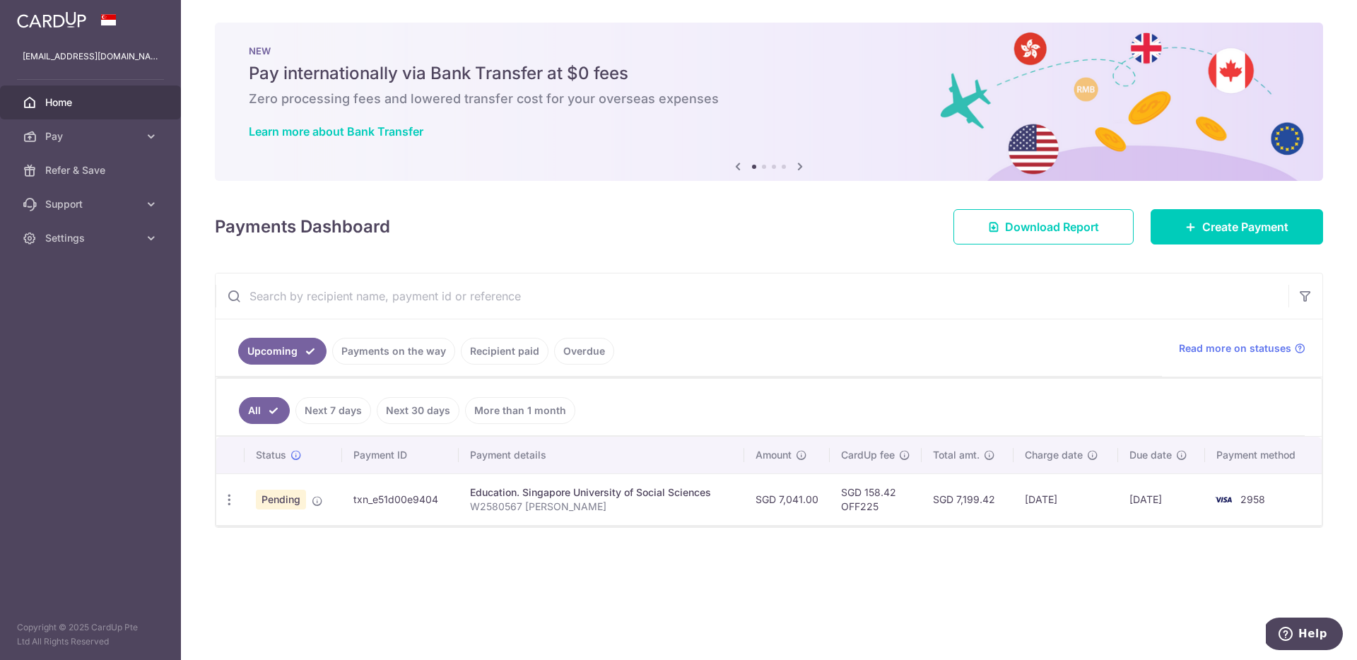
click at [801, 169] on icon at bounding box center [800, 167] width 17 height 18
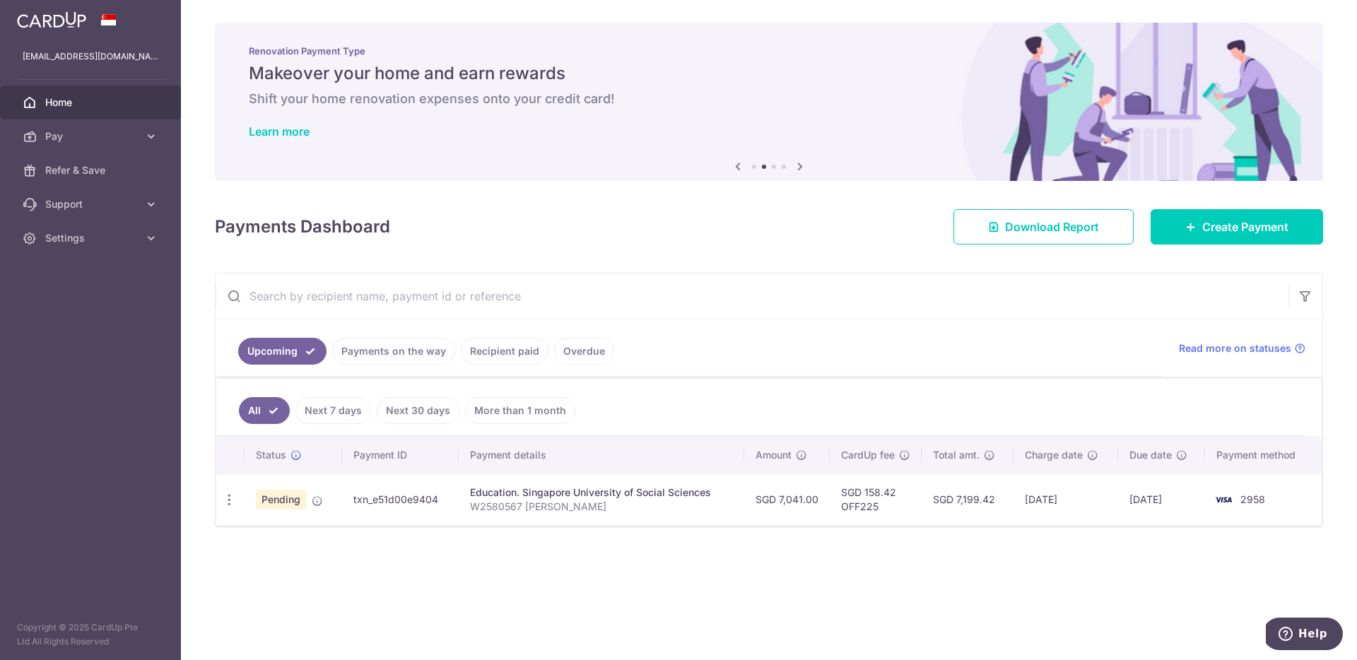
click at [801, 169] on icon at bounding box center [800, 167] width 17 height 18
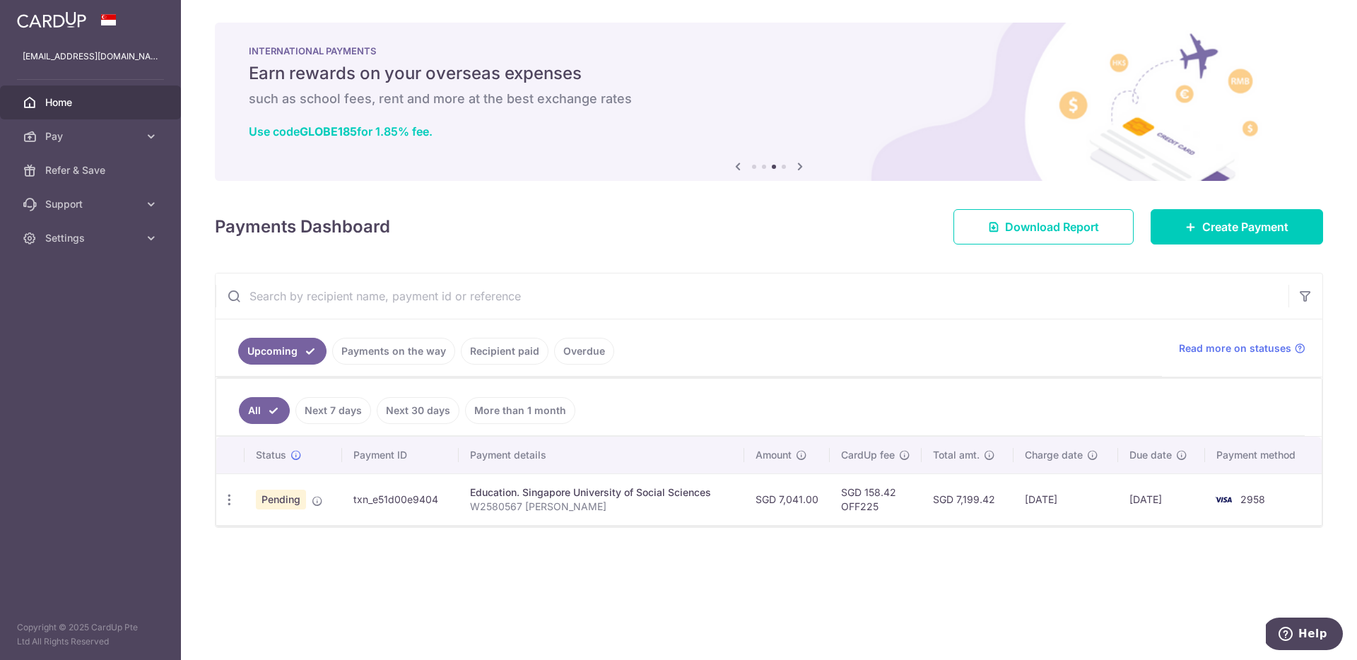
click at [495, 248] on div "× Pause Schedule Pause all future payments in this series Pause just this one p…" at bounding box center [769, 330] width 1176 height 660
click at [319, 511] on td "Pending" at bounding box center [294, 500] width 98 height 52
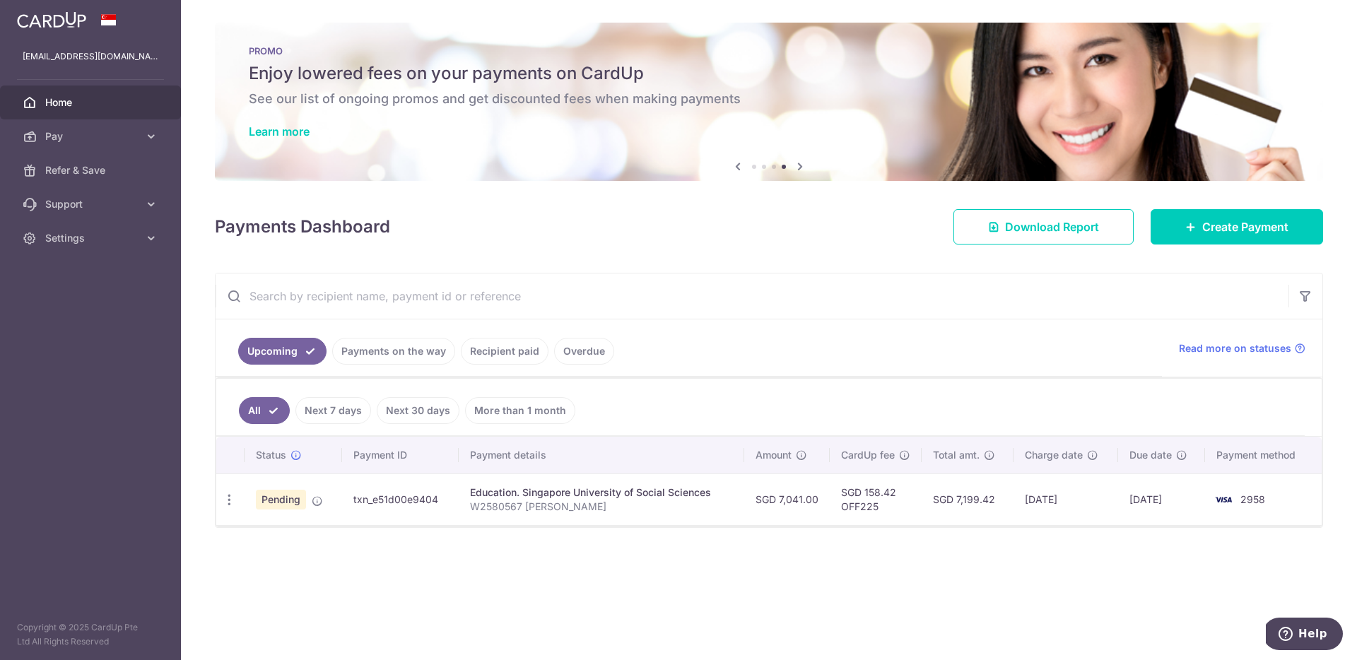
click at [317, 491] on td "Pending Payment setup is successful. It will be reviewed closer to or on the sc…" at bounding box center [294, 500] width 98 height 52
click at [358, 566] on div "× Pause Schedule Pause all future payments in this series Pause just this one p…" at bounding box center [769, 330] width 1176 height 660
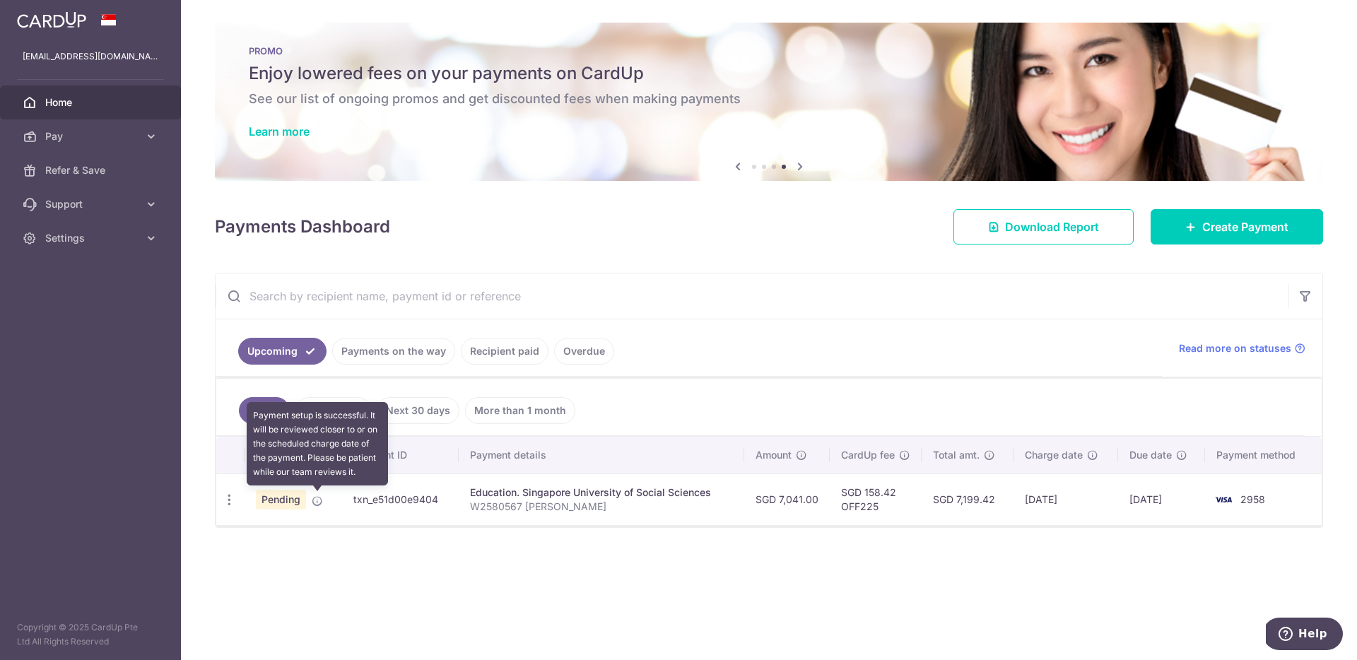
click at [317, 502] on icon at bounding box center [317, 501] width 11 height 11
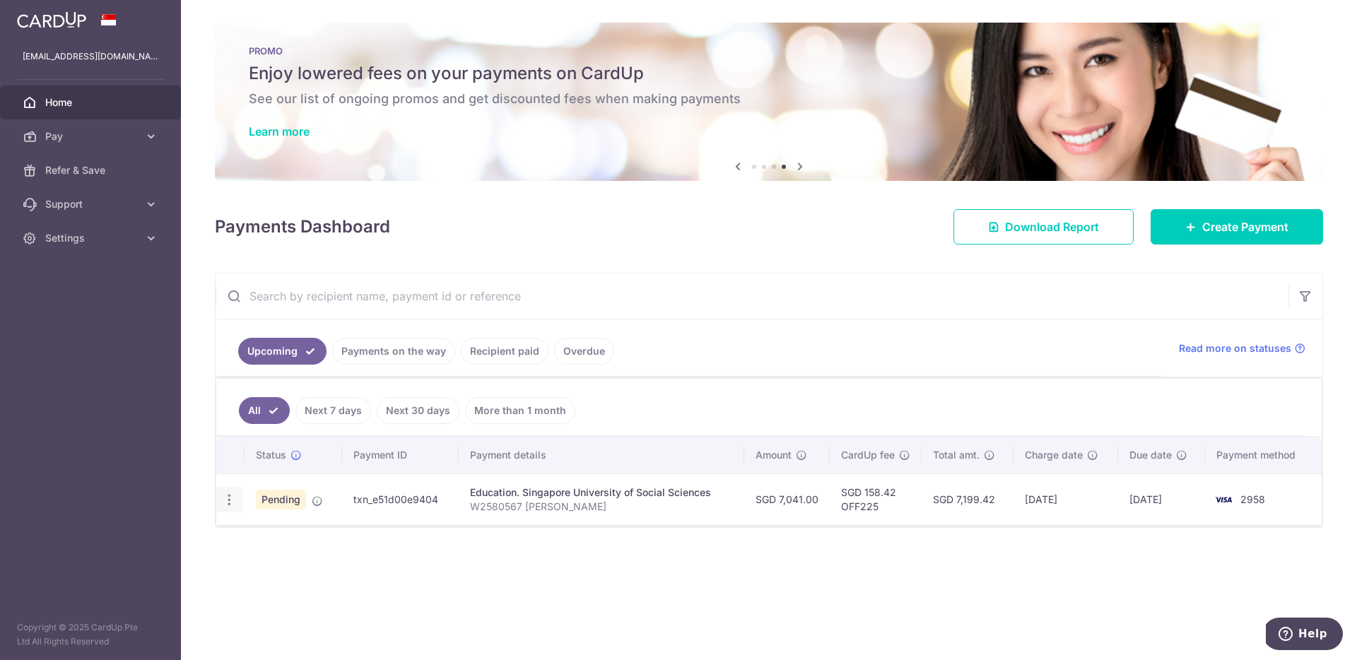
click at [230, 503] on icon "button" at bounding box center [229, 500] width 15 height 15
click at [244, 530] on icon at bounding box center [236, 538] width 17 height 17
radio input "true"
type input "[DATE]"
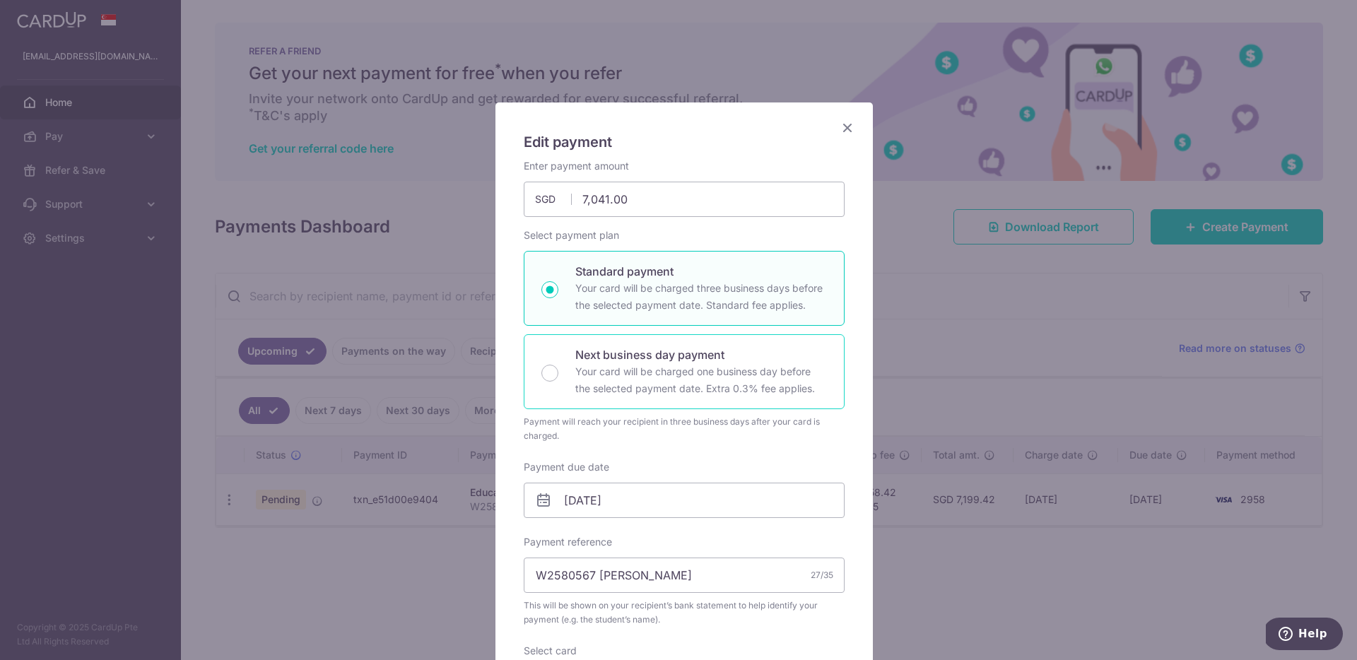
click at [666, 406] on div "Select payment plan Standard payment Your card will be charged three business d…" at bounding box center [684, 335] width 321 height 215
click at [673, 389] on p "Your card will be charged one business day before the selected payment date. Ex…" at bounding box center [701, 380] width 252 height 34
click at [559, 382] on input "Next business day payment Your card will be charged one business day before the…" at bounding box center [550, 373] width 17 height 17
radio input "false"
radio input "true"
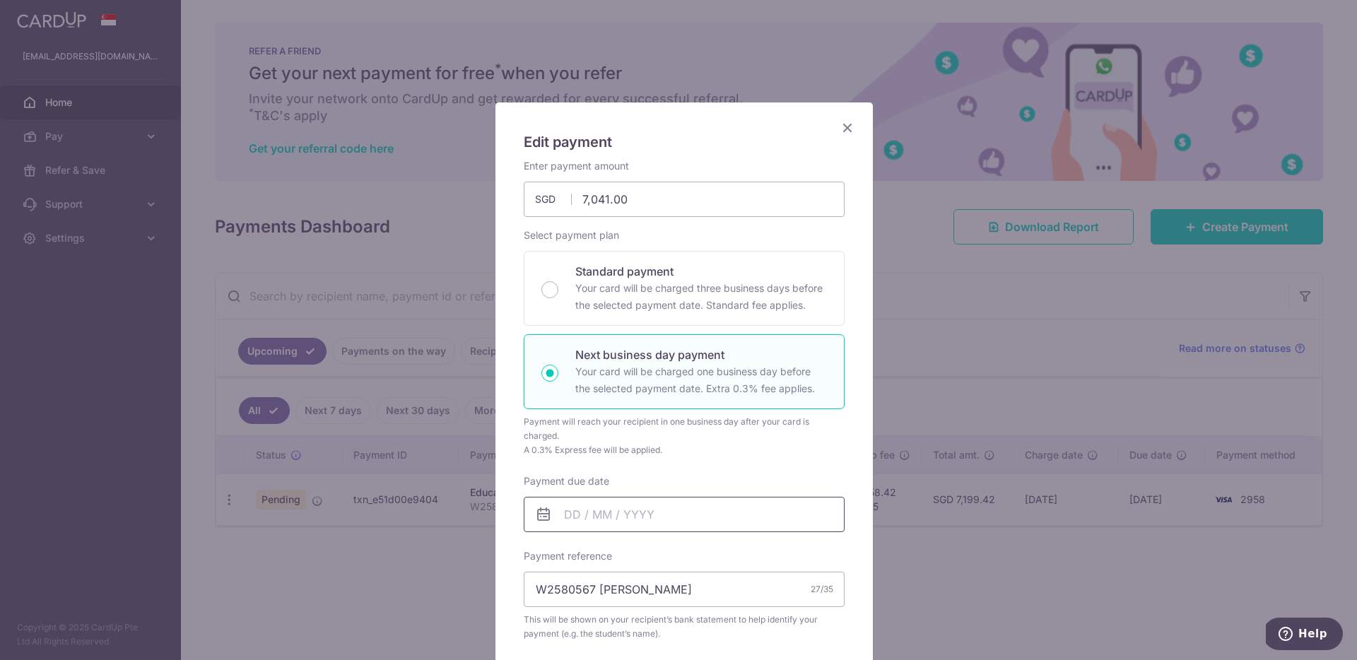
scroll to position [398, 0]
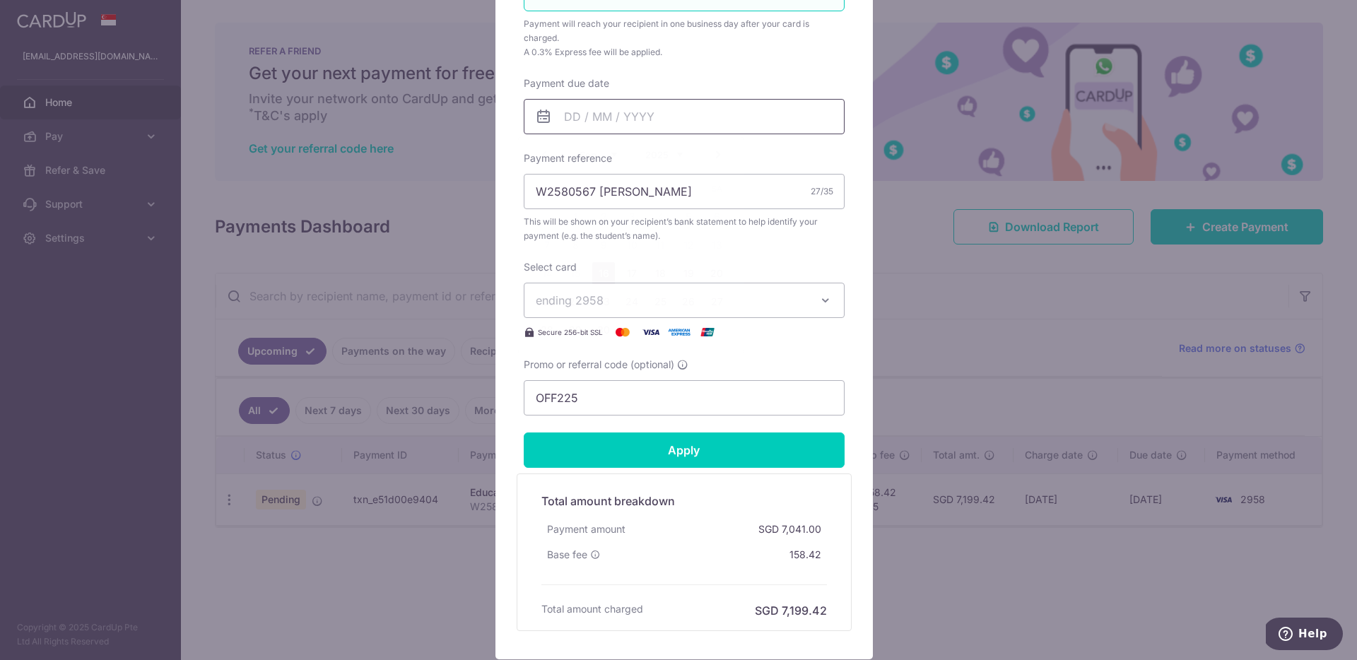
click at [608, 121] on input "Payment due date" at bounding box center [684, 116] width 321 height 35
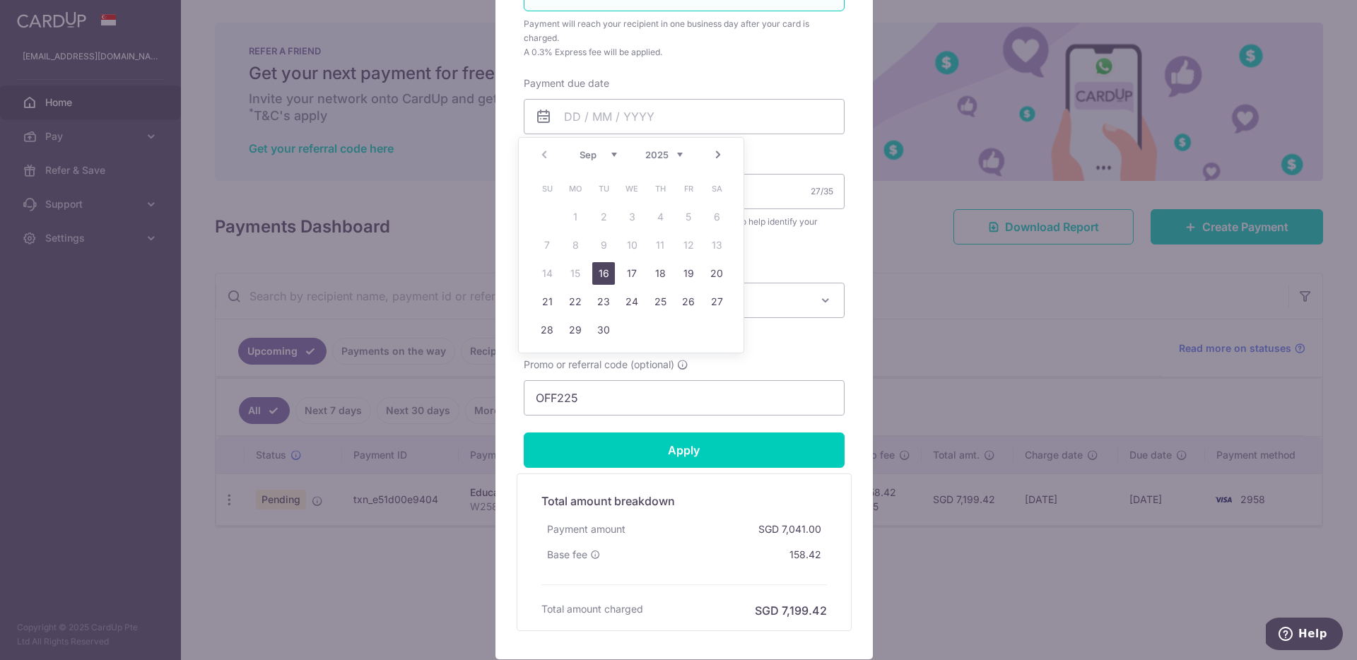
click at [601, 272] on link "16" at bounding box center [603, 273] width 23 height 23
type input "16/09/2025"
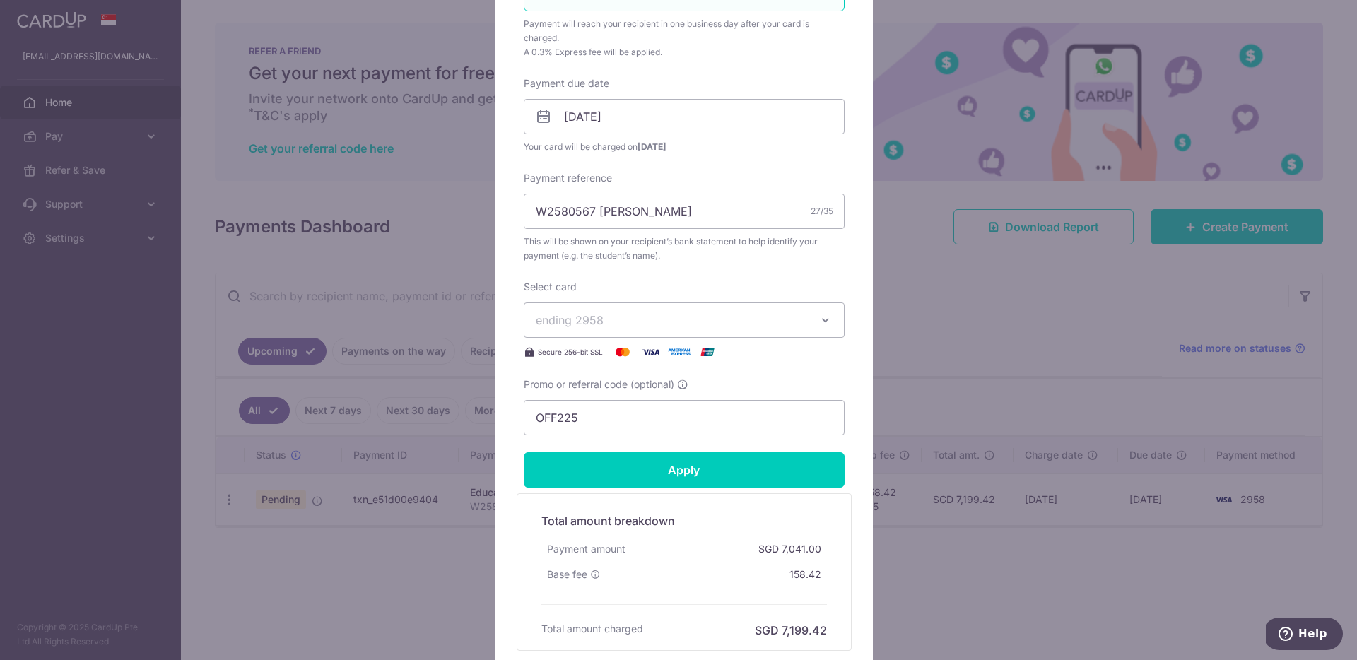
click at [654, 287] on div "Select card ending 2958 **** 2812 **** 9024 **** 2958 Secure 256-bit SSL" at bounding box center [684, 320] width 321 height 81
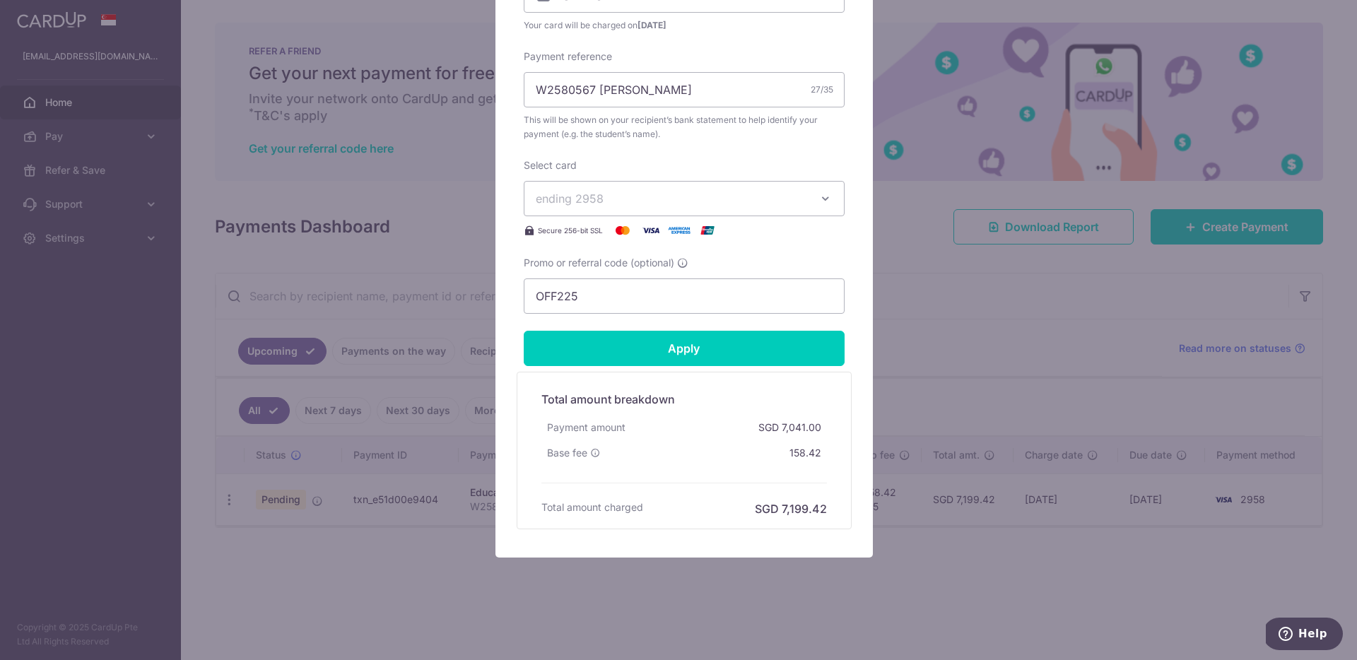
scroll to position [0, 0]
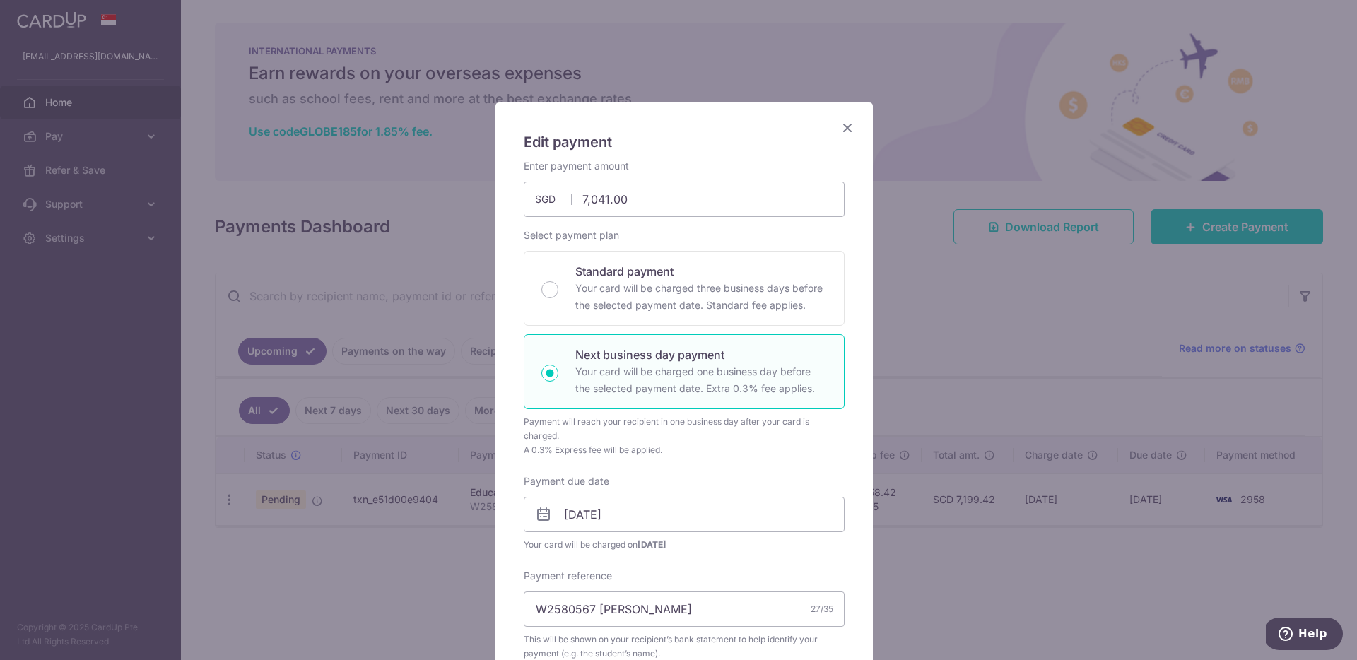
click at [746, 136] on h5 "Edit payment" at bounding box center [684, 142] width 321 height 23
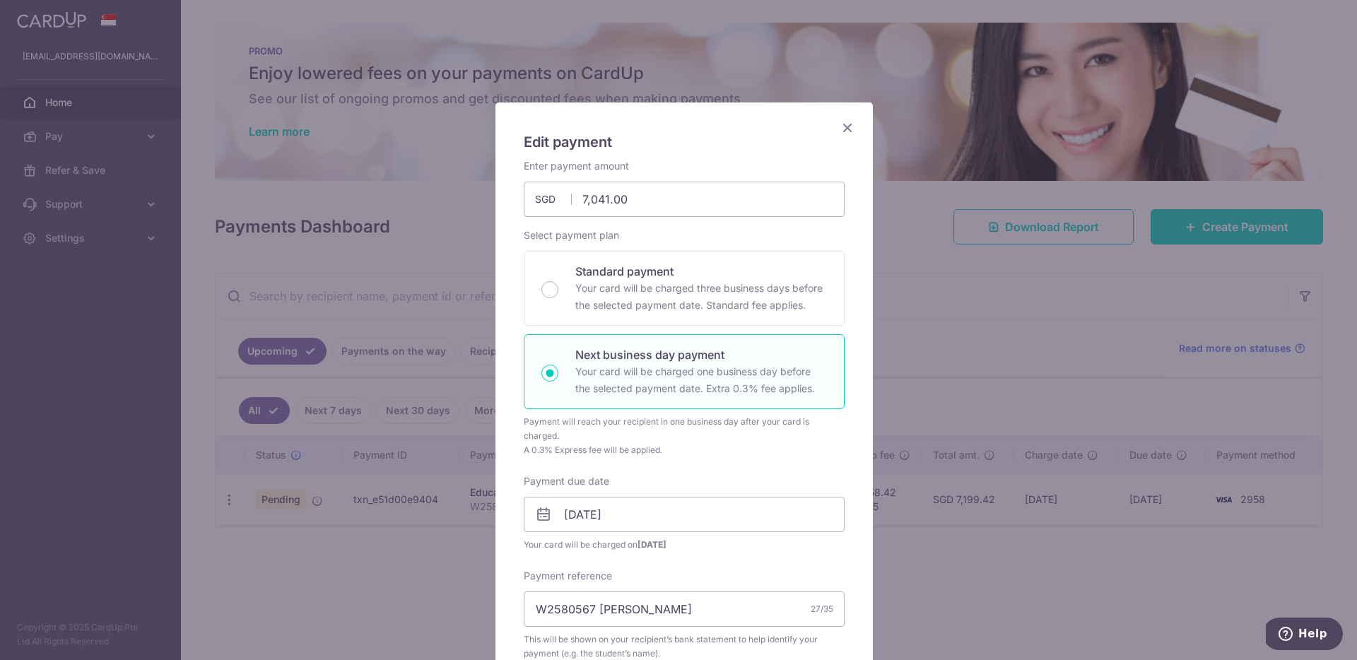
click at [772, 139] on h5 "Edit payment" at bounding box center [684, 142] width 321 height 23
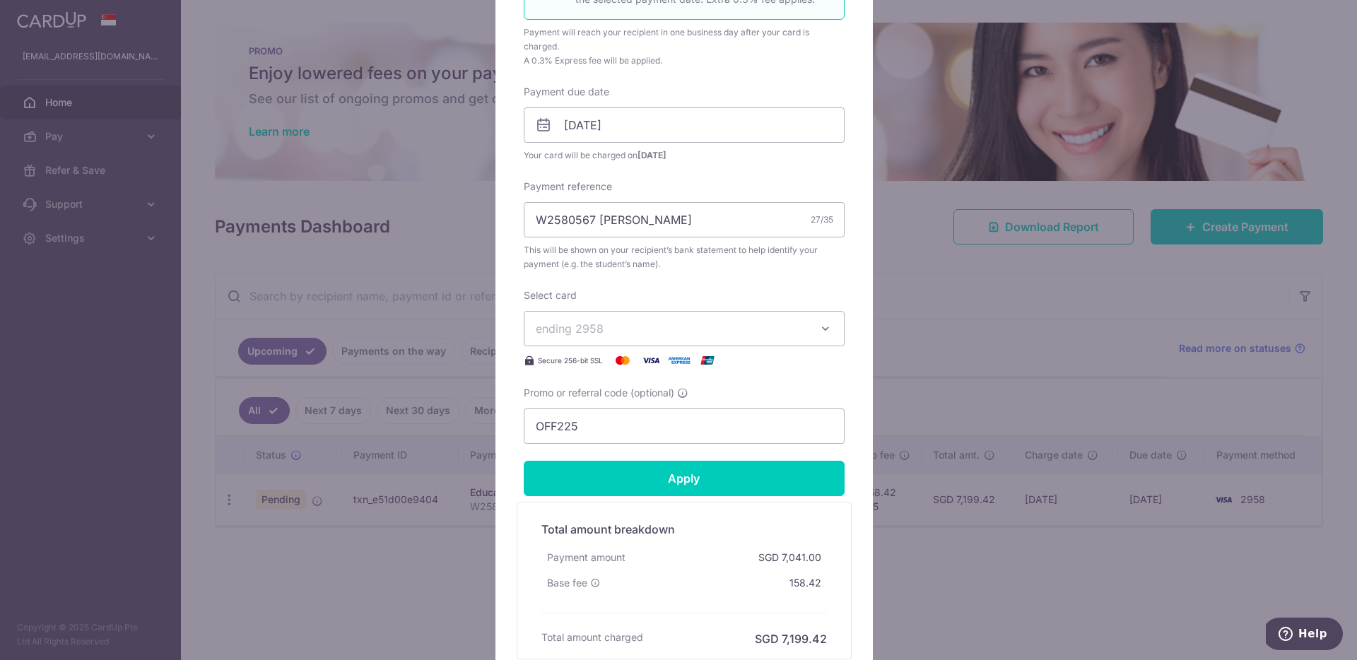
scroll to position [520, 0]
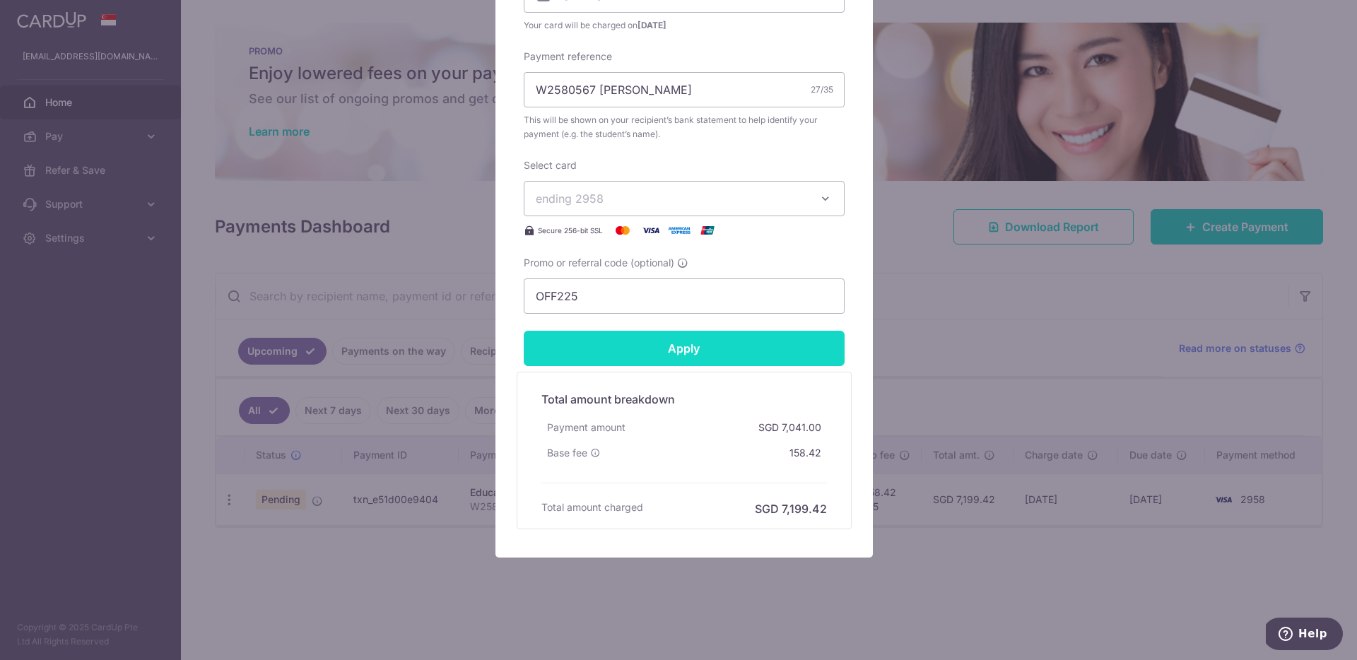
click at [708, 343] on input "Apply" at bounding box center [684, 348] width 321 height 35
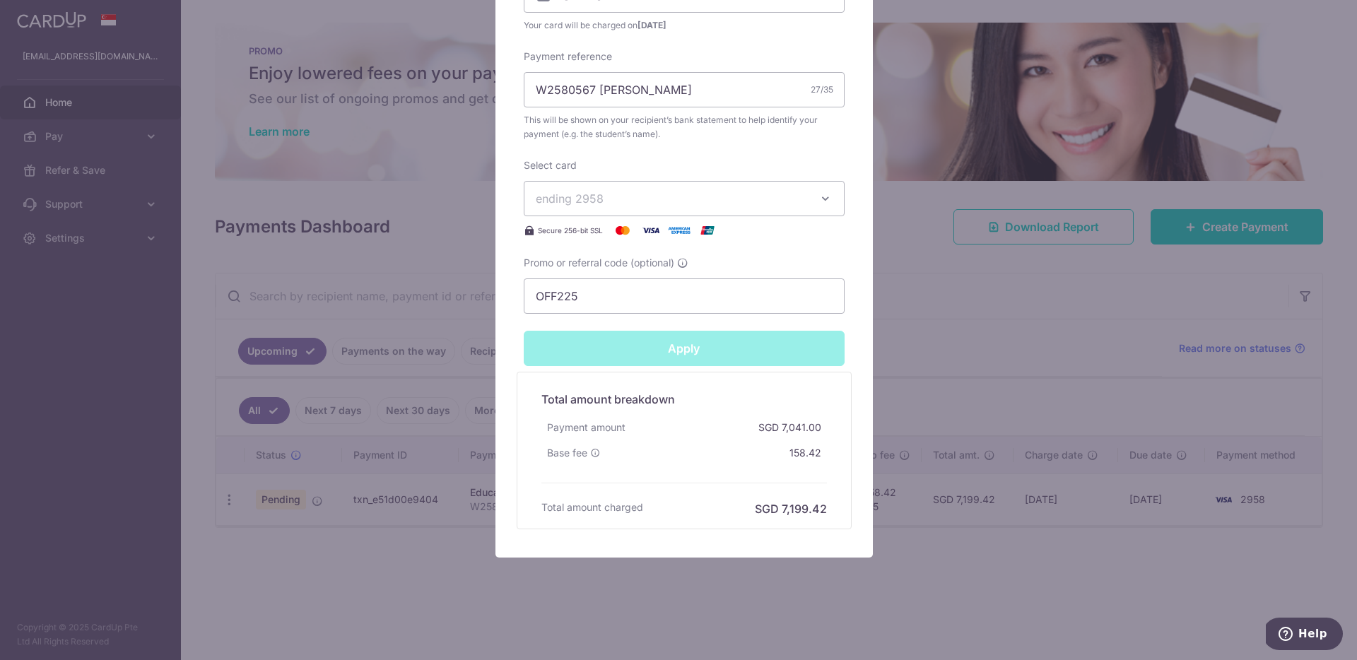
type input "Successfully Applied"
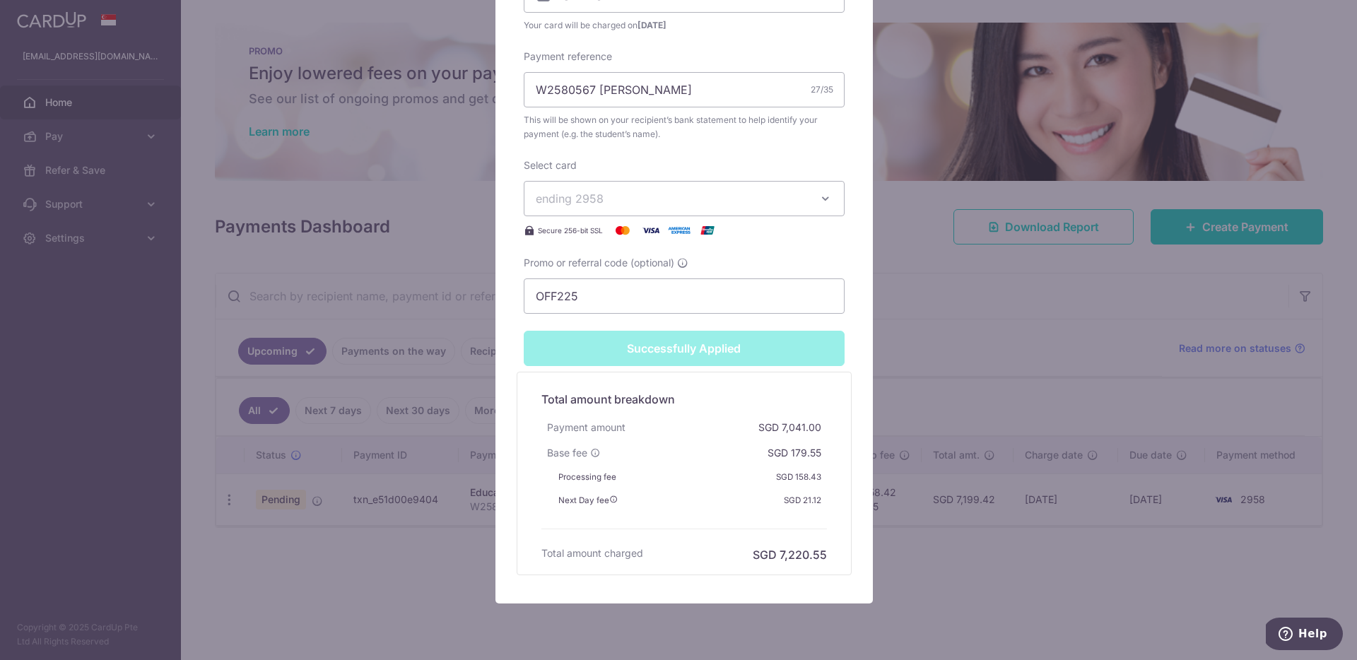
scroll to position [0, 0]
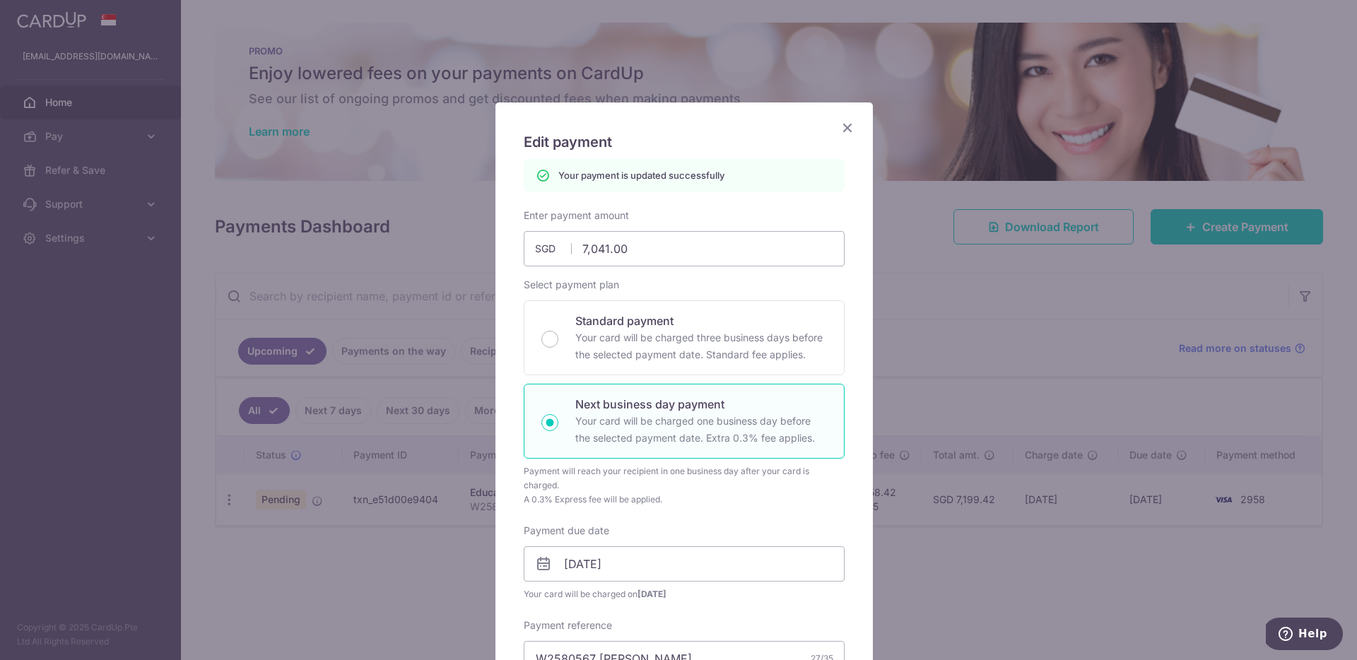
click at [850, 119] on div "Edit payment By clicking apply, you will make changes to all payments to Singap…" at bounding box center [685, 638] width 378 height 1070
click at [840, 126] on icon "Close" at bounding box center [847, 128] width 17 height 18
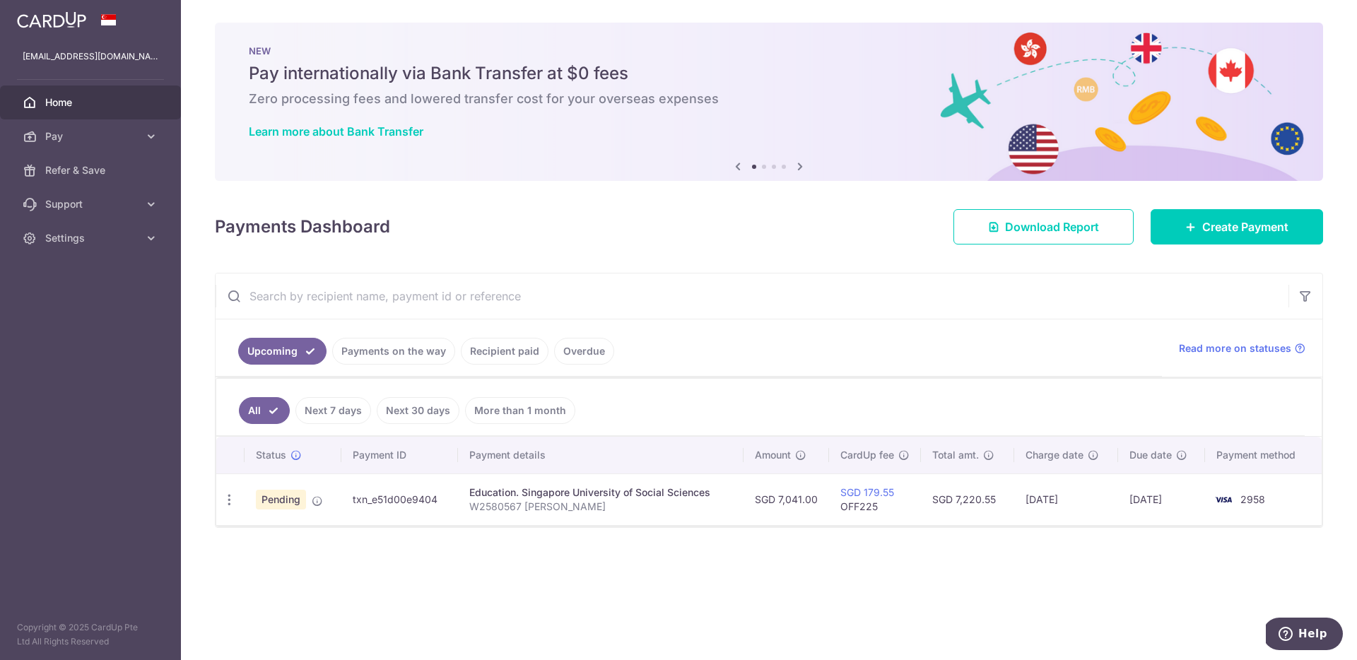
click at [618, 586] on div "× Pause Schedule Pause all future payments in this series Pause just this one p…" at bounding box center [769, 330] width 1176 height 660
click at [483, 591] on div "× Pause Schedule Pause all future payments in this series Pause just this one p…" at bounding box center [769, 330] width 1176 height 660
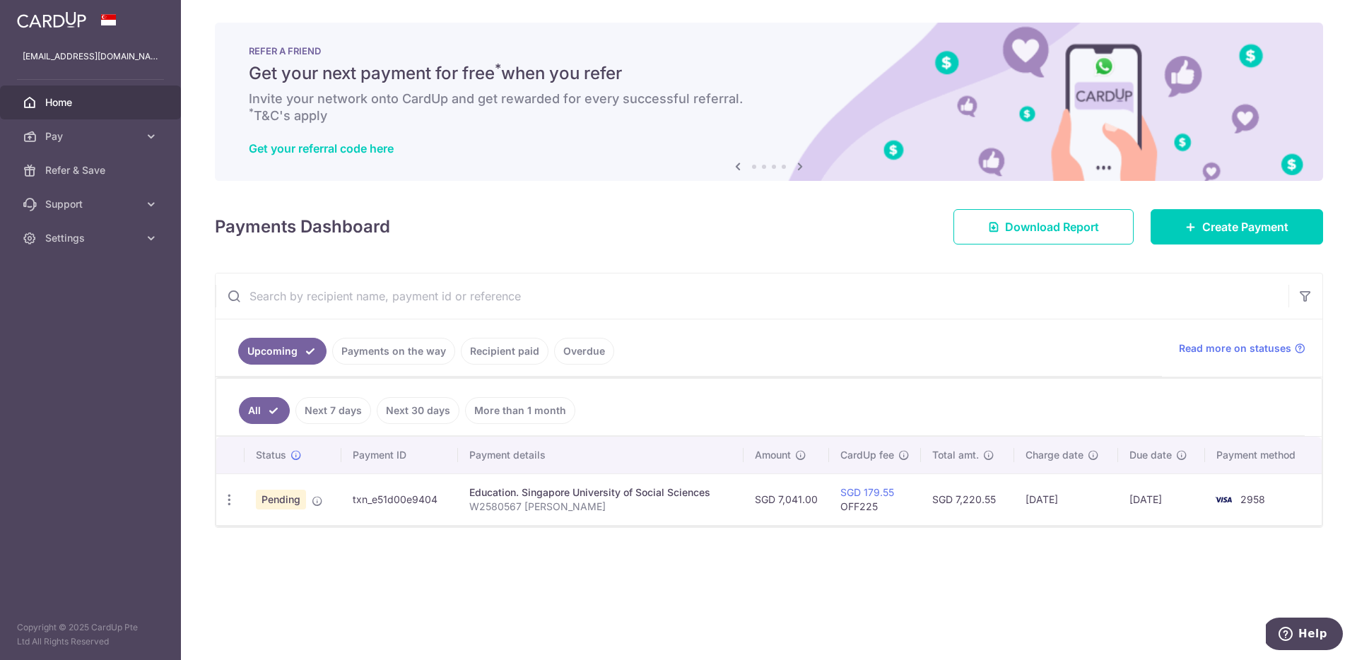
click at [697, 415] on ul "All Next 7 days Next 30 days More than 1 month" at bounding box center [760, 407] width 1089 height 57
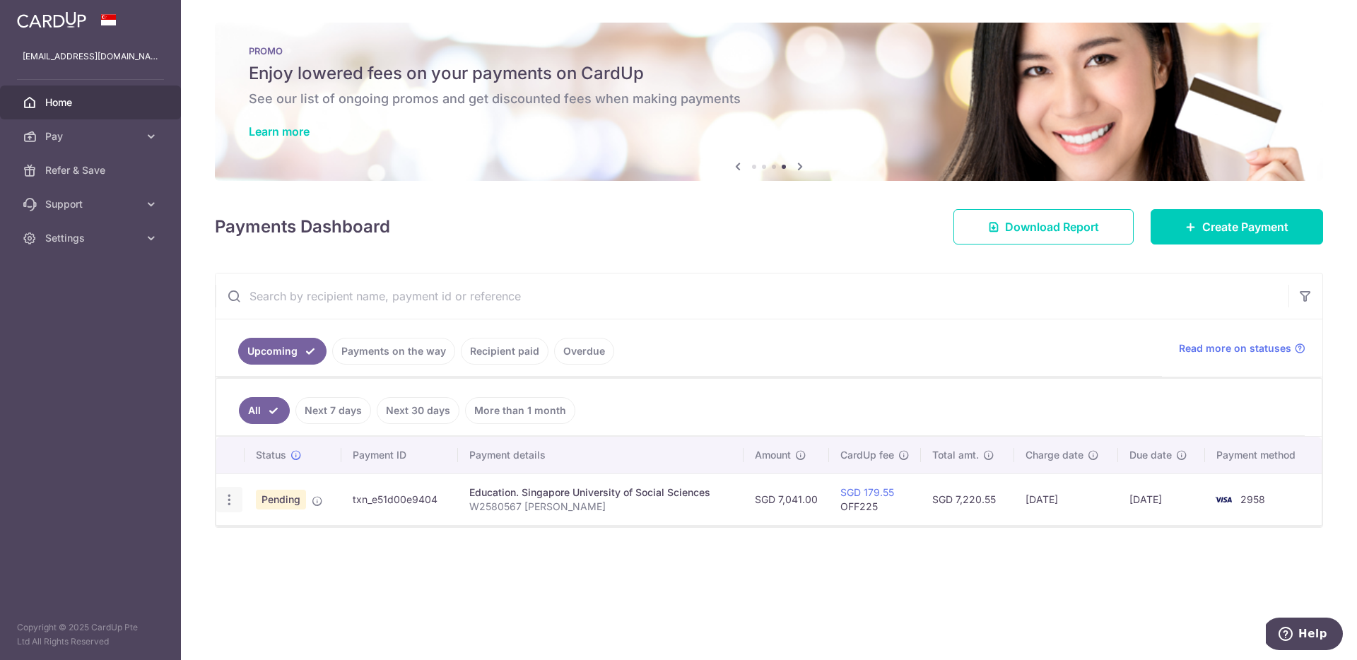
click at [223, 501] on icon "button" at bounding box center [229, 500] width 15 height 15
click at [240, 530] on icon at bounding box center [236, 538] width 17 height 17
radio input "true"
type input "7,041.00"
type input "[DATE]"
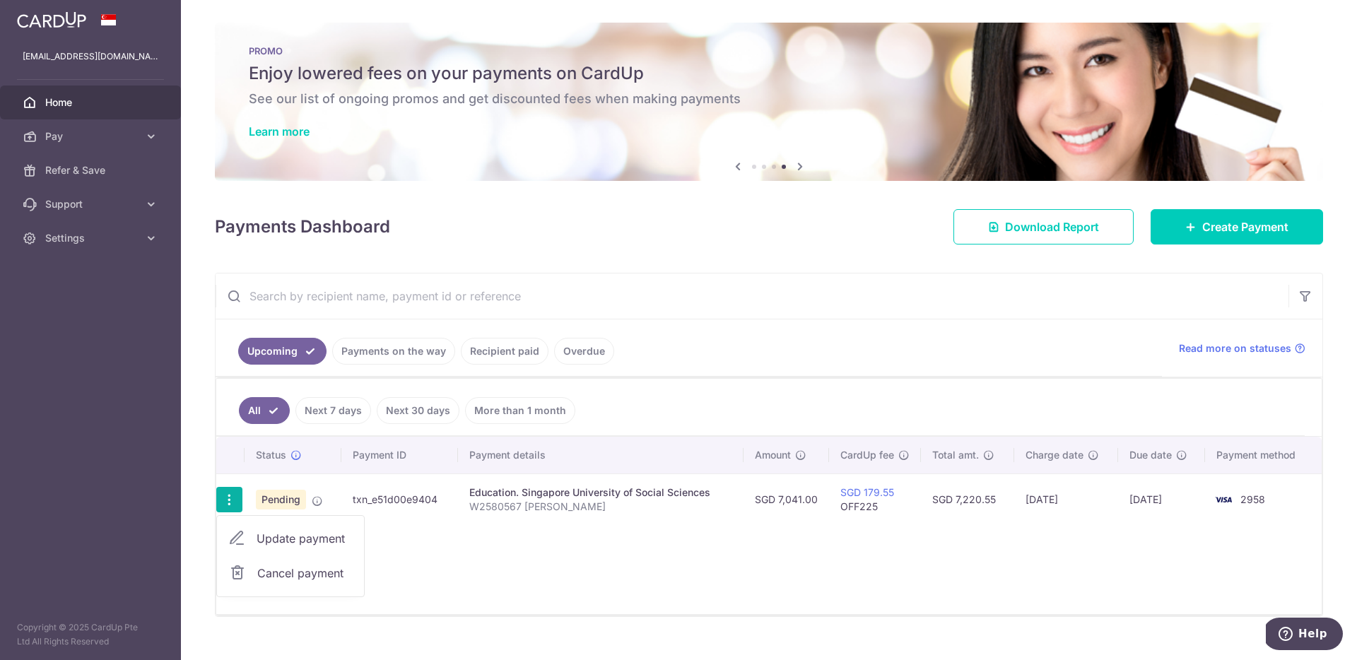
type input "W2580567 [PERSON_NAME]"
type input "OFF225"
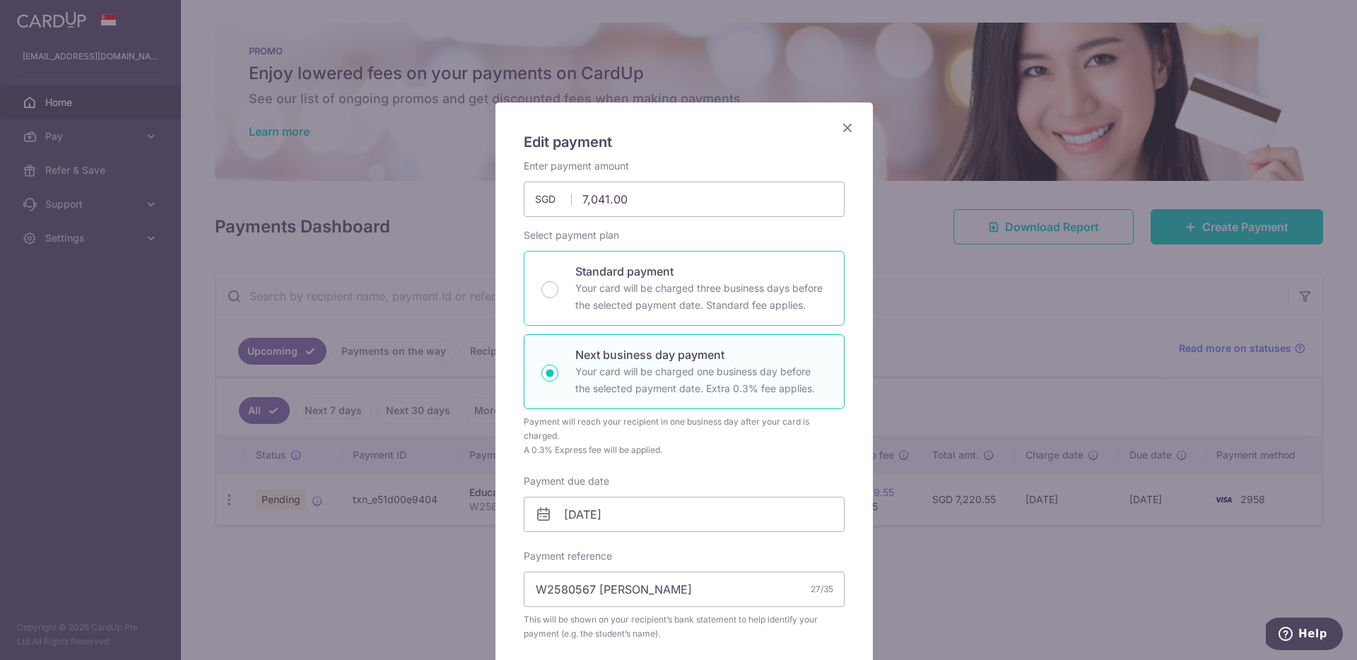
click at [657, 283] on p "Your card will be charged three business days before the selected payment date.…" at bounding box center [701, 297] width 252 height 34
click at [559, 283] on input "Standard payment Your card will be charged three business days before the selec…" at bounding box center [550, 289] width 17 height 17
radio input "true"
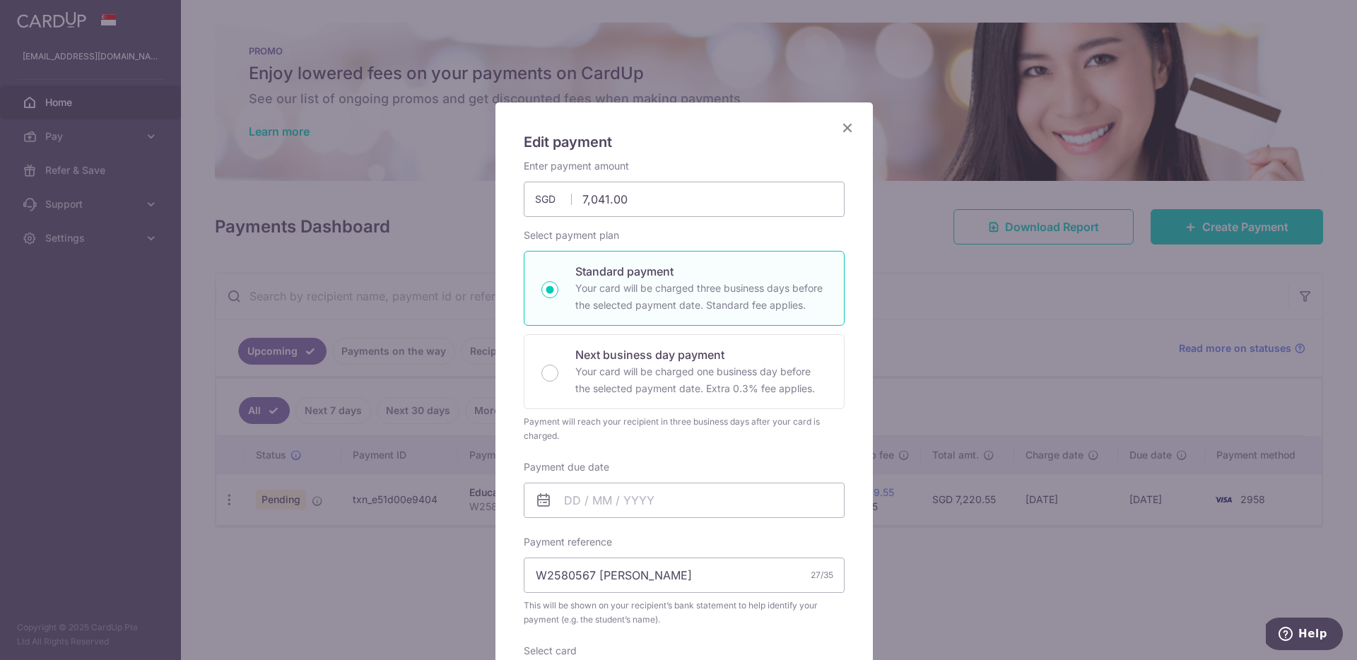
scroll to position [317, 0]
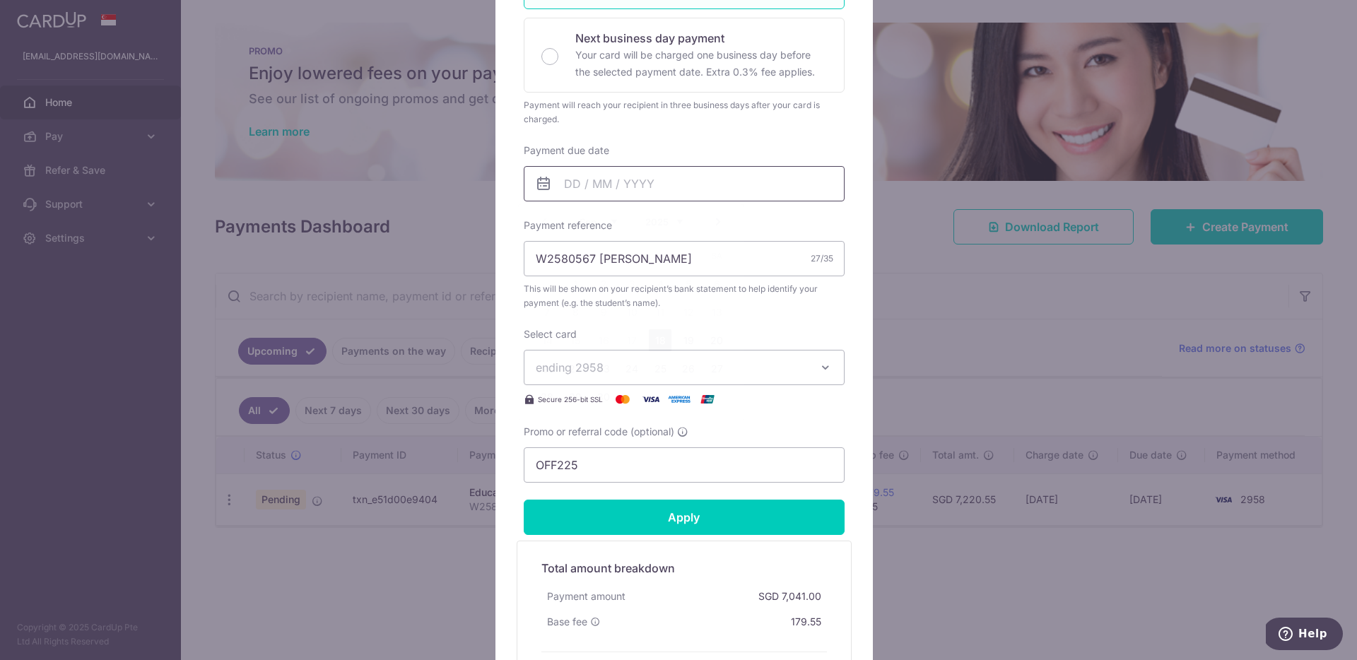
click at [575, 185] on input "Payment due date" at bounding box center [684, 183] width 321 height 35
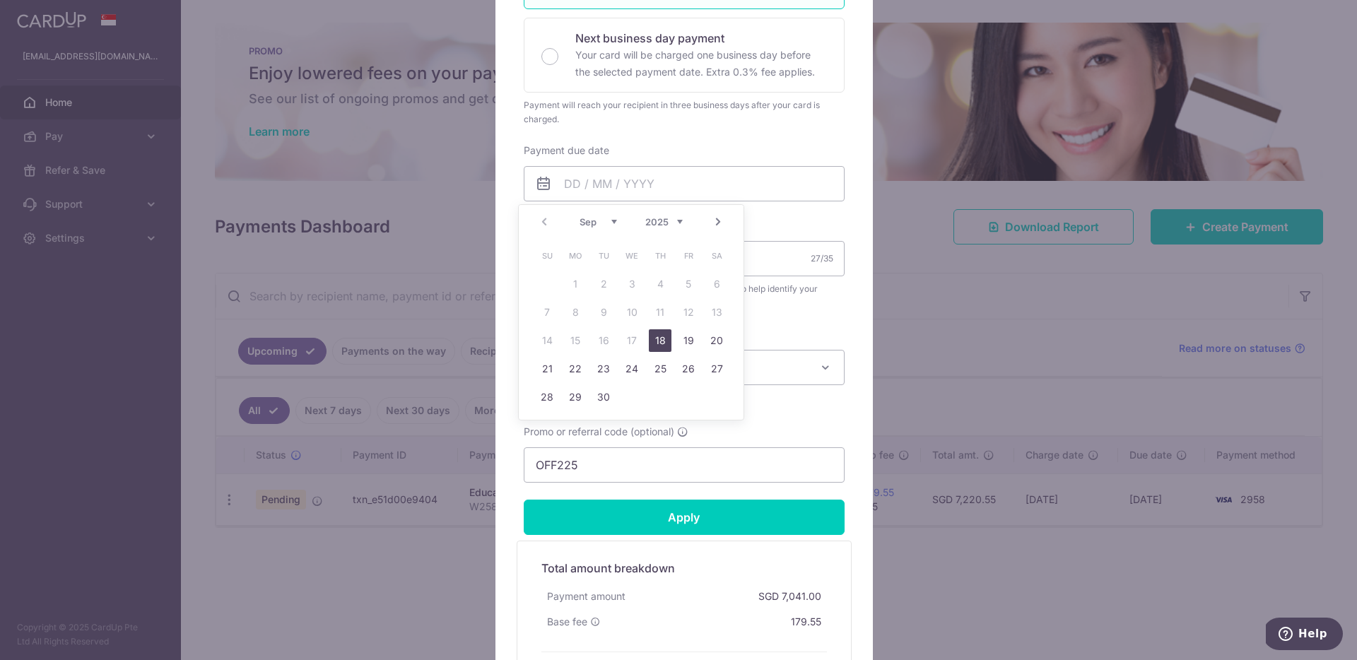
click at [653, 339] on link "18" at bounding box center [660, 340] width 23 height 23
type input "[DATE]"
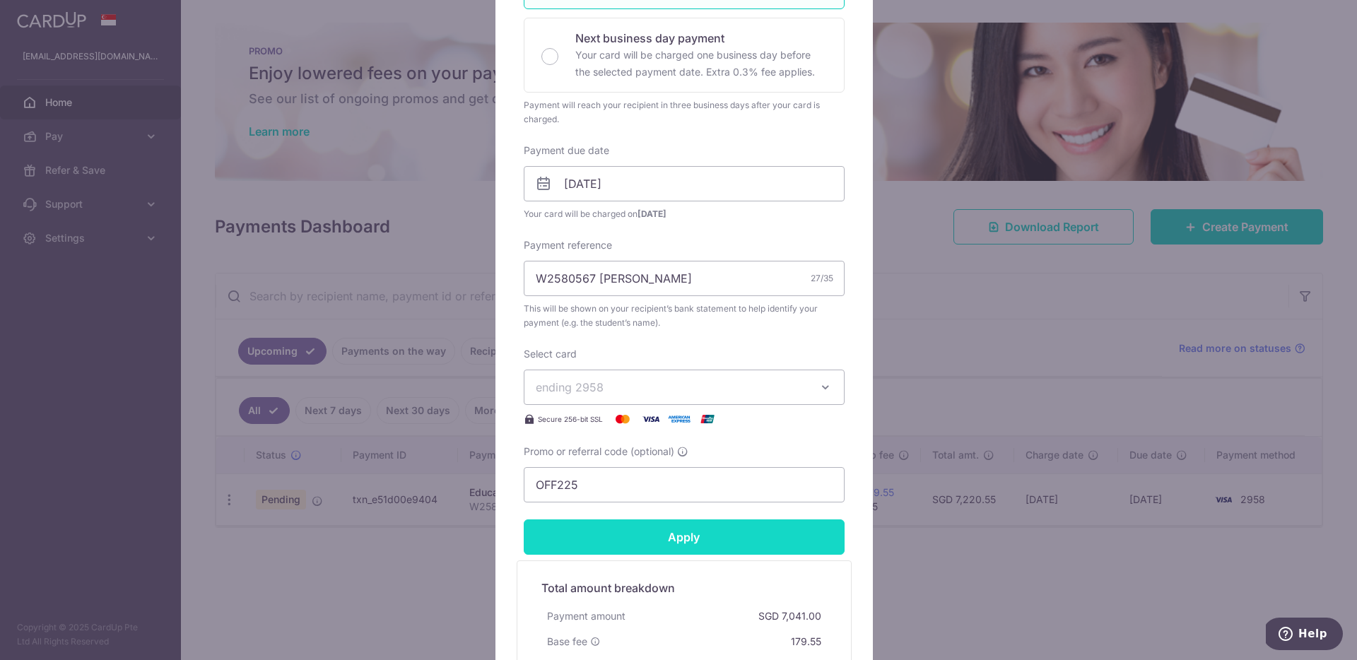
scroll to position [505, 0]
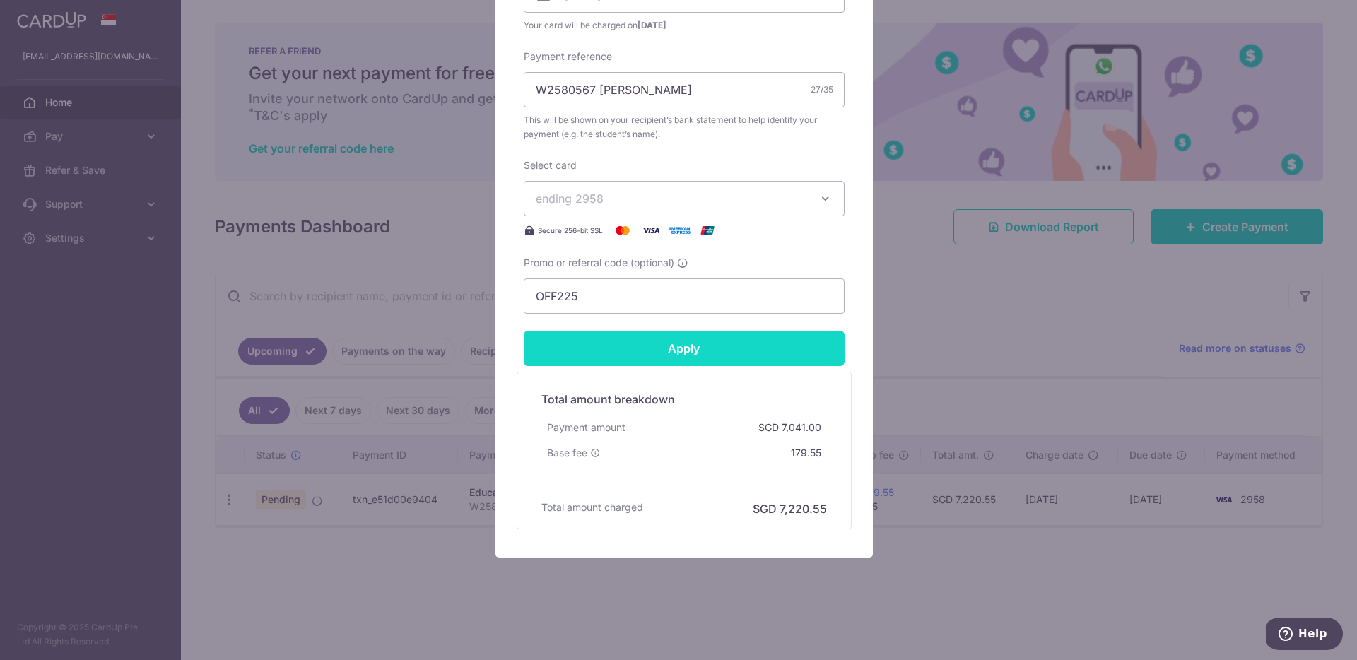
click at [664, 346] on input "Apply" at bounding box center [684, 348] width 321 height 35
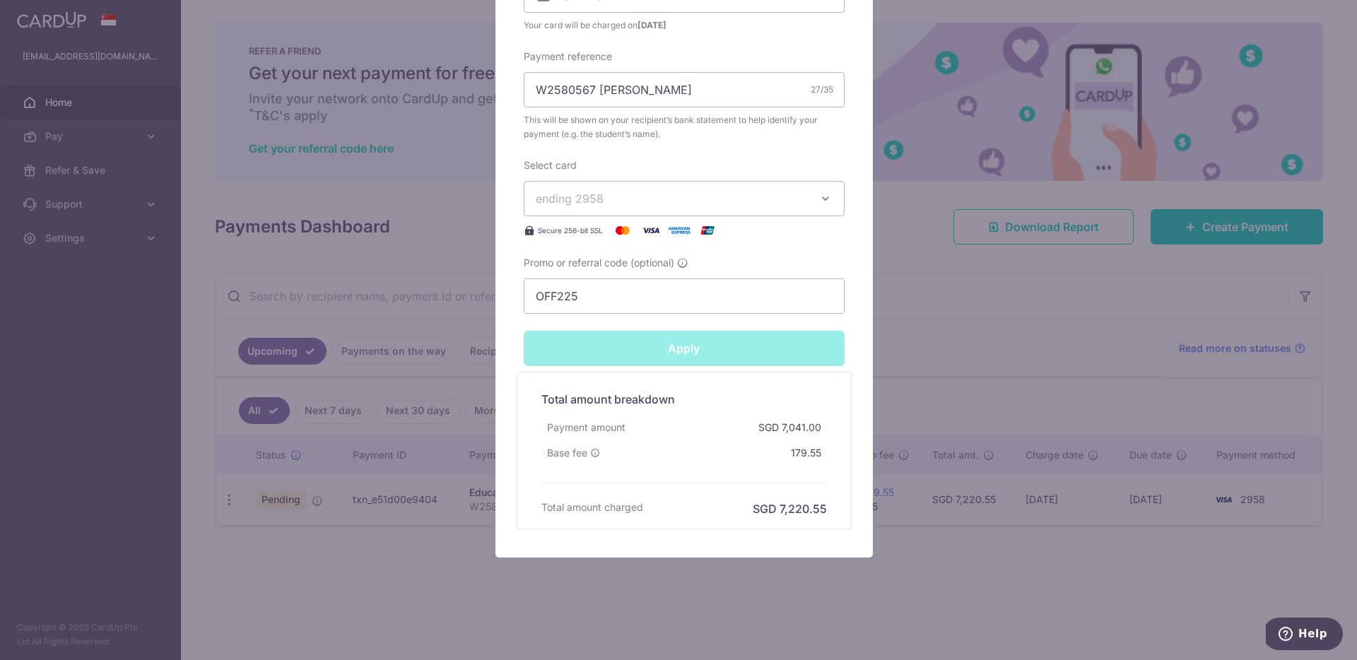
type input "Successfully Applied"
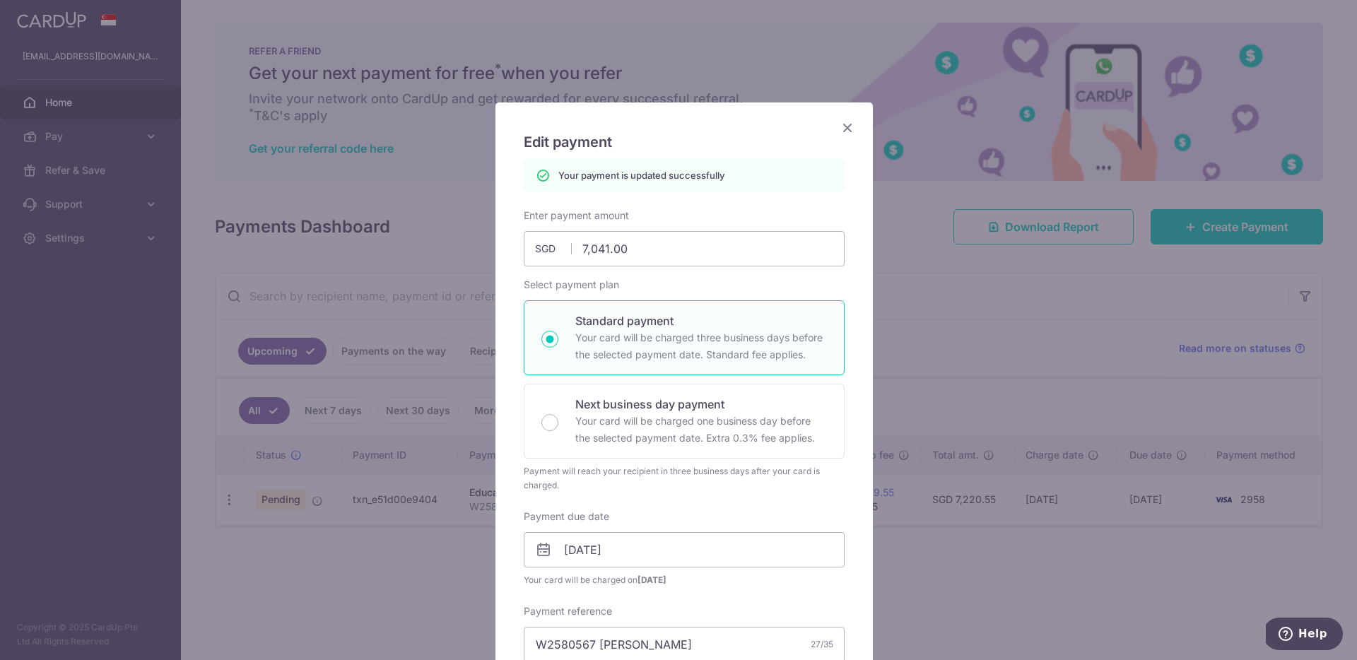
click at [846, 130] on icon "Close" at bounding box center [847, 128] width 17 height 18
